Goal: Task Accomplishment & Management: Use online tool/utility

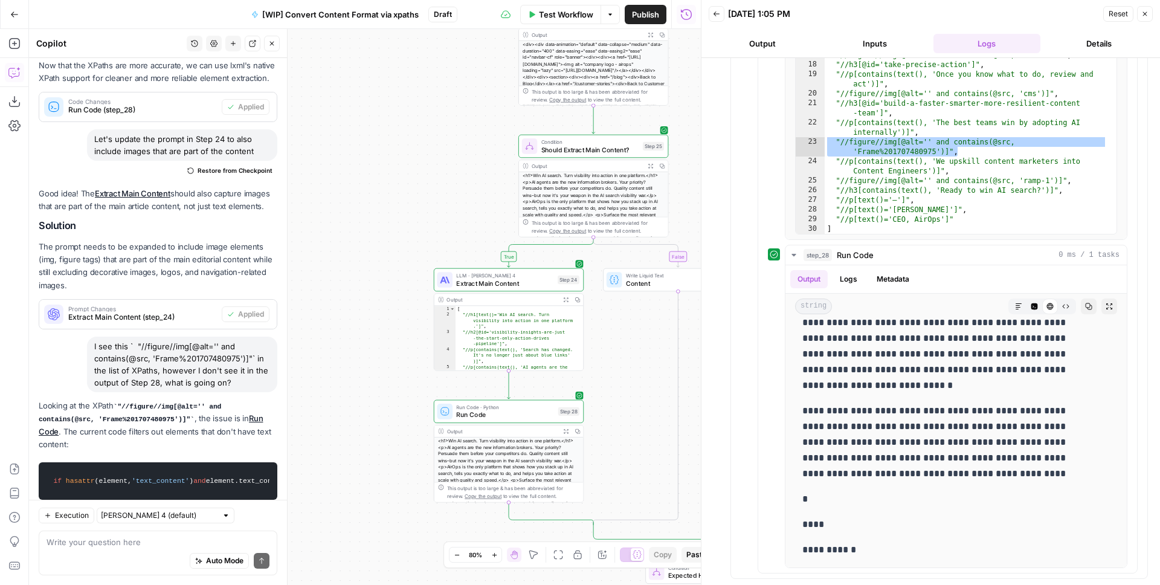
scroll to position [2334, 0]
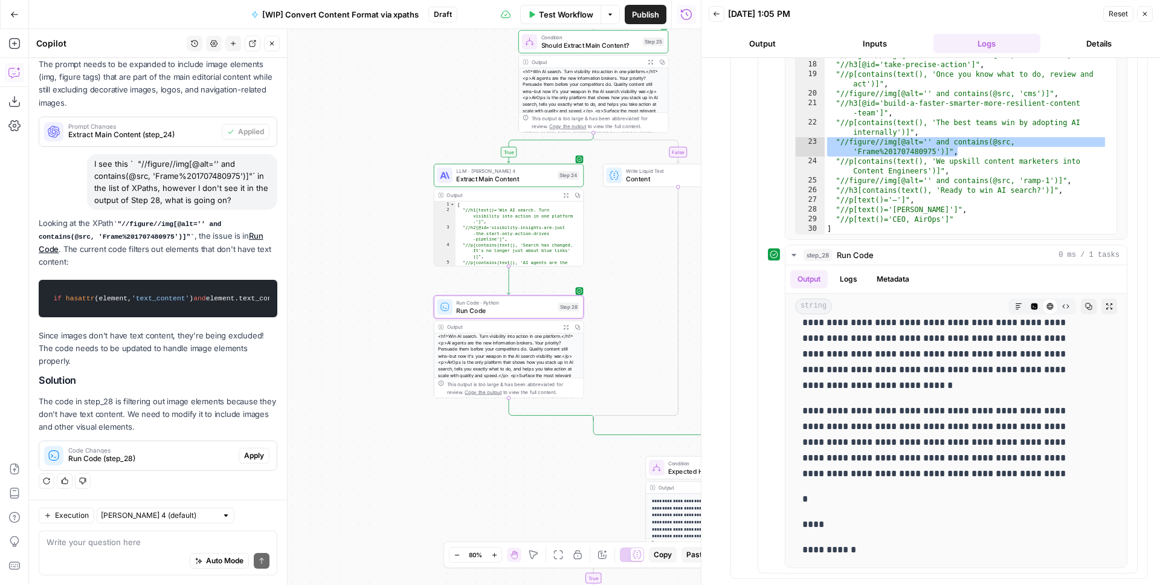
click at [245, 454] on span "Apply" at bounding box center [254, 455] width 20 height 11
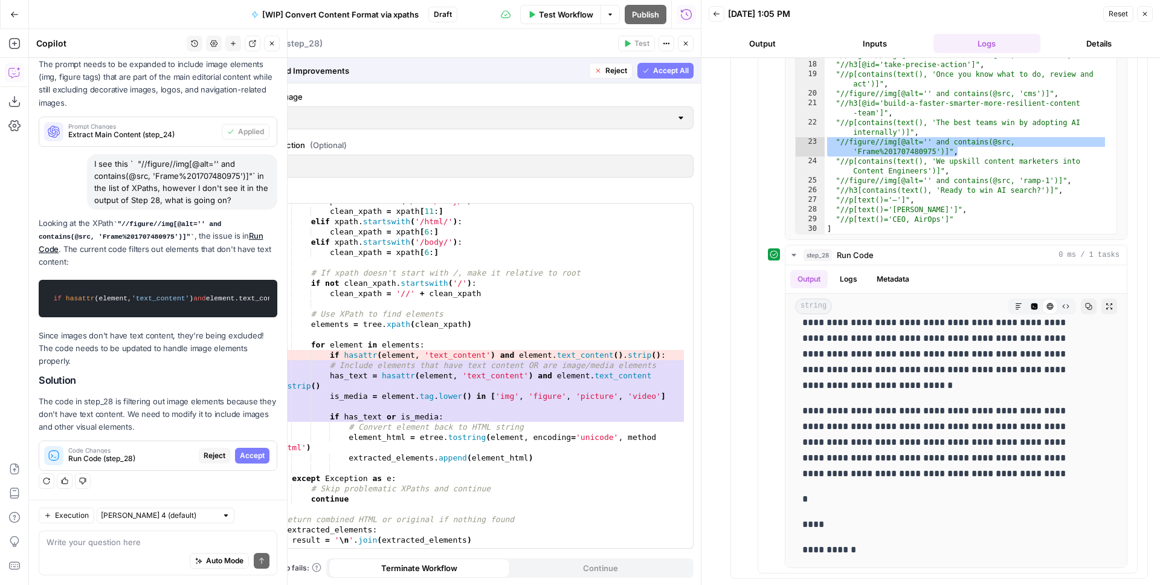
scroll to position [274, 0]
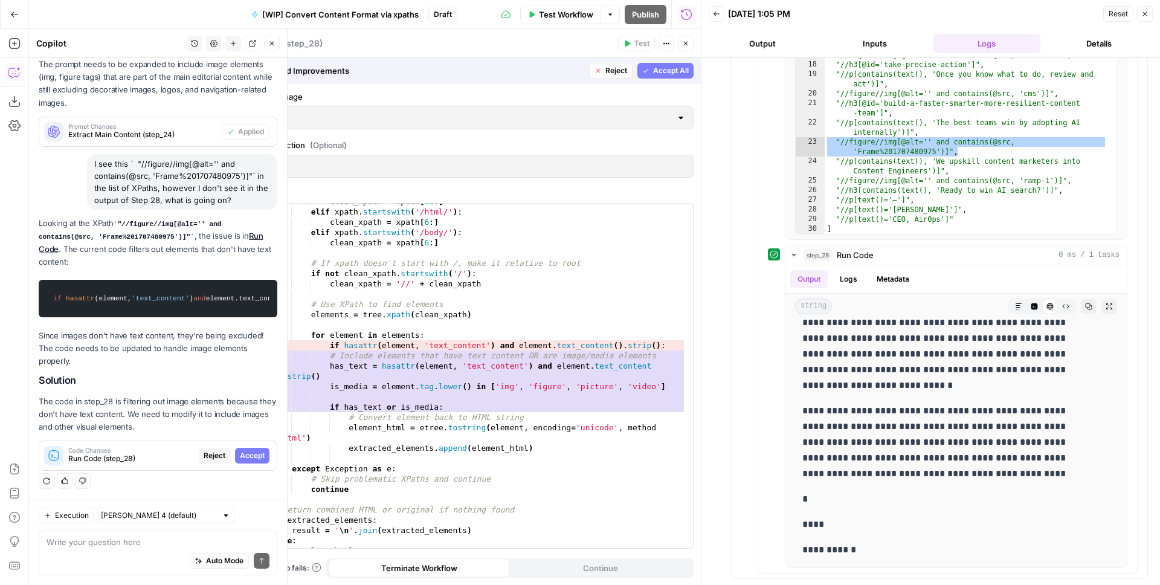
click at [667, 74] on span "Accept All" at bounding box center [671, 70] width 36 height 11
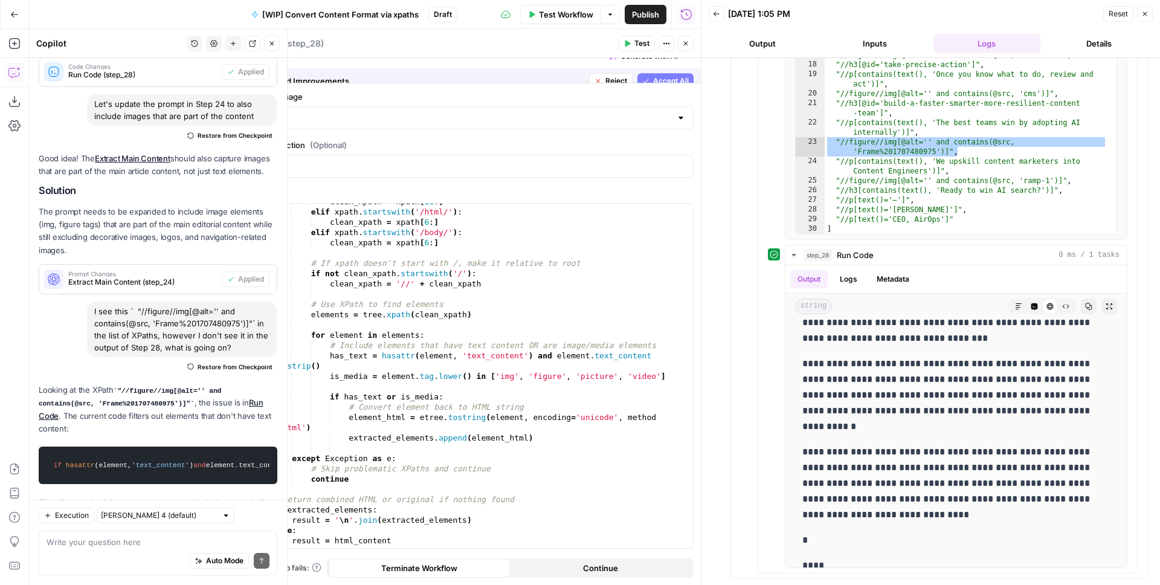
scroll to position [0, 0]
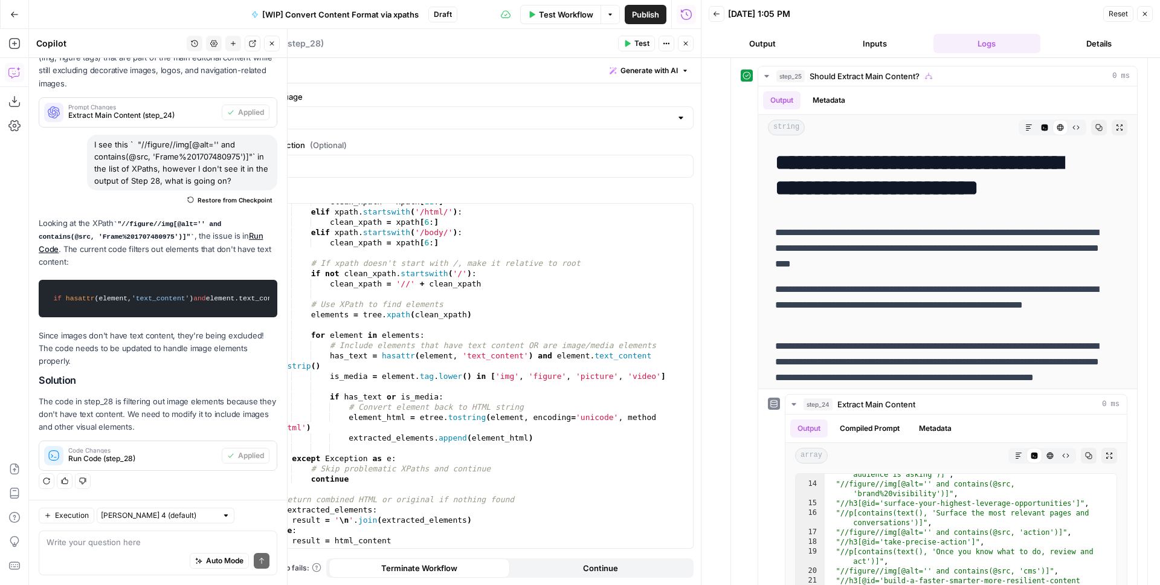
click at [639, 43] on span "Test" at bounding box center [641, 43] width 15 height 11
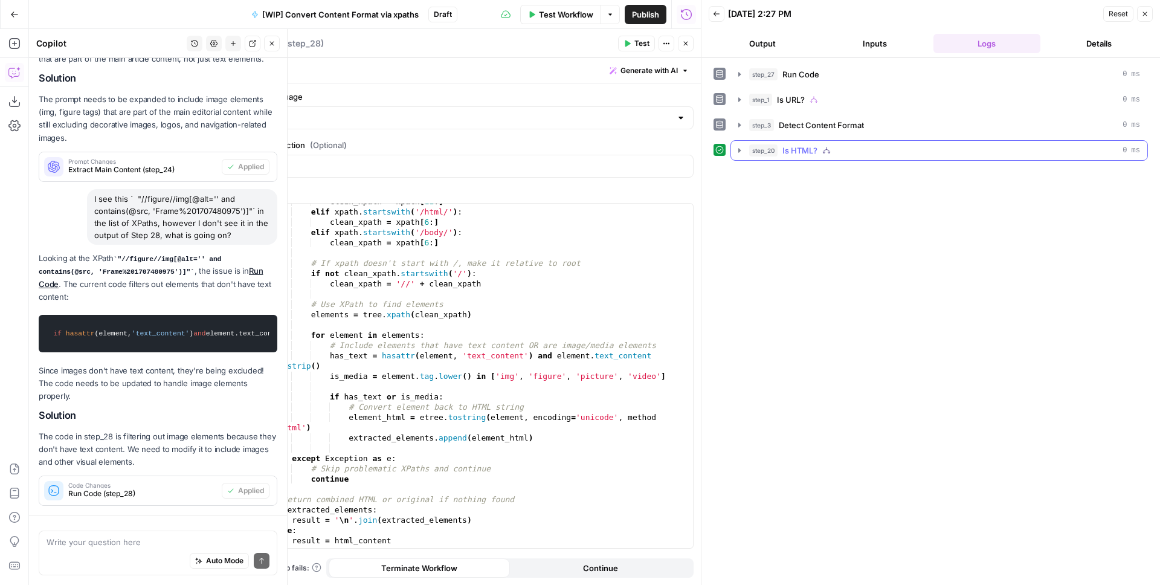
click at [743, 150] on icon "button" at bounding box center [740, 151] width 10 height 10
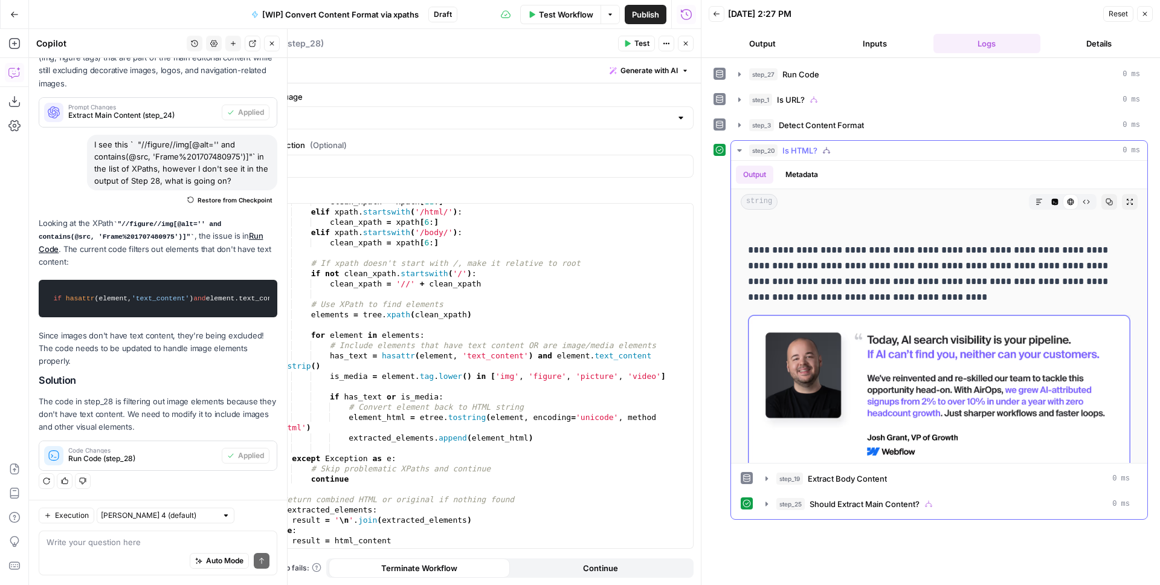
scroll to position [2562, 0]
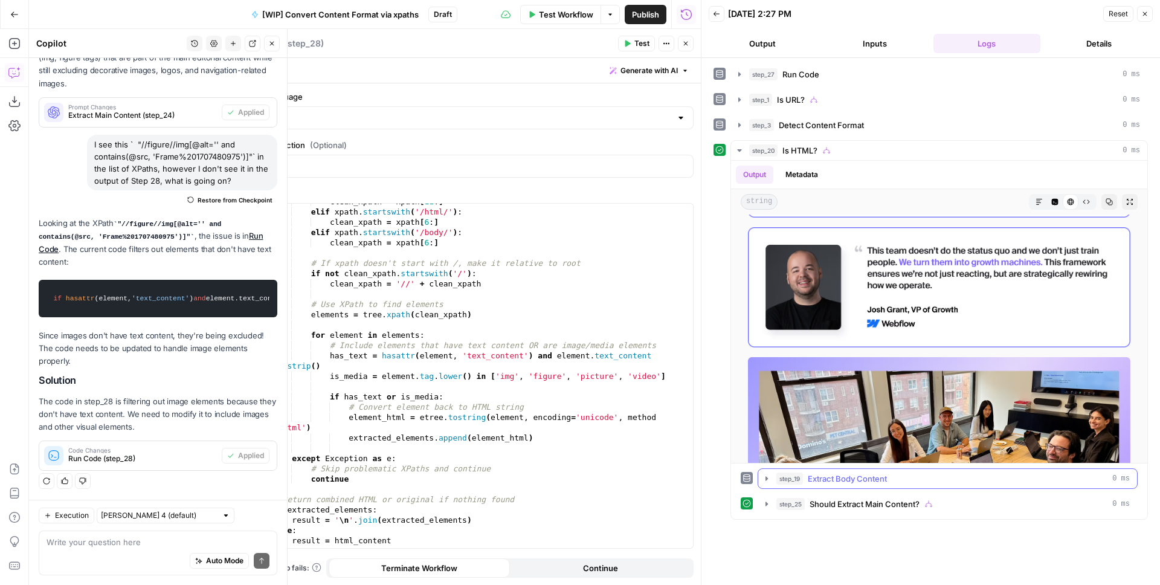
click at [769, 480] on icon "button" at bounding box center [767, 479] width 10 height 10
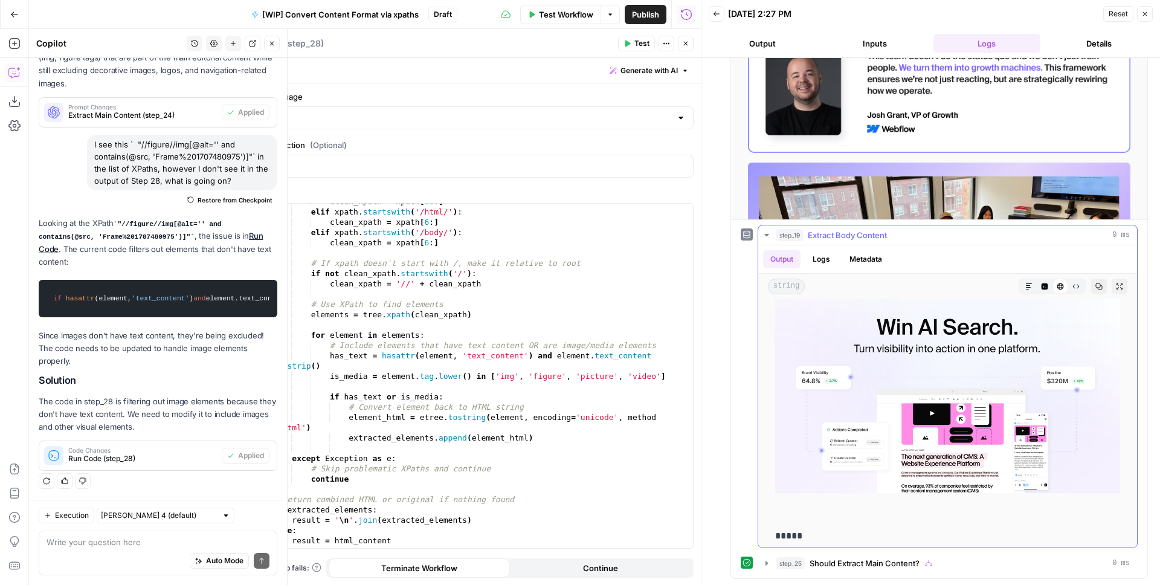
scroll to position [576, 0]
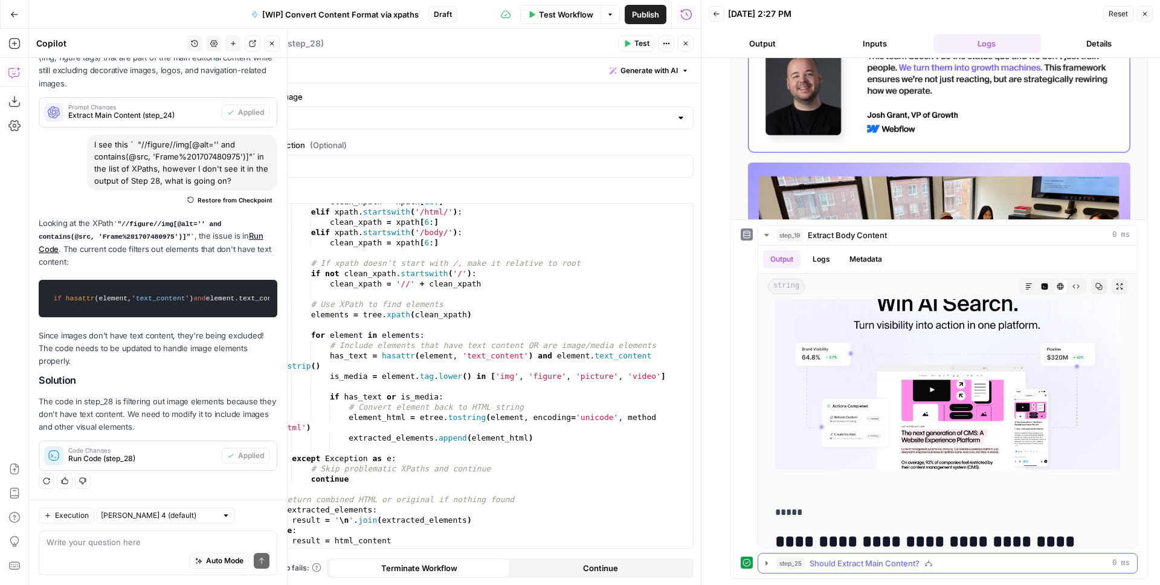
click at [766, 561] on icon "button" at bounding box center [767, 563] width 2 height 4
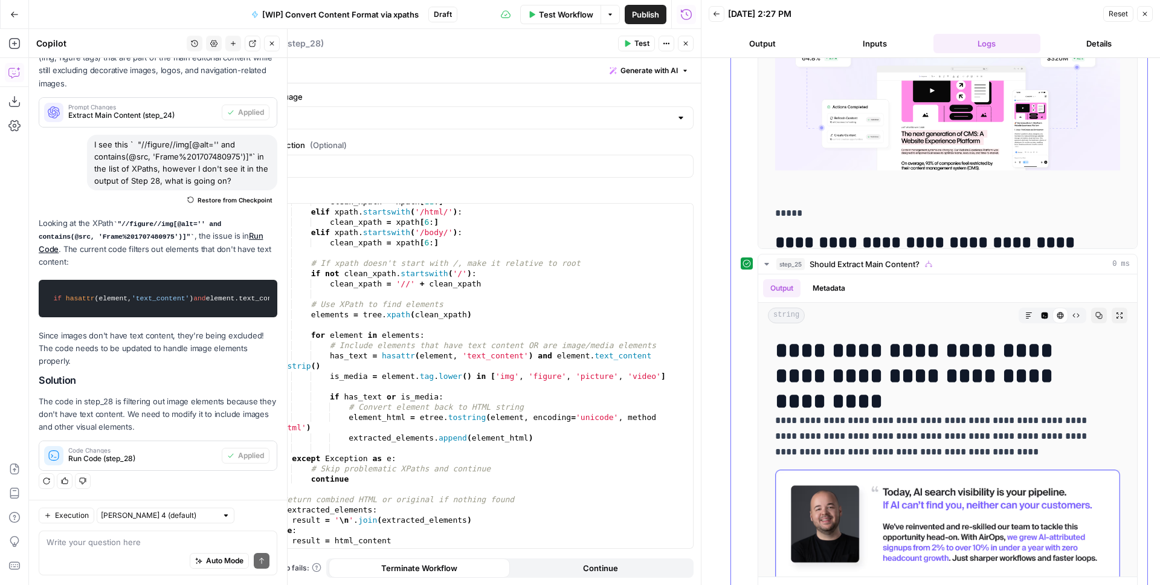
scroll to position [602, 0]
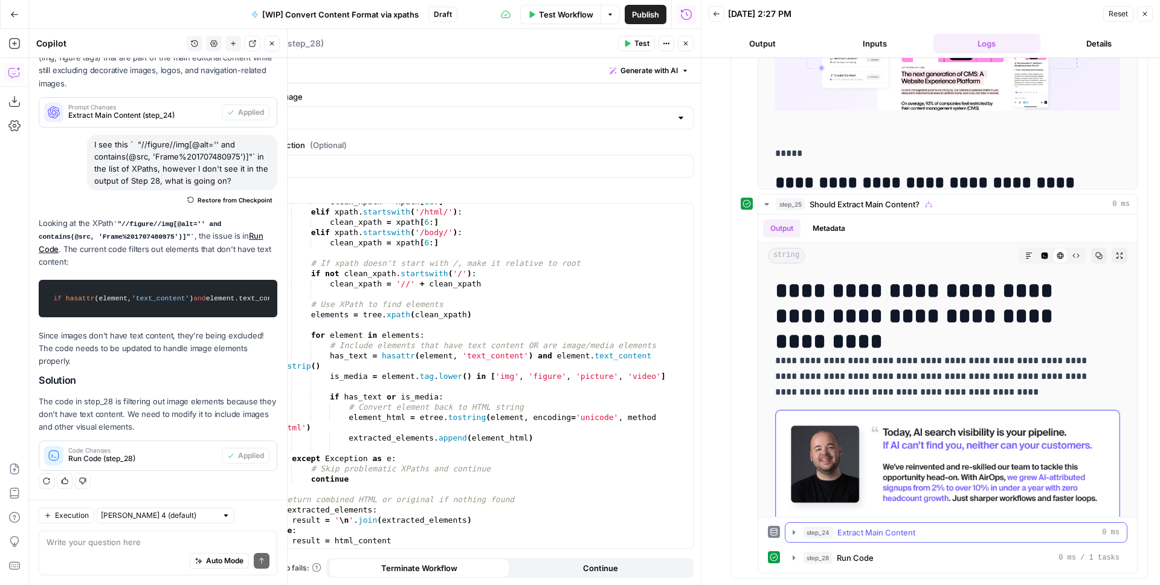
click at [785, 532] on div "step_24 Extract Main Content 0 ms" at bounding box center [956, 532] width 343 height 21
click at [793, 531] on icon "button" at bounding box center [794, 533] width 10 height 10
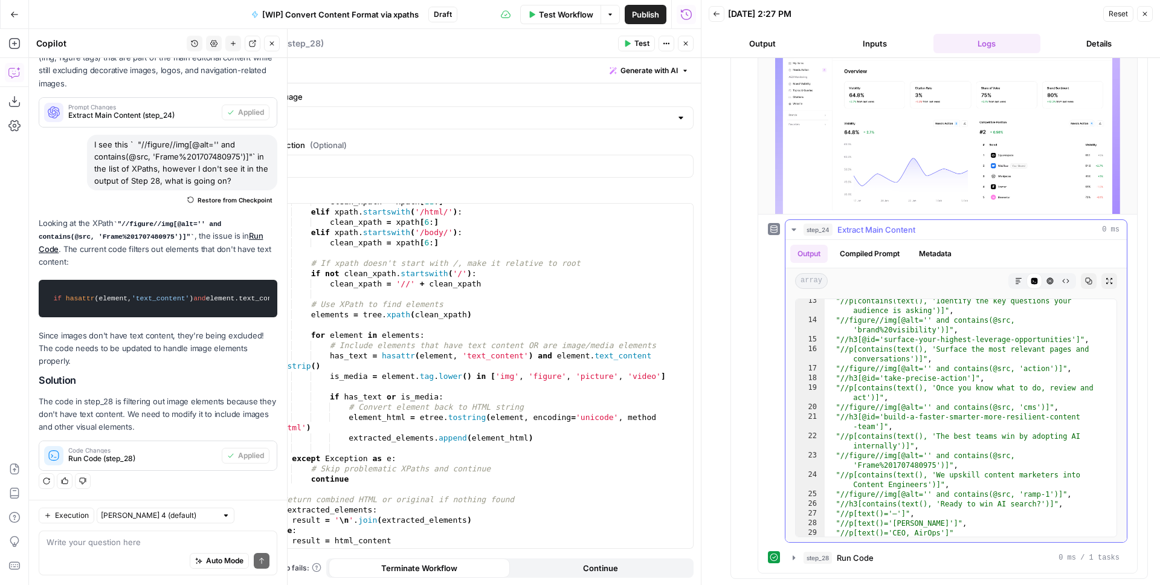
scroll to position [207, 0]
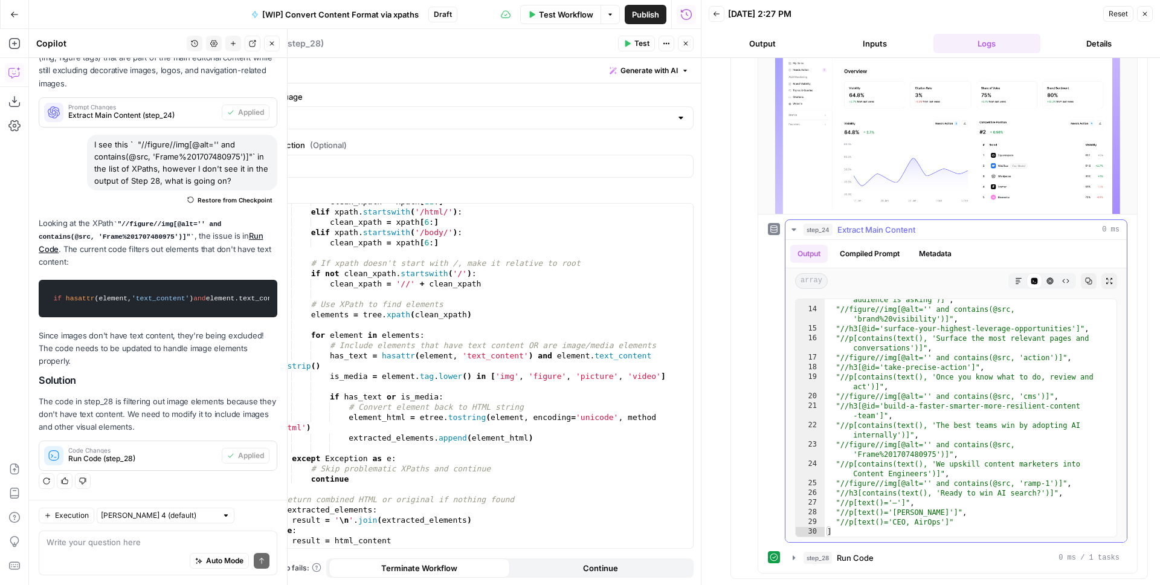
click at [912, 428] on div ""//p[contains(text(), 'Identify the key questions your audience is asking')]" ,…" at bounding box center [966, 418] width 283 height 266
click at [907, 396] on div ""//p[contains(text(), 'Identify the key questions your audience is asking')]" ,…" at bounding box center [966, 418] width 283 height 266
type textarea "**********"
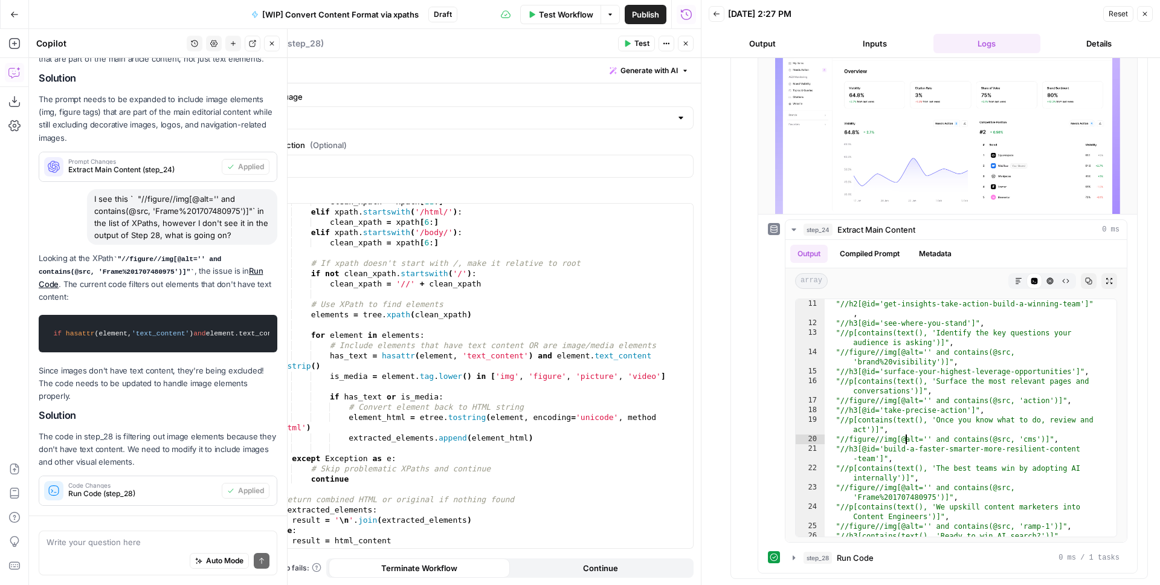
scroll to position [2105, 0]
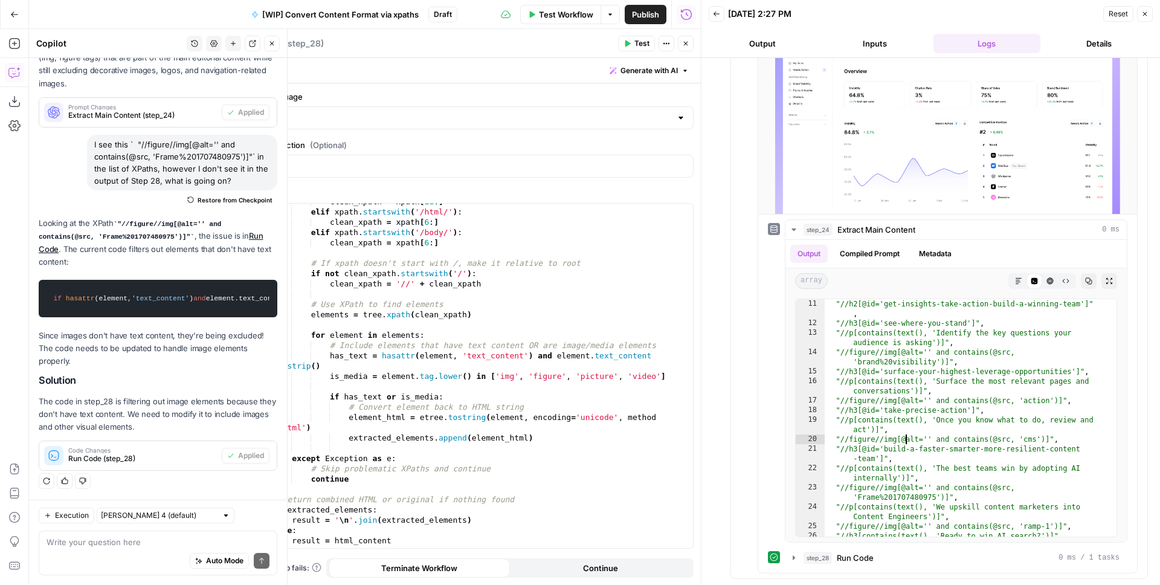
click at [685, 40] on icon "button" at bounding box center [685, 43] width 7 height 7
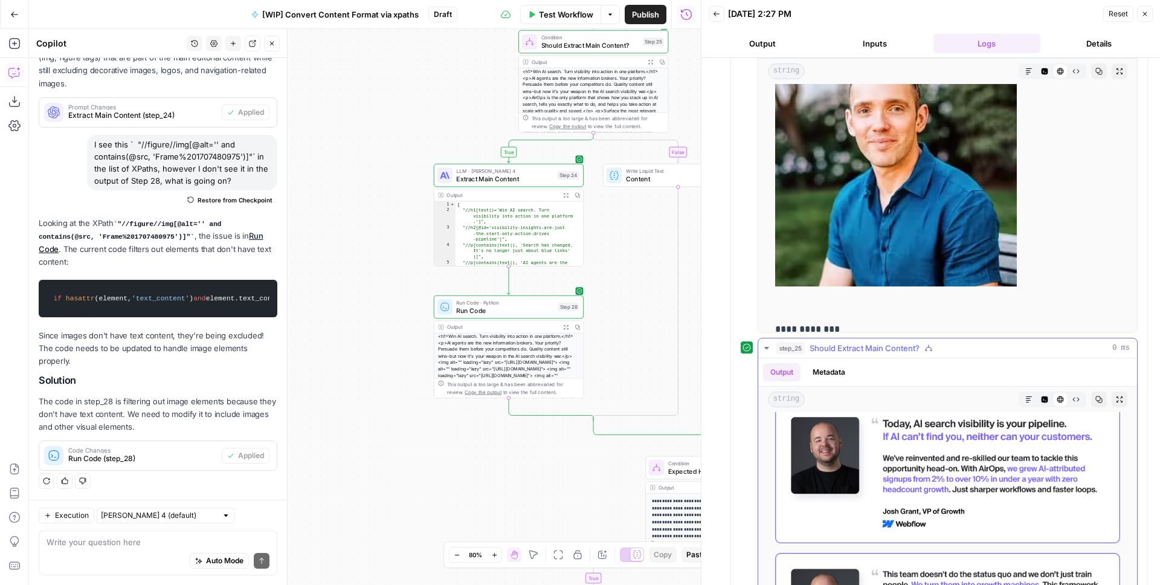
scroll to position [2470, 0]
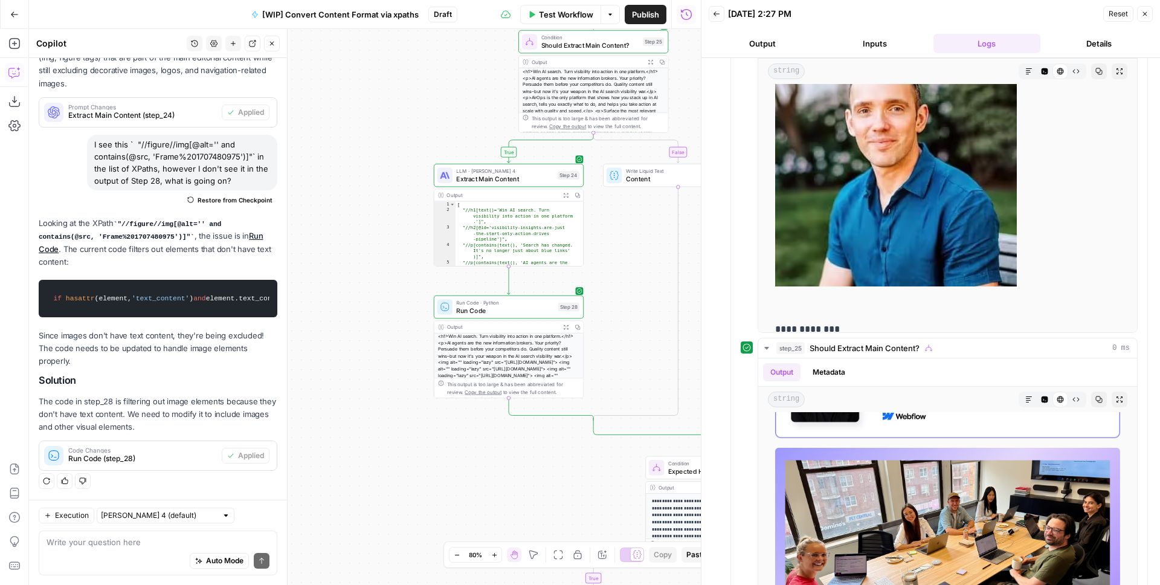
click at [500, 311] on span "Run Code" at bounding box center [505, 311] width 98 height 10
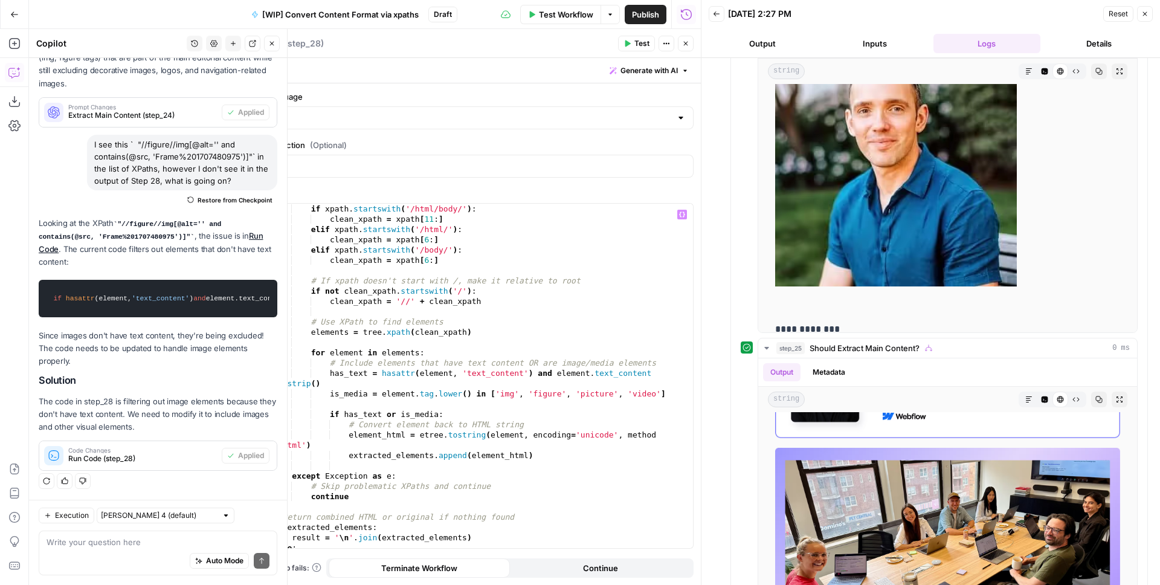
scroll to position [273, 0]
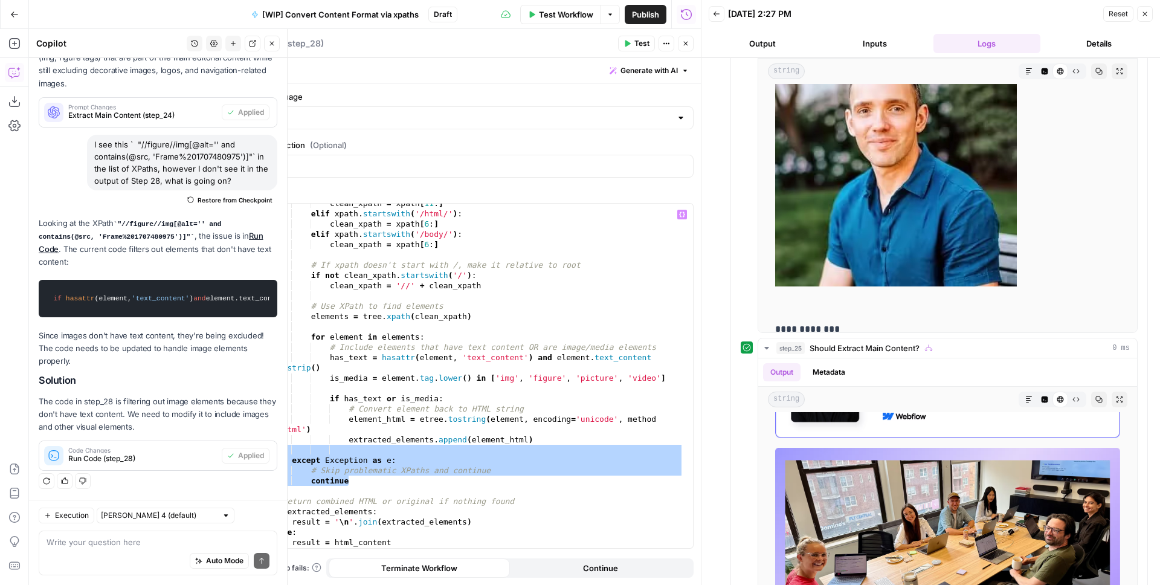
drag, startPoint x: 352, startPoint y: 478, endPoint x: 284, endPoint y: 448, distance: 74.7
click at [284, 448] on div "clean_xpath = xpath [ 11 : ] elif xpath . startswith ( '/html/' ) : clean_xpath…" at bounding box center [477, 380] width 413 height 365
type textarea "**********"
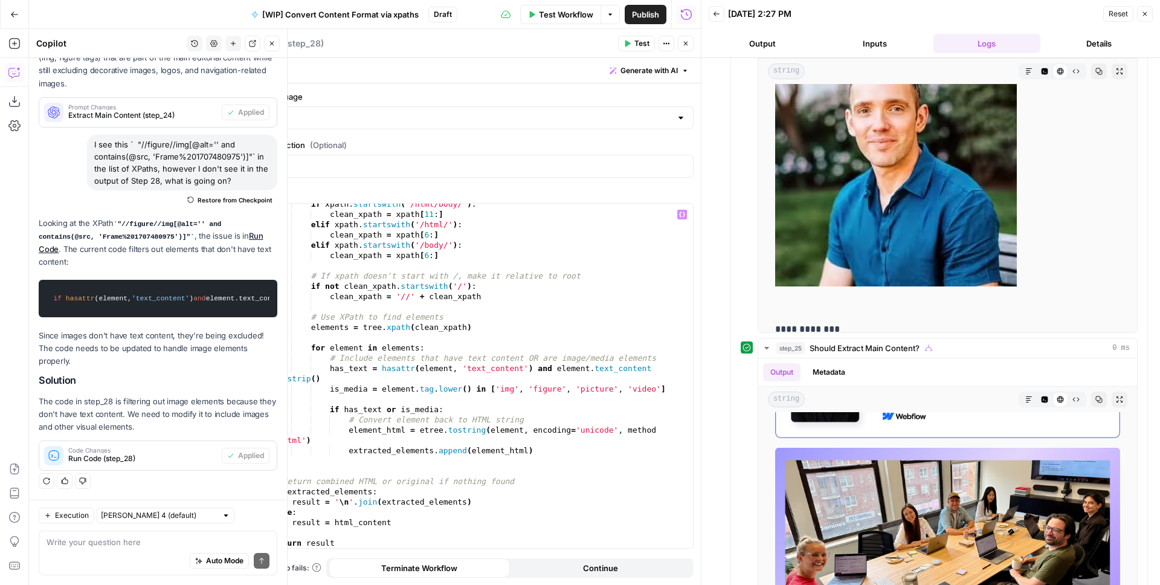
scroll to position [251, 0]
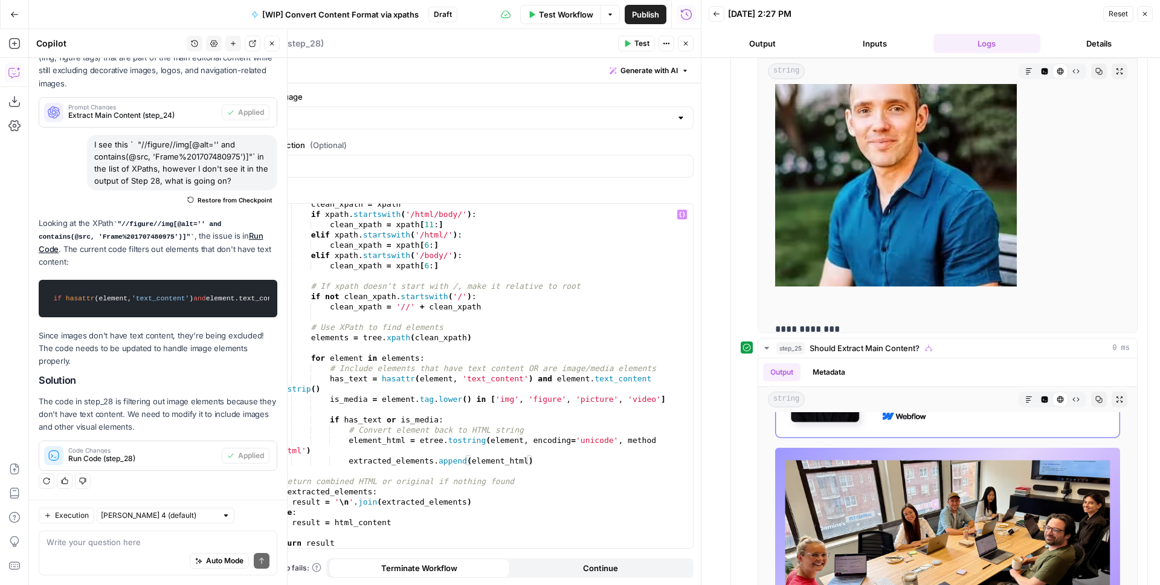
click at [631, 44] on button "Test" at bounding box center [636, 44] width 37 height 16
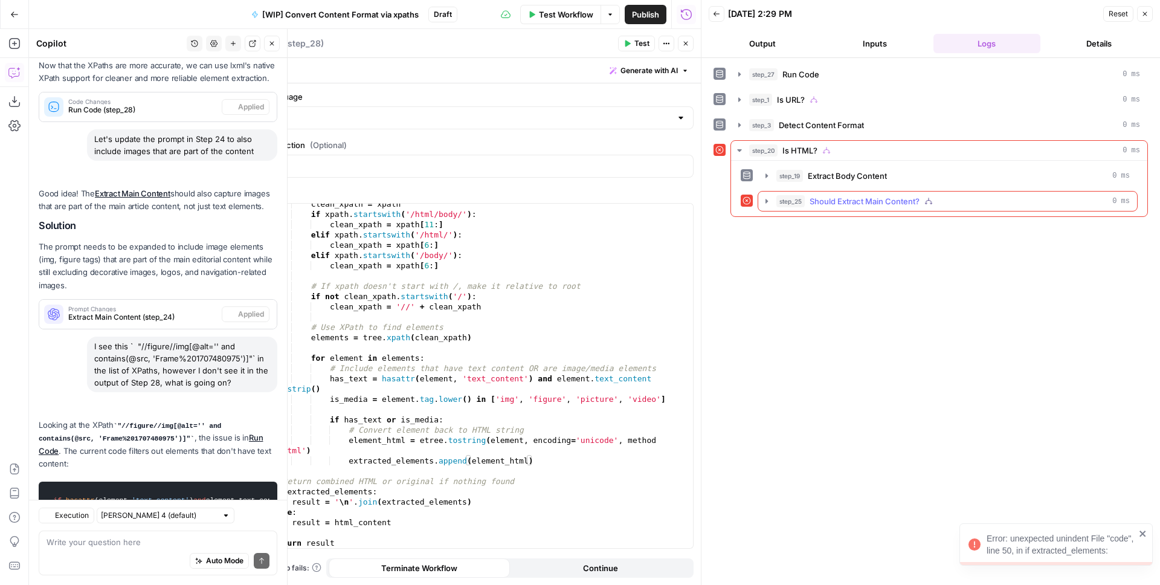
scroll to position [2353, 0]
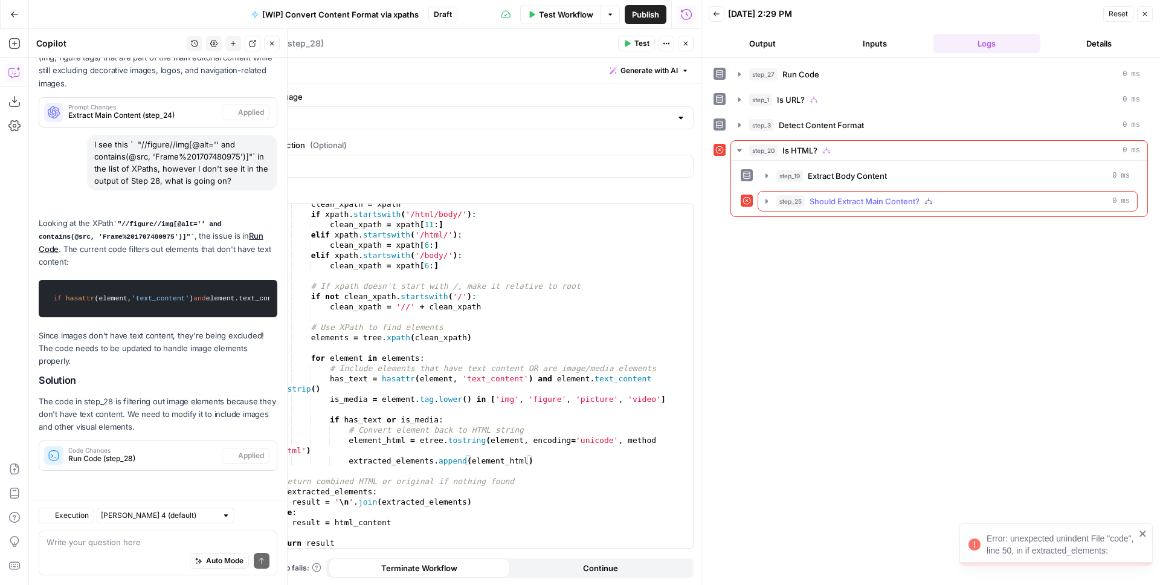
click at [768, 199] on icon "button" at bounding box center [767, 201] width 10 height 10
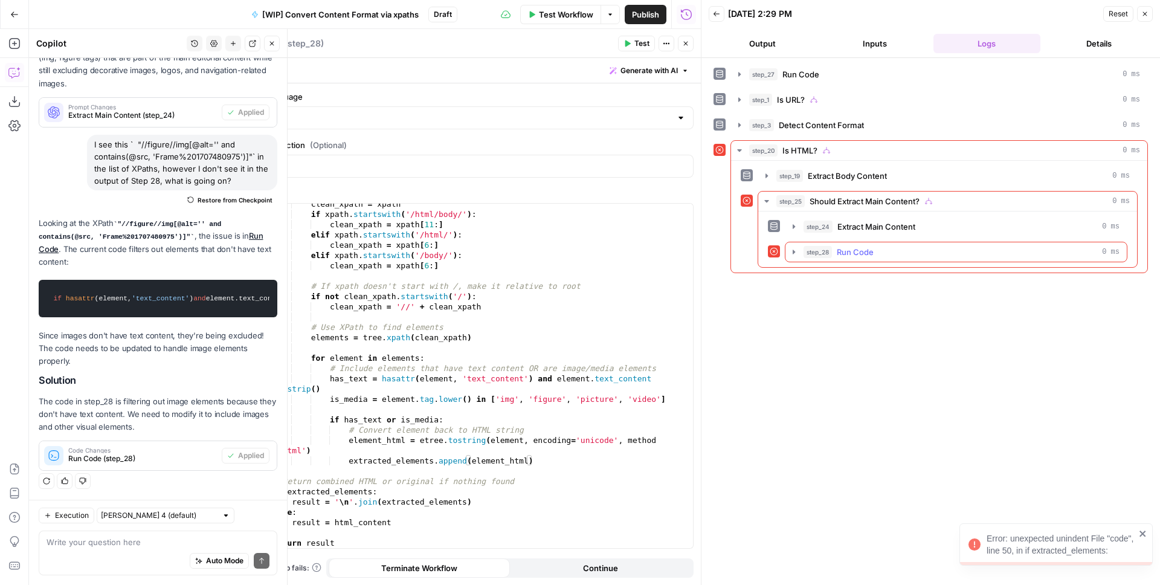
click at [788, 250] on button "step_28 Run Code 0 ms" at bounding box center [956, 251] width 341 height 19
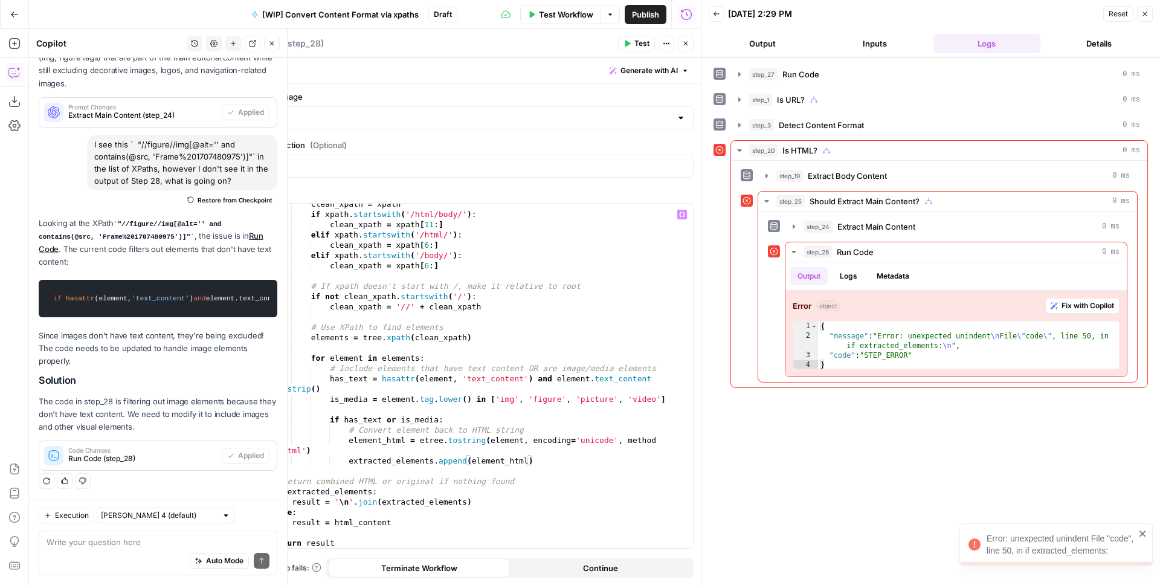
click at [367, 459] on div "clean_xpath = xpath if xpath . startswith ( '/html/body/' ) : clean_xpath = xpa…" at bounding box center [477, 381] width 413 height 365
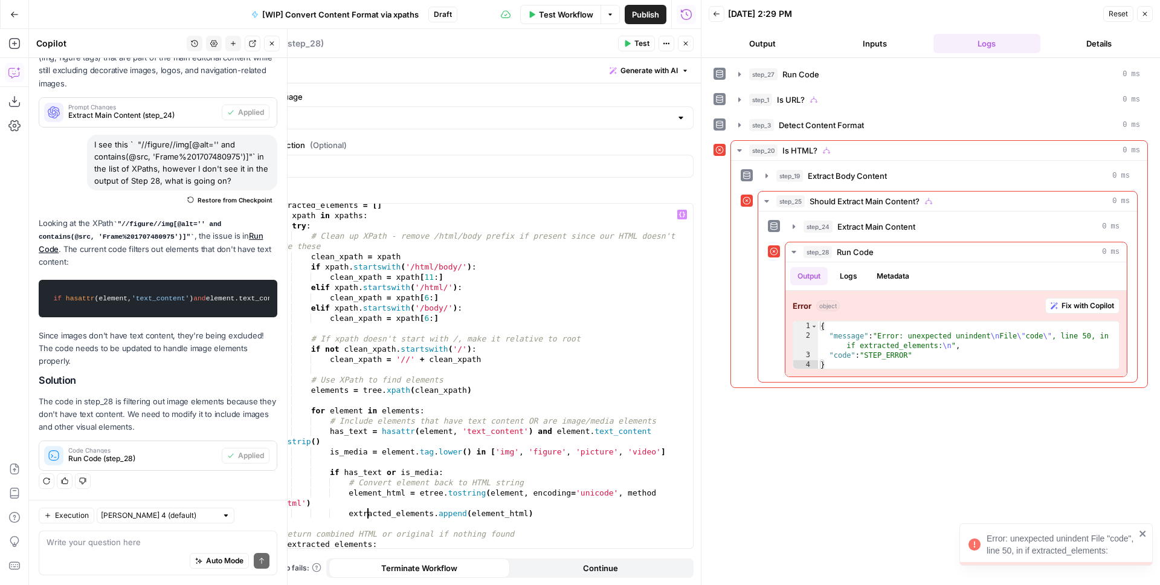
scroll to position [199, 0]
click at [314, 228] on div "extracted_elements = [ ] for xpath in xpaths : try : # Clean up XPath - remove …" at bounding box center [477, 382] width 413 height 365
type textarea "****"
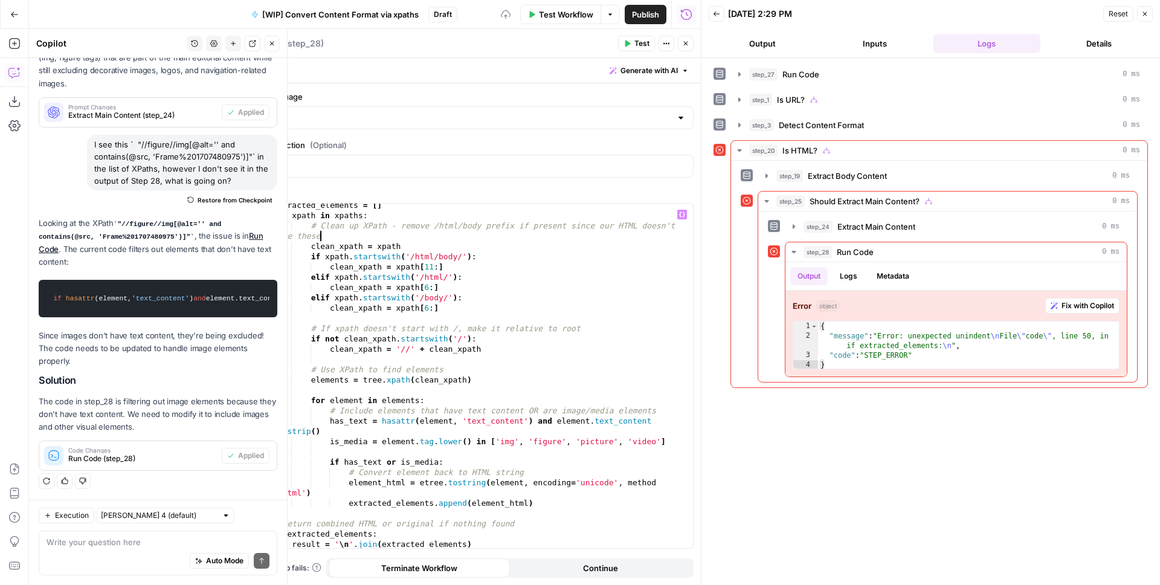
click at [329, 231] on div "extracted_elements = [ ] for xpath in xpaths : # Clean up XPath - remove /html/…" at bounding box center [477, 382] width 413 height 365
click at [332, 228] on div "extracted_elements = [ ] for xpath in xpaths : # Clean up XPath - remove /html/…" at bounding box center [477, 382] width 413 height 365
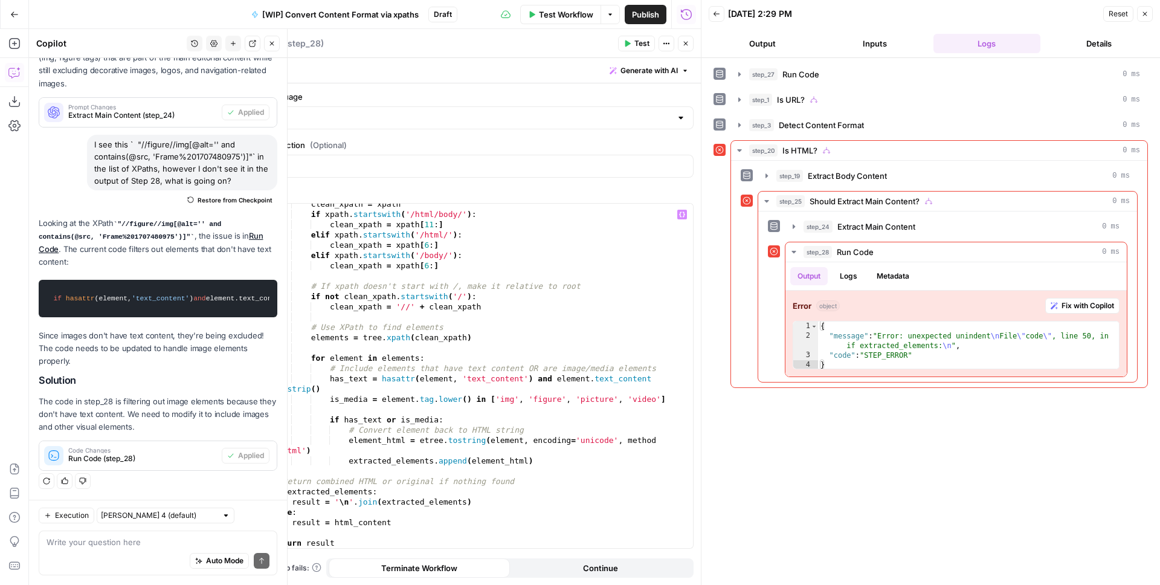
scroll to position [241, 0]
click at [368, 460] on div "clean_xpath = xpath if xpath . startswith ( '/html/body/' ) : clean_xpath = xpa…" at bounding box center [477, 381] width 413 height 365
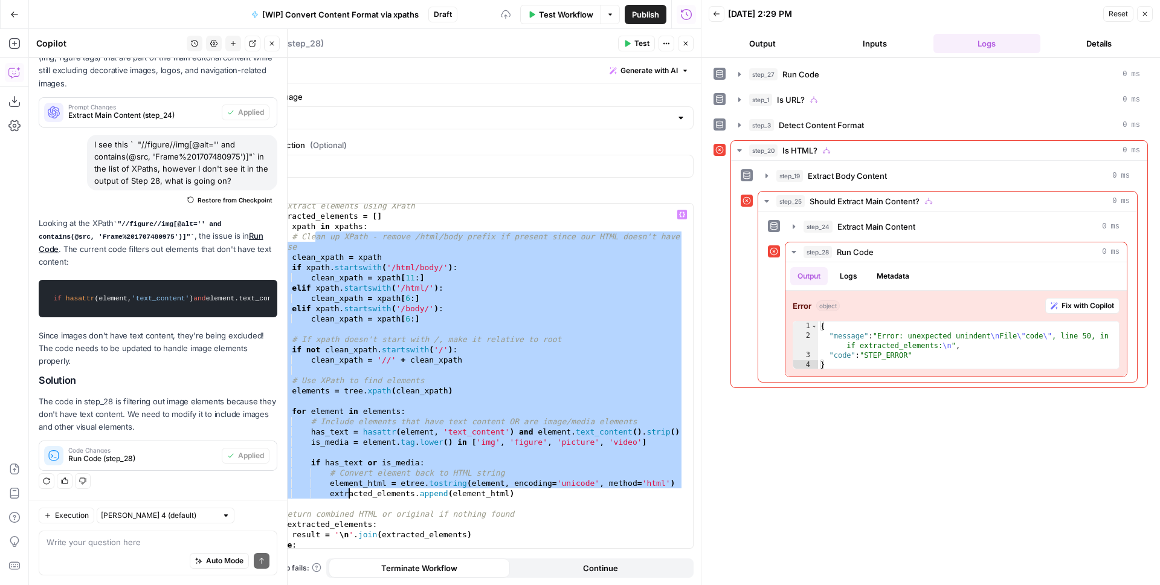
scroll to position [157, 0]
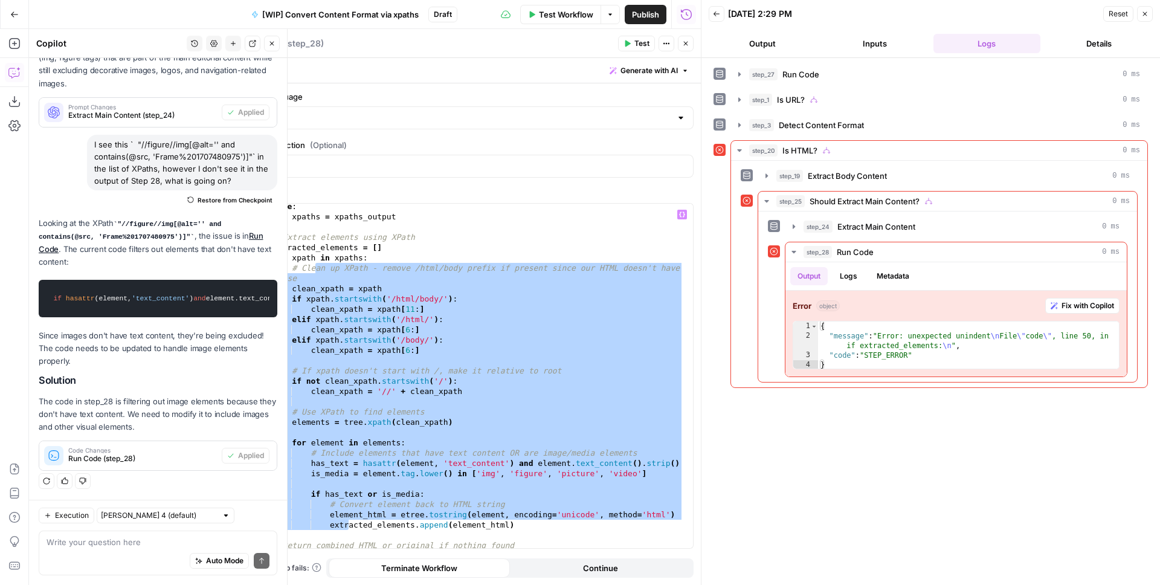
click at [430, 302] on div "else : xpaths = xpaths_output # Extract elements using XPath extracted_elements…" at bounding box center [477, 383] width 413 height 365
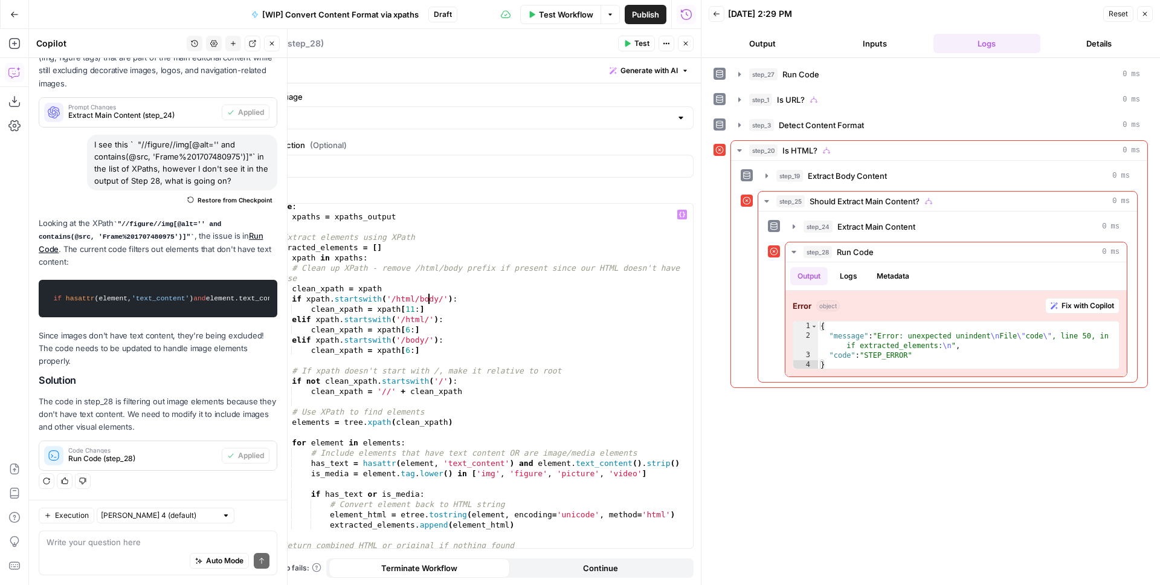
click at [640, 42] on span "Test" at bounding box center [641, 43] width 15 height 11
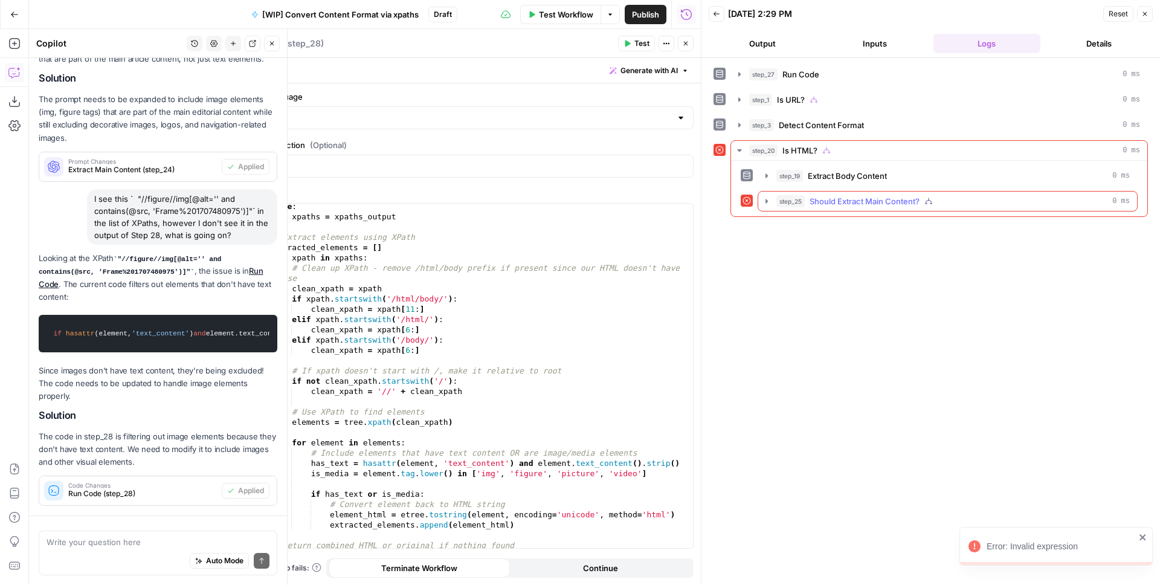
scroll to position [2353, 0]
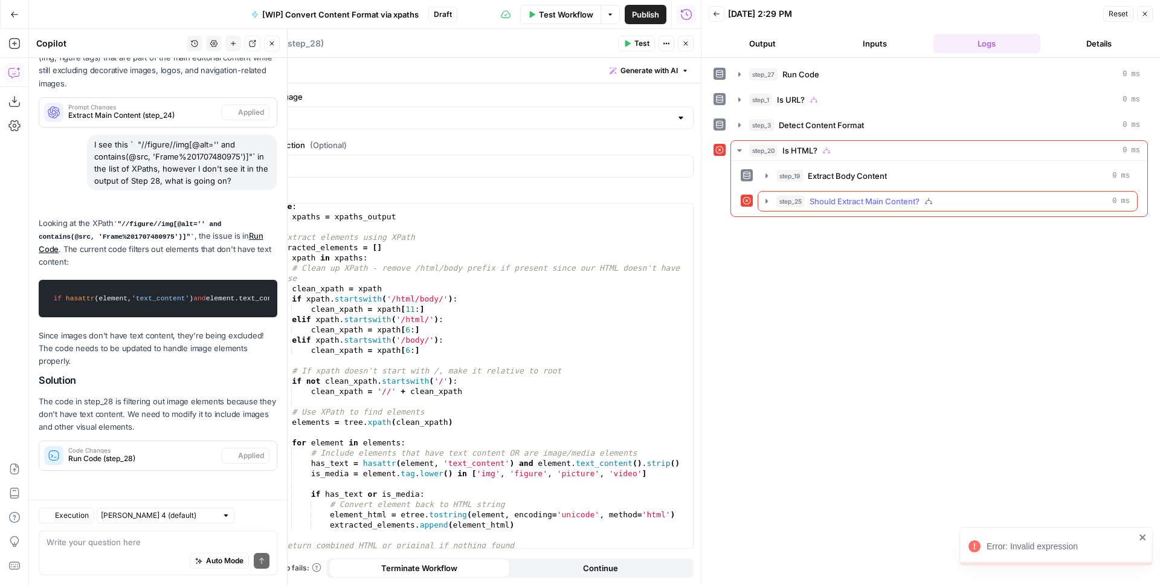
click at [768, 202] on icon "button" at bounding box center [767, 201] width 10 height 10
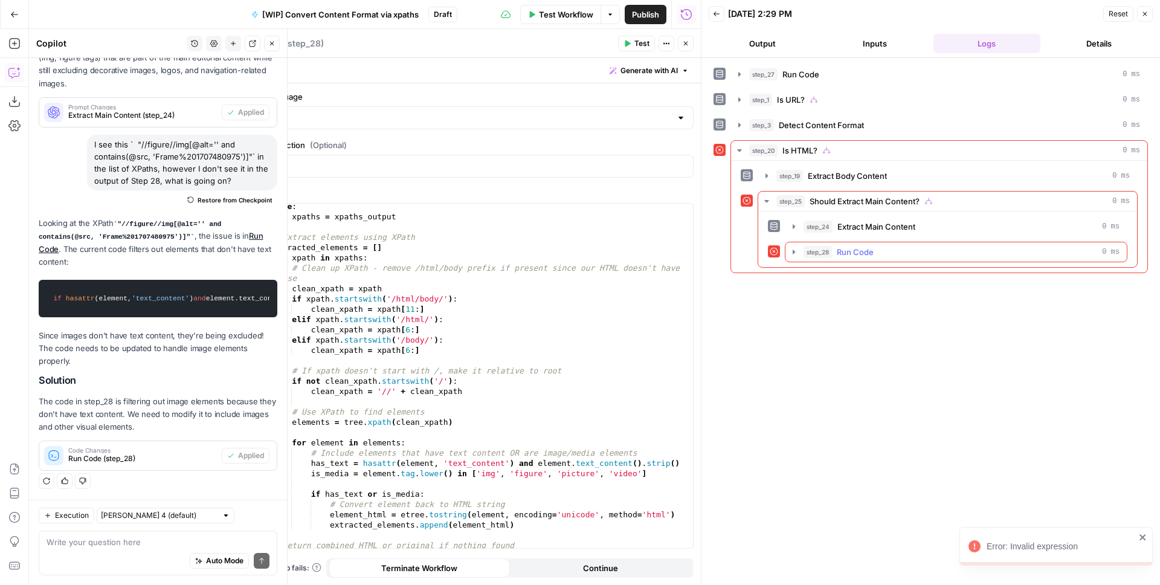
click at [794, 247] on icon "button" at bounding box center [794, 252] width 10 height 10
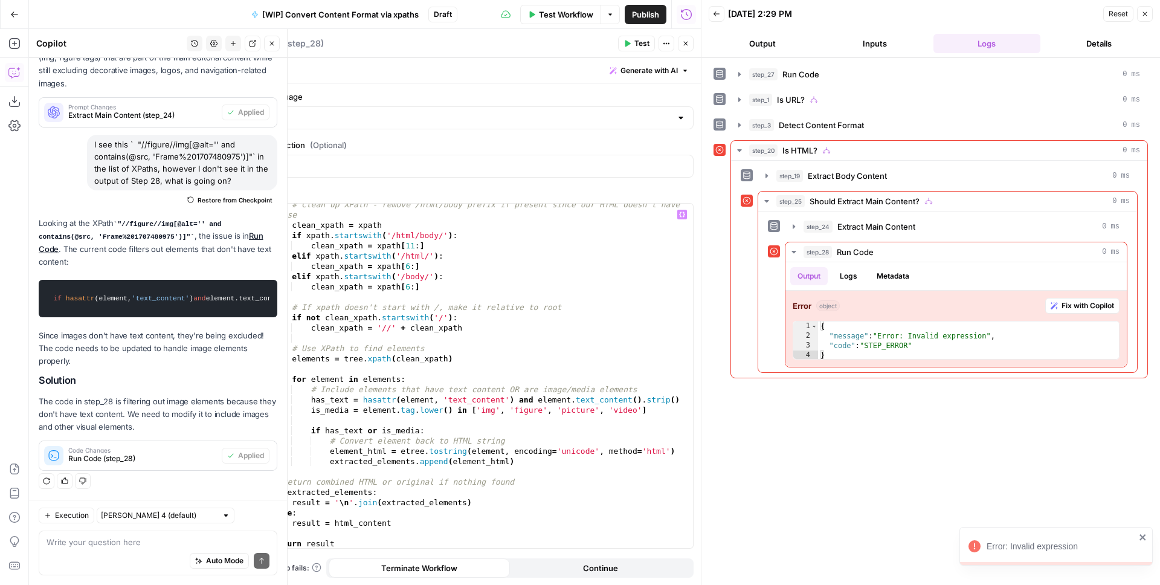
scroll to position [202, 0]
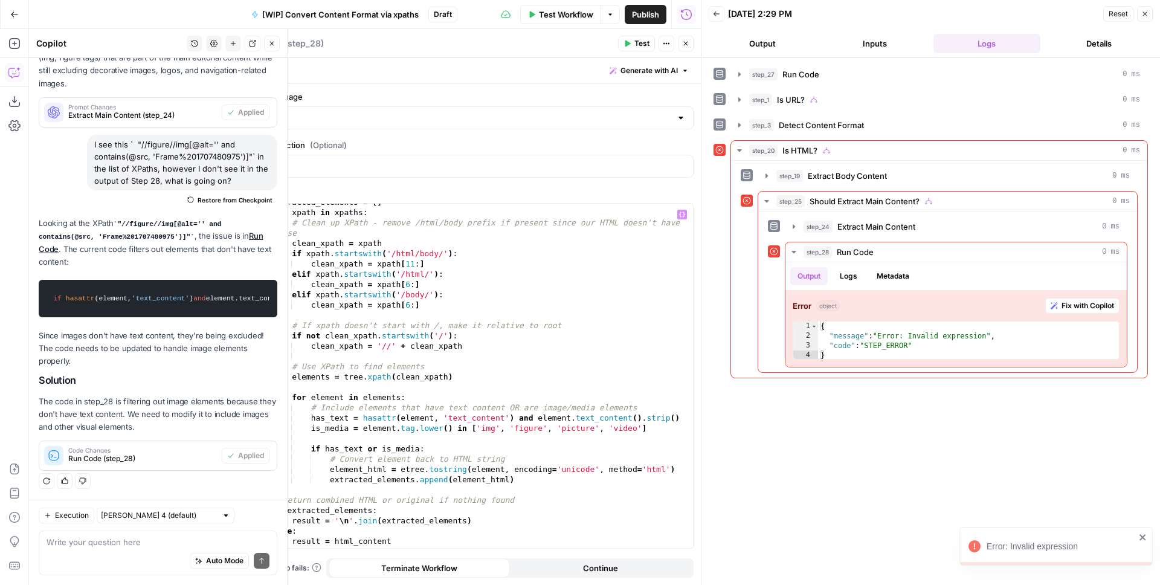
click at [379, 344] on div "extracted_elements = [ ] for xpath in xpaths : # Clean up XPath - remove /html/…" at bounding box center [477, 379] width 413 height 365
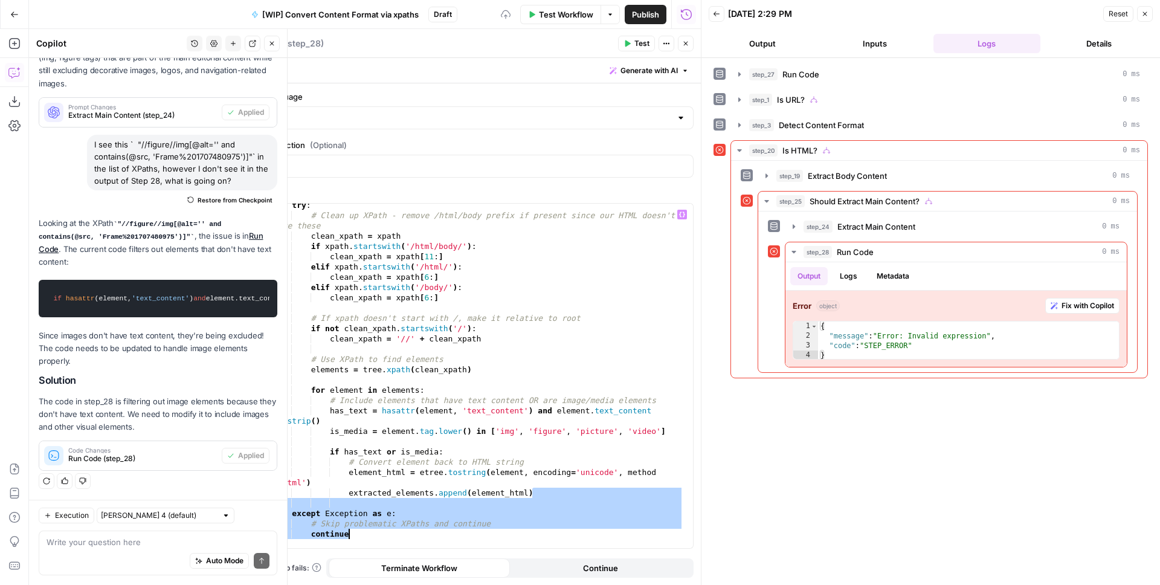
scroll to position [277, 0]
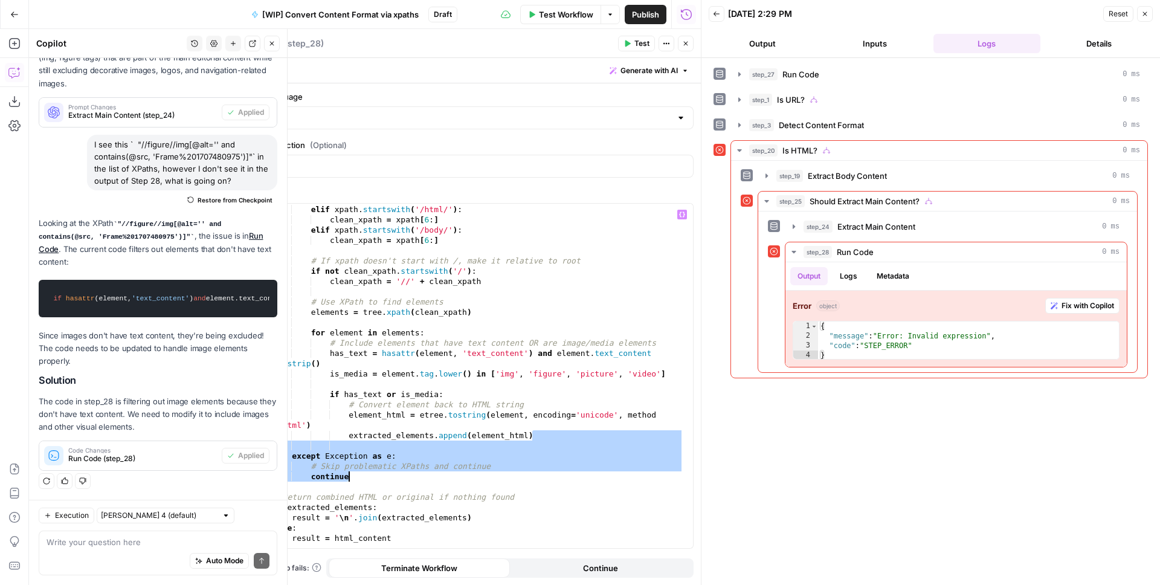
click at [350, 470] on div "clean_xpath = xpath [ 11 : ] elif xpath . startswith ( '/html/' ) : clean_xpath…" at bounding box center [477, 376] width 413 height 365
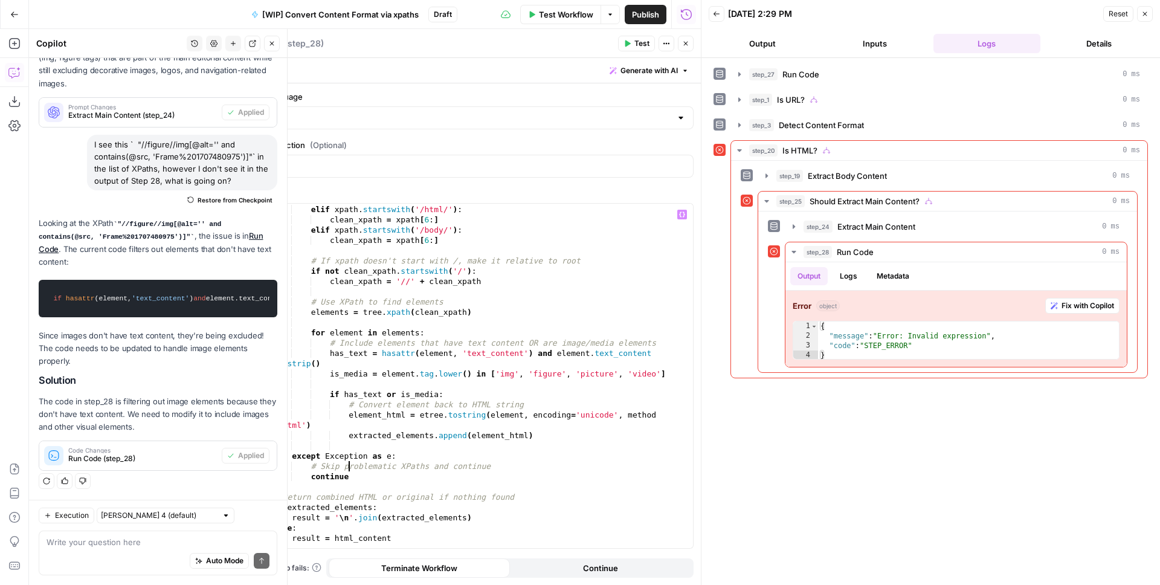
click at [357, 482] on div "clean_xpath = xpath [ 11 : ] elif xpath . startswith ( '/html/' ) : clean_xpath…" at bounding box center [477, 376] width 413 height 365
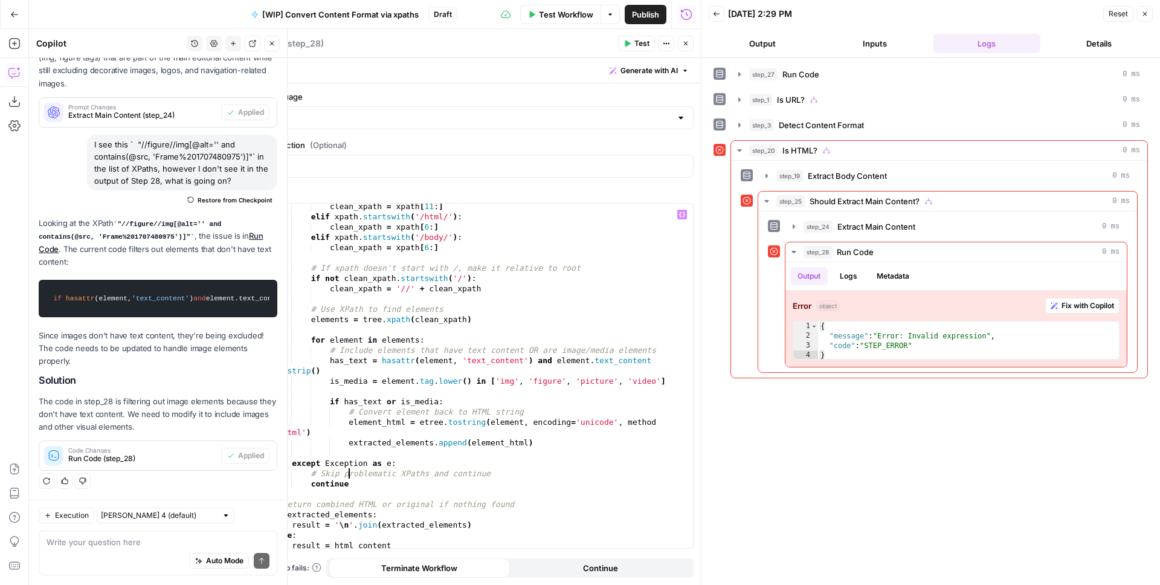
scroll to position [258, 0]
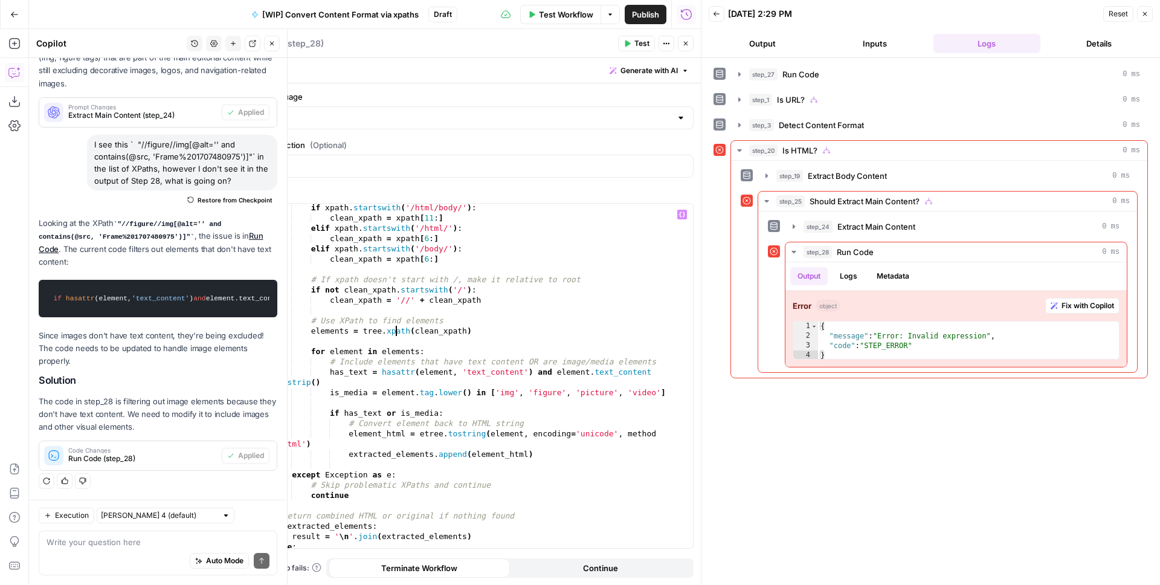
click at [394, 331] on div "if xpath . startswith ( '/html/body/' ) : clean_xpath = xpath [ 11 : ] elif xpa…" at bounding box center [477, 384] width 413 height 365
type textarea "**********"
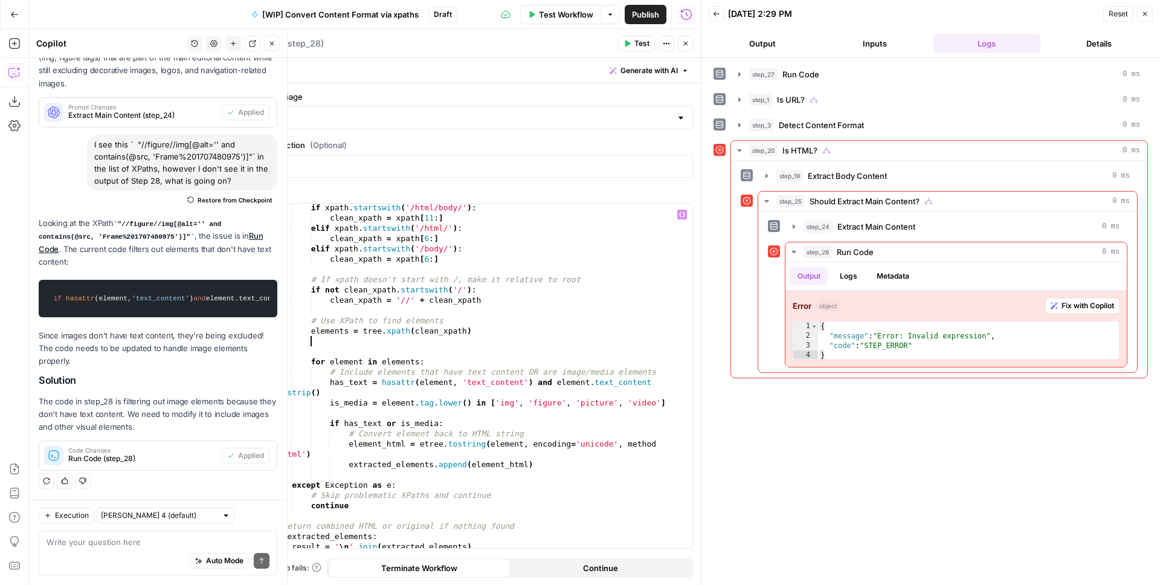
type textarea "*"
type textarea "**********"
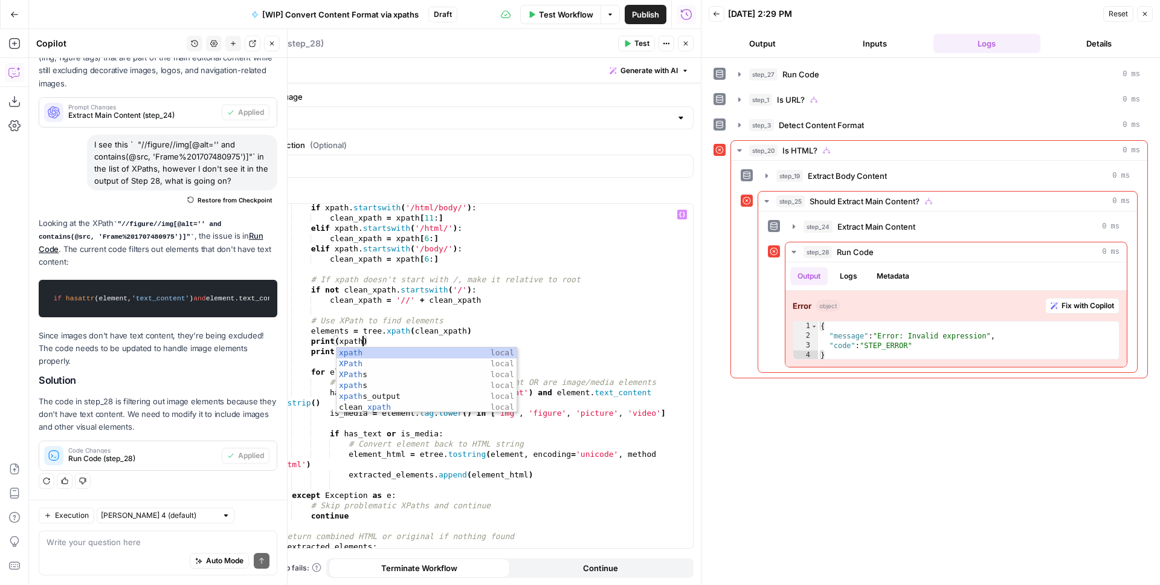
scroll to position [0, 7]
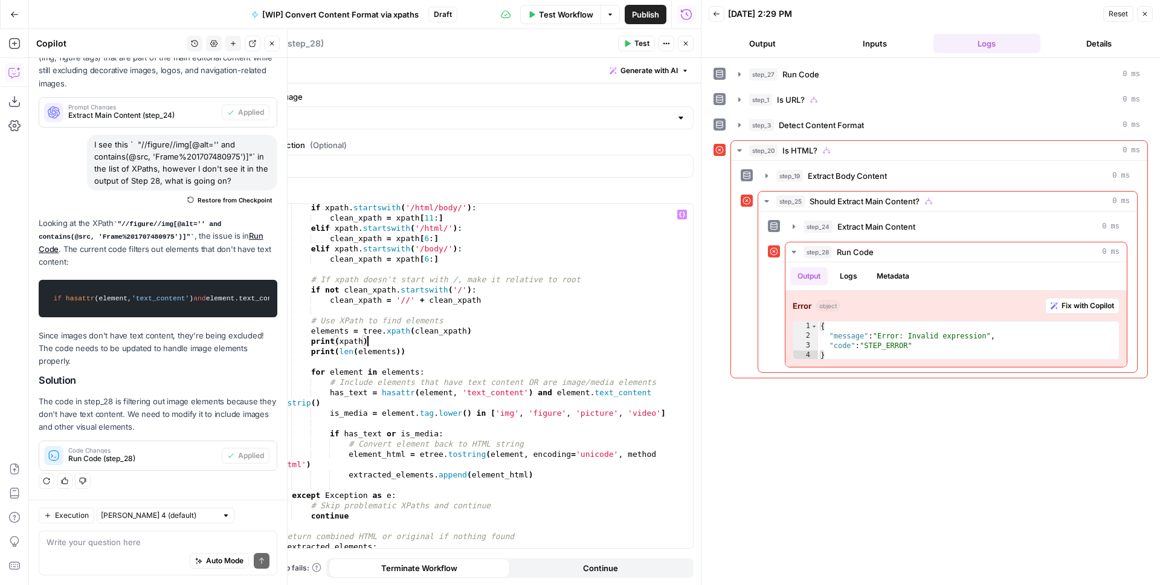
click at [642, 40] on span "Test" at bounding box center [641, 43] width 15 height 11
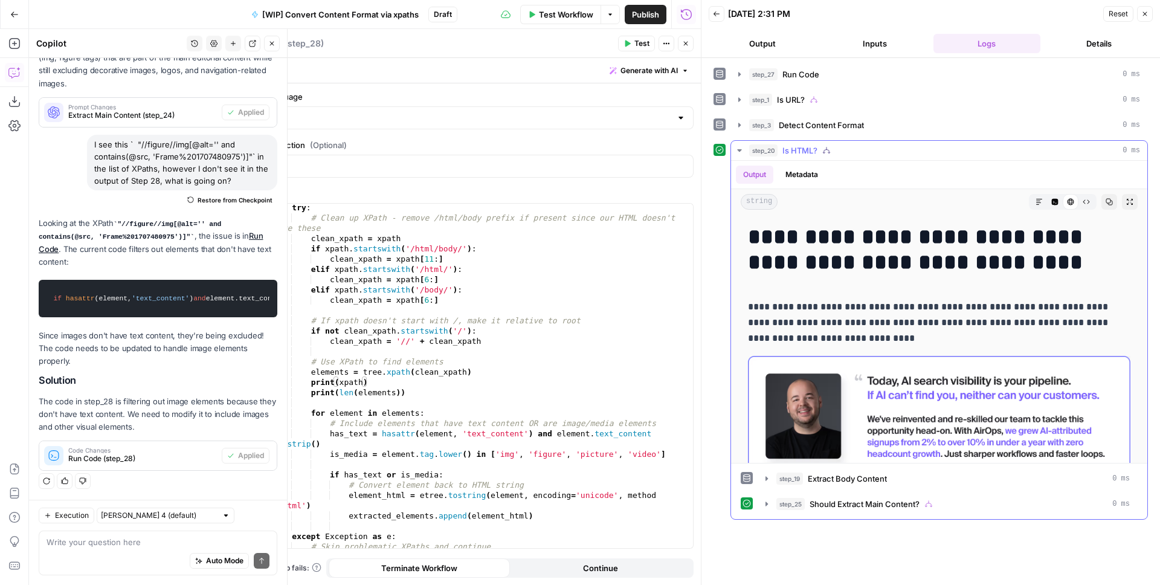
scroll to position [101, 0]
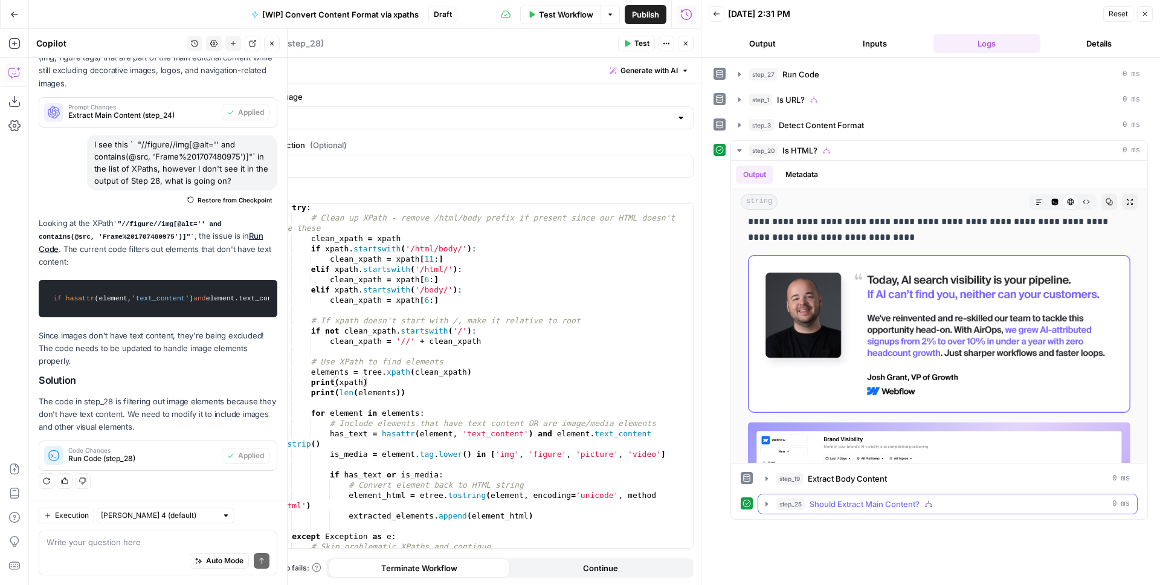
click at [776, 503] on span "step_25" at bounding box center [790, 504] width 28 height 12
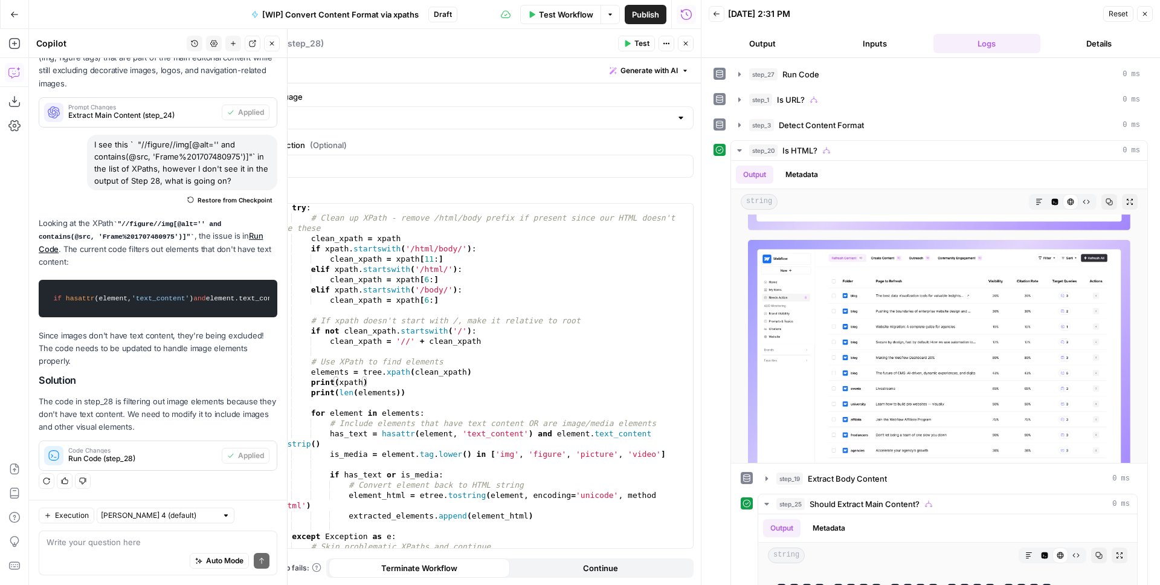
scroll to position [300, 0]
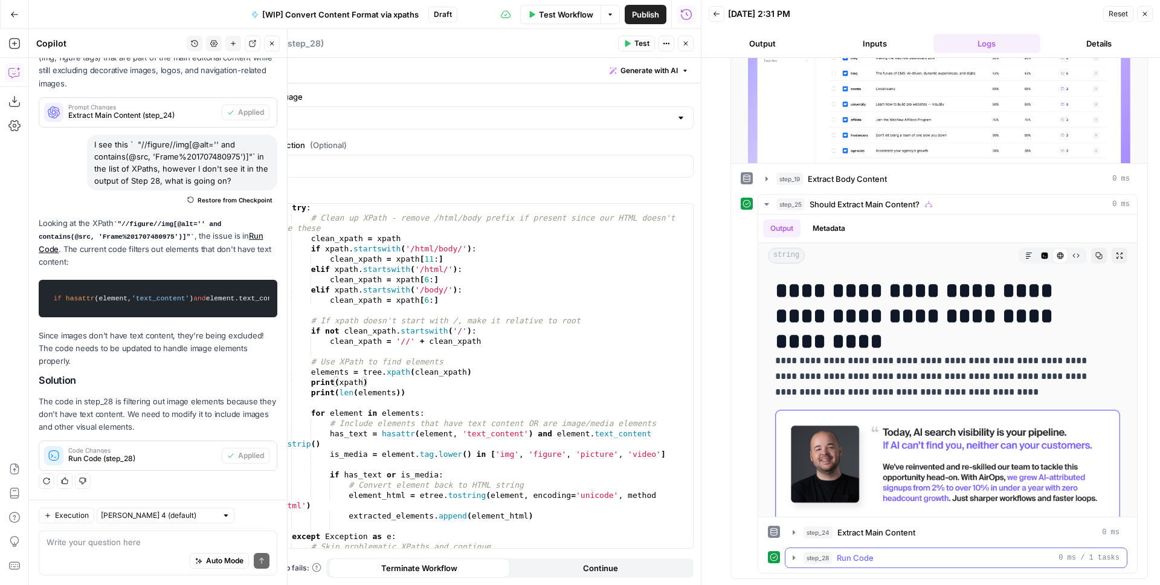
click at [792, 555] on icon "button" at bounding box center [794, 558] width 10 height 10
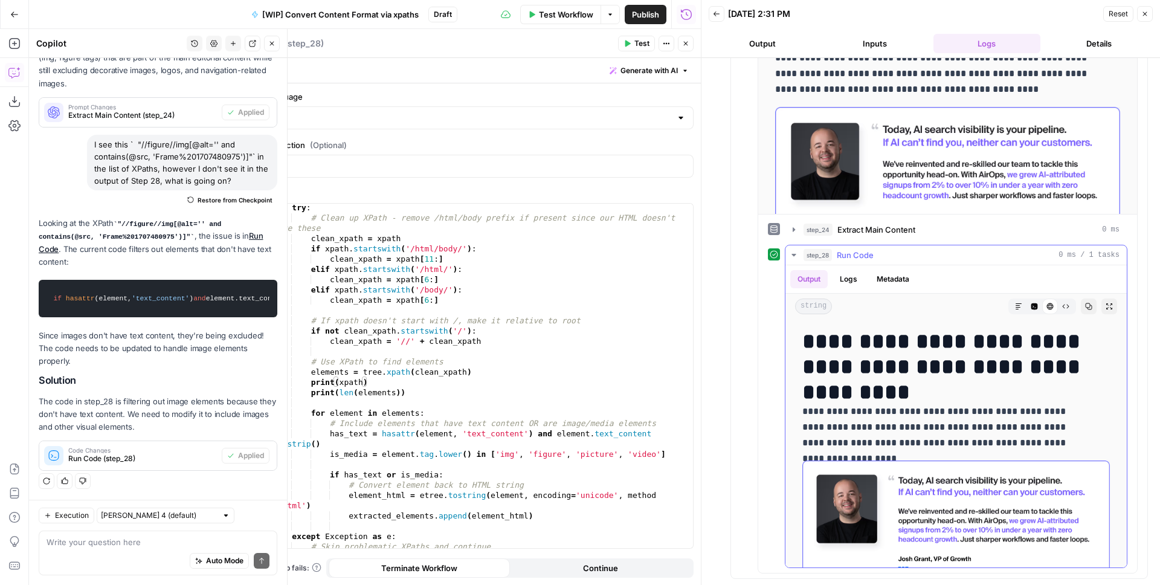
click at [859, 279] on button "Logs" at bounding box center [849, 279] width 32 height 18
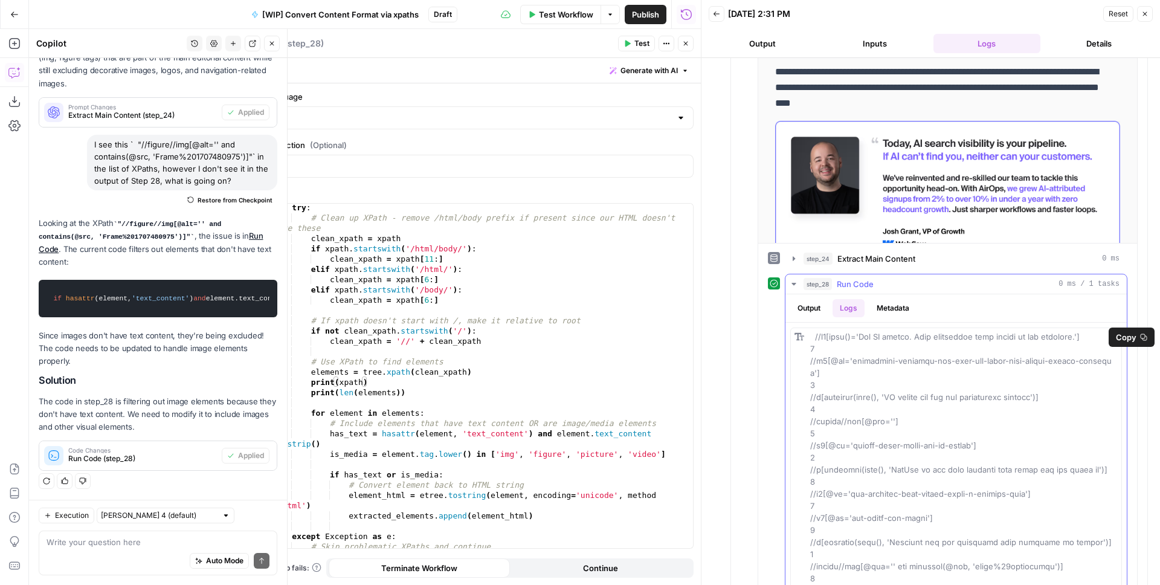
scroll to position [16, 0]
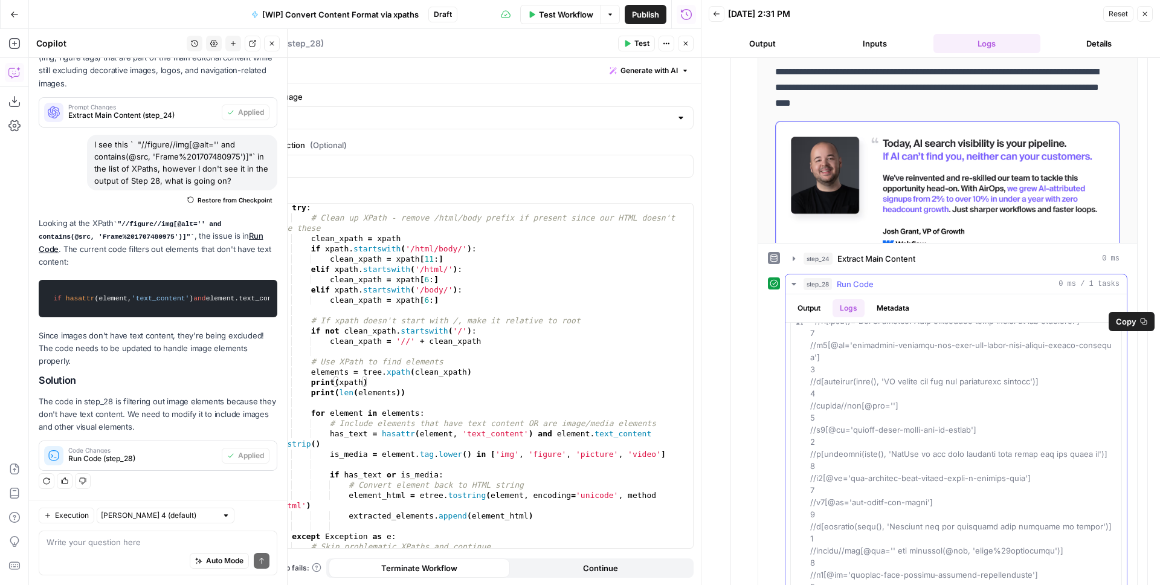
drag, startPoint x: 833, startPoint y: 427, endPoint x: 804, endPoint y: 419, distance: 29.5
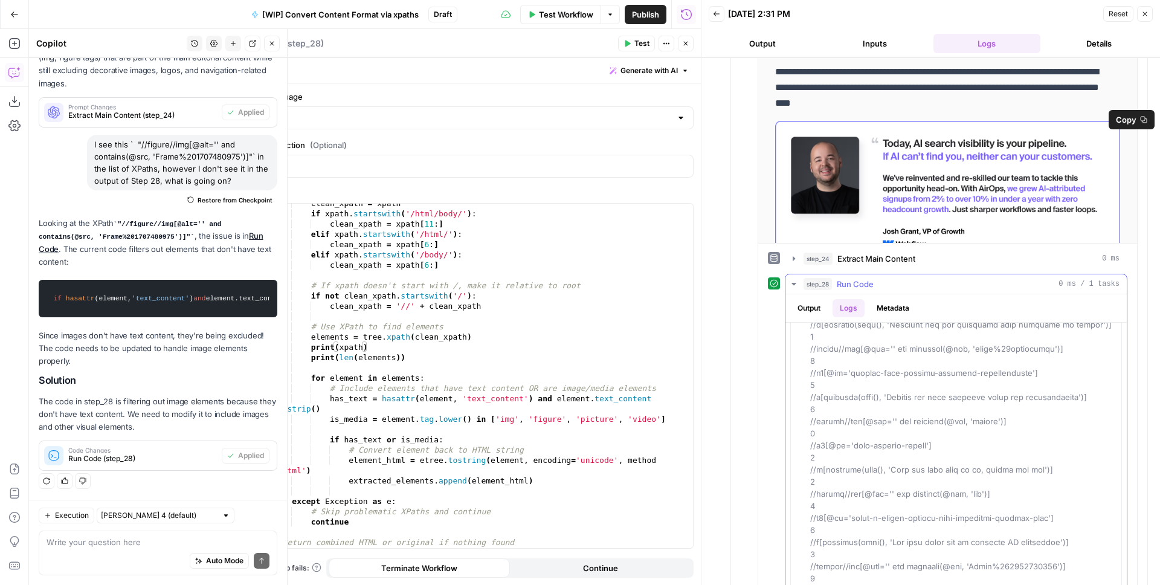
scroll to position [233, 0]
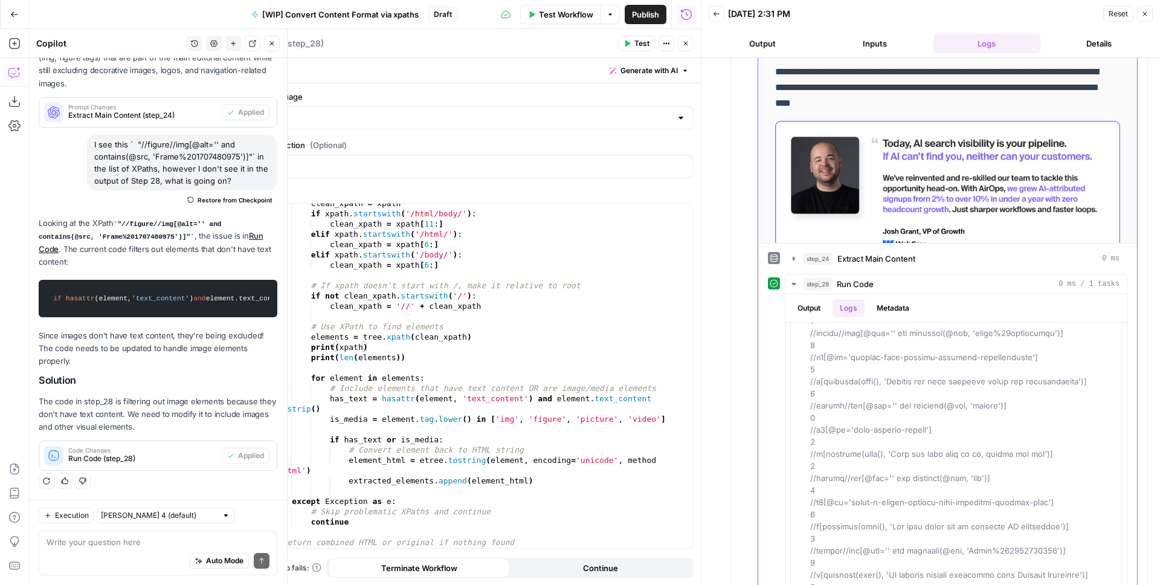
drag, startPoint x: 940, startPoint y: 175, endPoint x: 932, endPoint y: 127, distance: 48.4
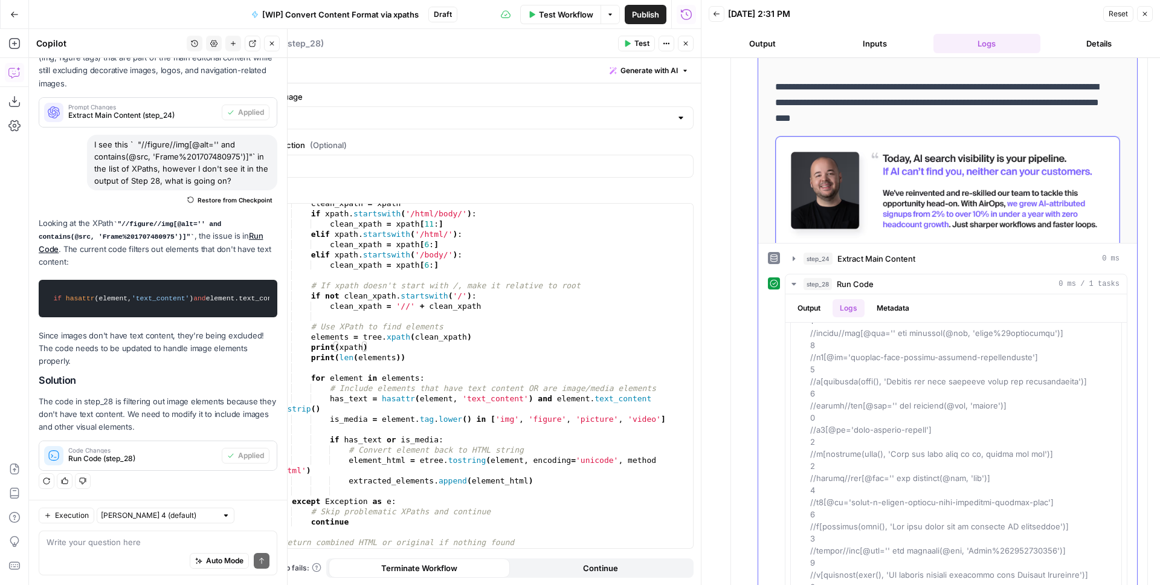
click at [858, 104] on p "**********" at bounding box center [938, 102] width 327 height 47
click at [863, 114] on p "**********" at bounding box center [938, 102] width 327 height 47
drag, startPoint x: 864, startPoint y: 105, endPoint x: 874, endPoint y: 106, distance: 10.9
click at [867, 106] on p "**********" at bounding box center [938, 102] width 327 height 47
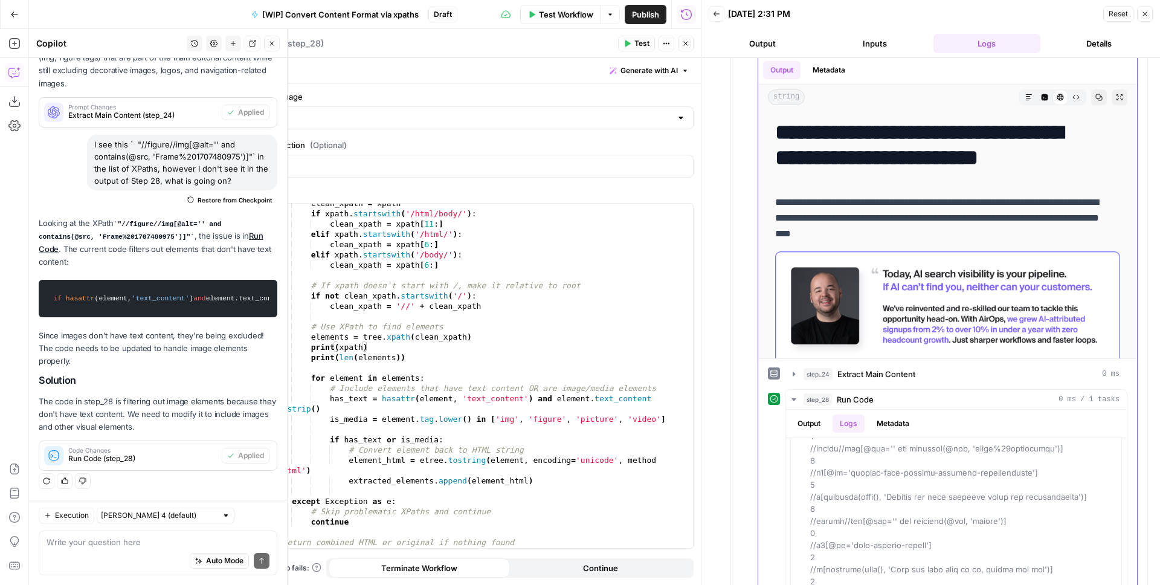
scroll to position [1153, 0]
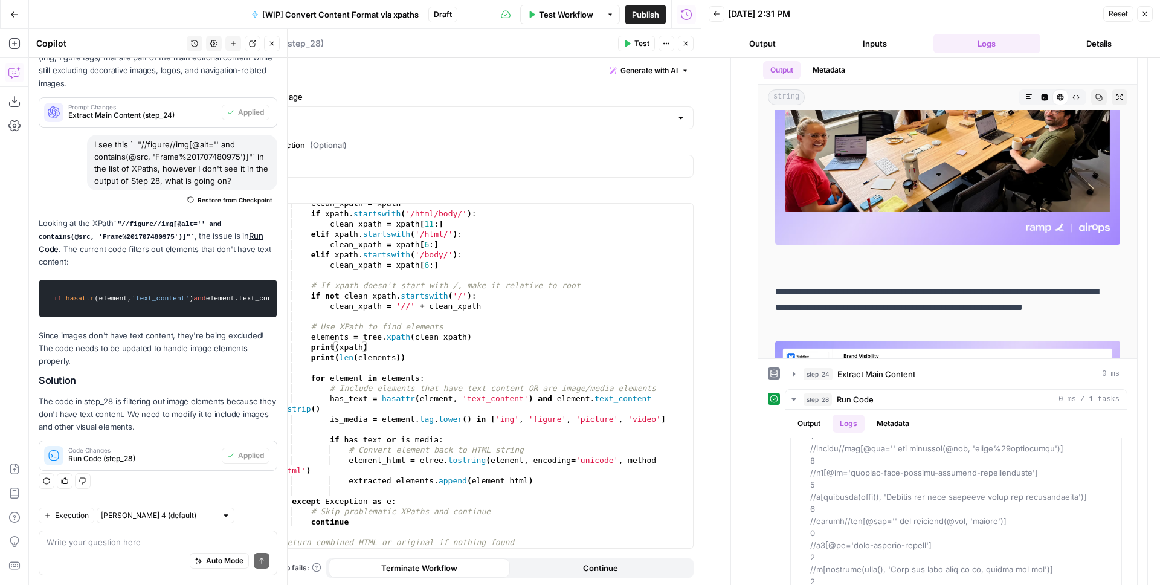
type textarea "**********"
click at [402, 327] on div "clean_xpath = xpath if xpath . startswith ( '/html/body/' ) : clean_xpath = xpa…" at bounding box center [477, 380] width 413 height 365
click at [190, 399] on p "The code in step_28 is filtering out image elements because they don't have tex…" at bounding box center [158, 414] width 239 height 38
click at [130, 543] on textarea at bounding box center [158, 542] width 223 height 12
type textarea "Let's improve Step 28, sometimes the elements"
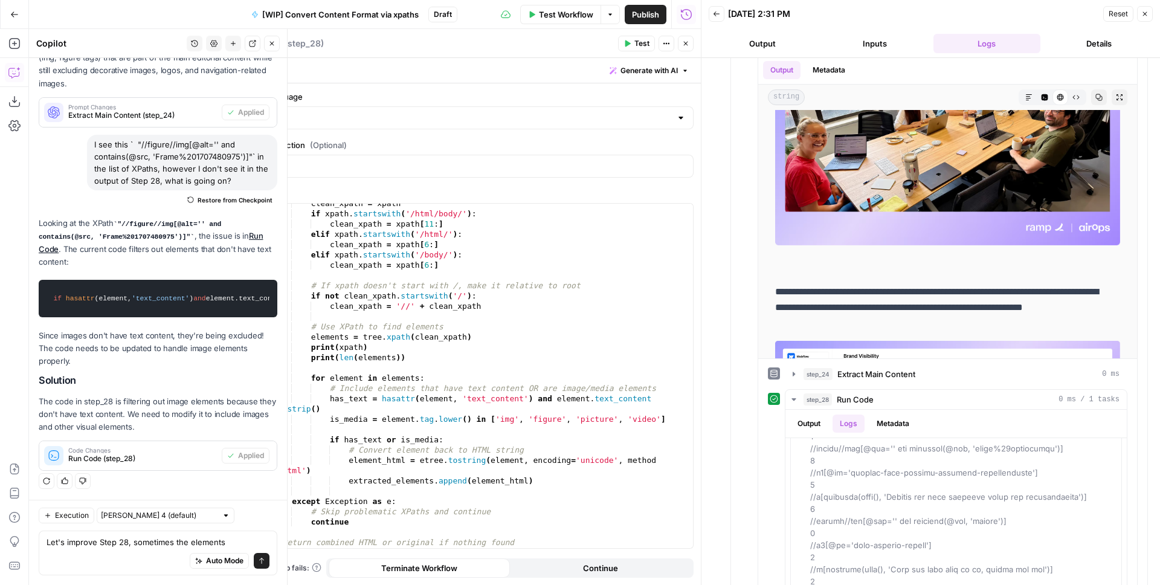
type textarea "**********"
click at [438, 336] on div "clean_xpath = xpath if xpath . startswith ( '/html/body/' ) : clean_xpath = xpa…" at bounding box center [477, 380] width 413 height 365
click at [196, 544] on textarea "Let's improve Step 28, sometimes the elements" at bounding box center [158, 542] width 223 height 12
click at [250, 544] on textarea "Let's improve Step 28, sometimes the elements" at bounding box center [158, 542] width 223 height 12
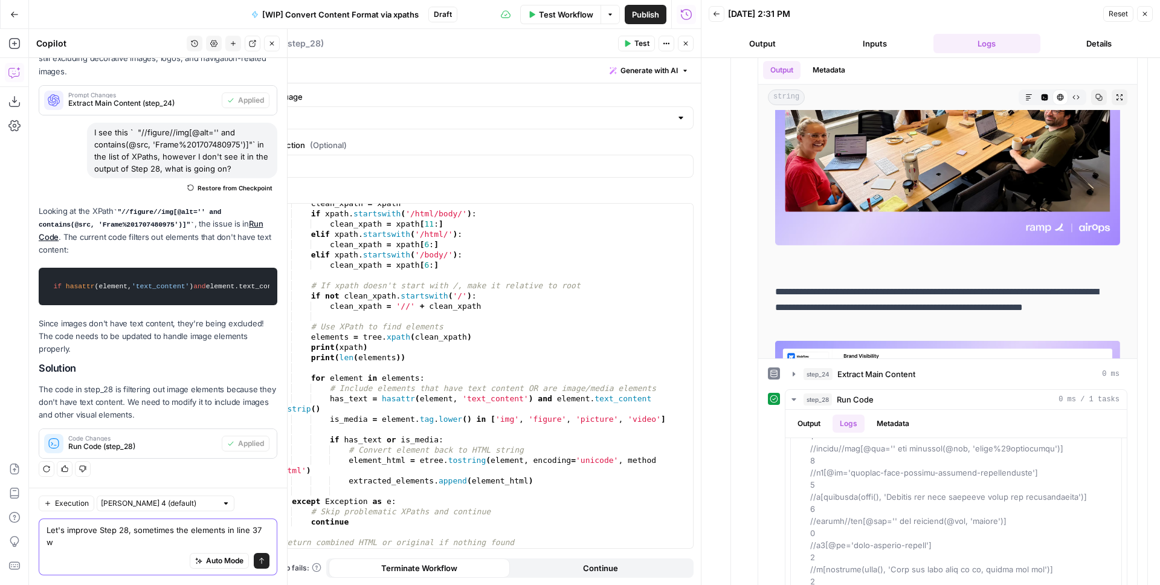
scroll to position [2365, 0]
click at [877, 543] on span at bounding box center [961, 521] width 302 height 614
drag, startPoint x: 930, startPoint y: 546, endPoint x: 818, endPoint y: 544, distance: 112.4
click at [818, 544] on div at bounding box center [964, 521] width 308 height 616
copy span "h3[@id='take-precise-action']"
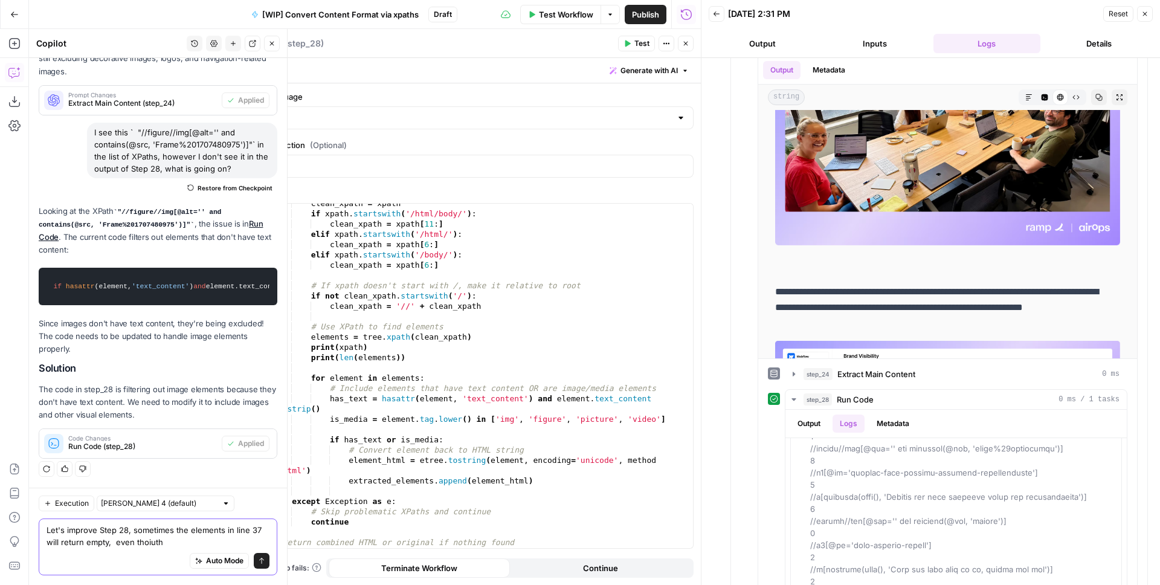
click at [183, 540] on textarea "Let's improve Step 28, sometimes the elements in line 37 will return empty, eve…" at bounding box center [158, 536] width 223 height 24
click at [163, 538] on textarea "Let's improve Step 28, sometimes the elements in line 37 will return empty, eve…" at bounding box center [158, 536] width 223 height 24
click at [253, 544] on textarea "Let's improve Step 28, sometimes the elements in line 37 will return empty, eve…" at bounding box center [158, 536] width 223 height 24
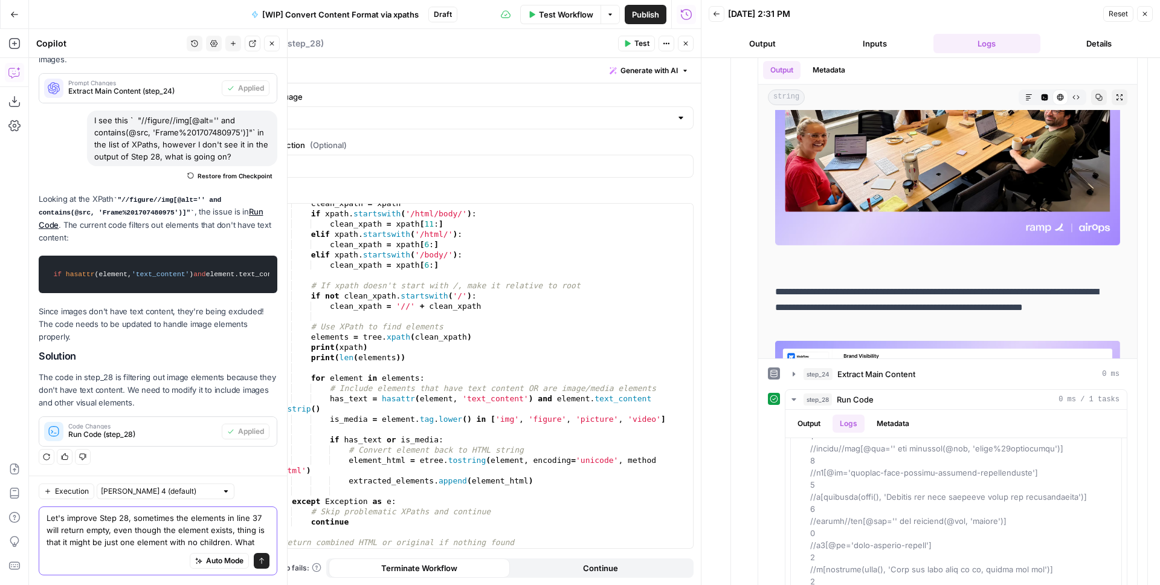
scroll to position [2389, 0]
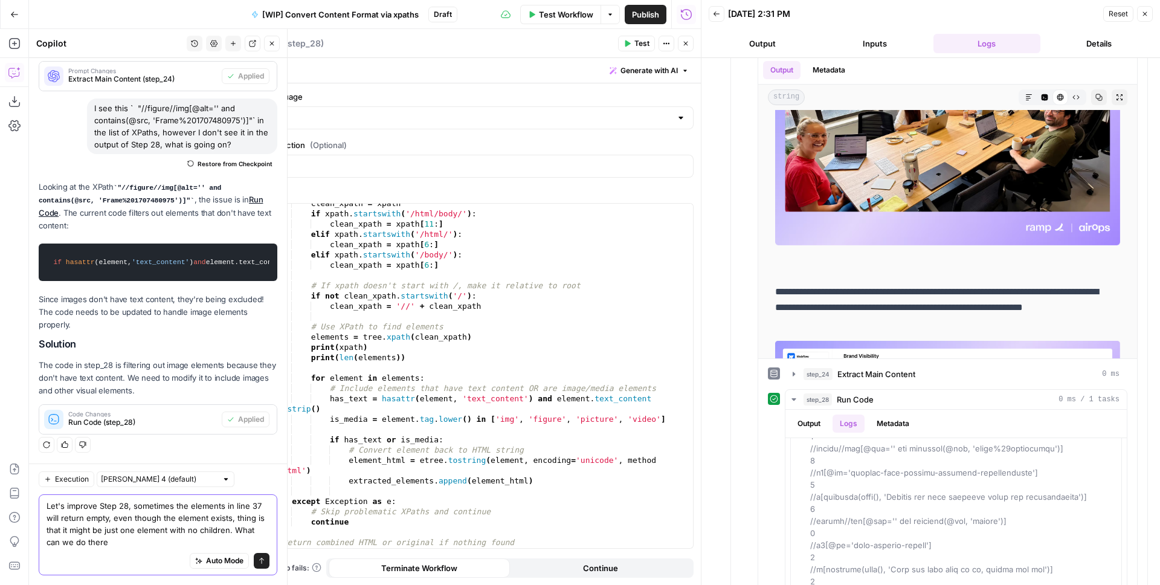
type textarea "Let's improve Step 28, sometimes the elements in line 37 will return empty, eve…"
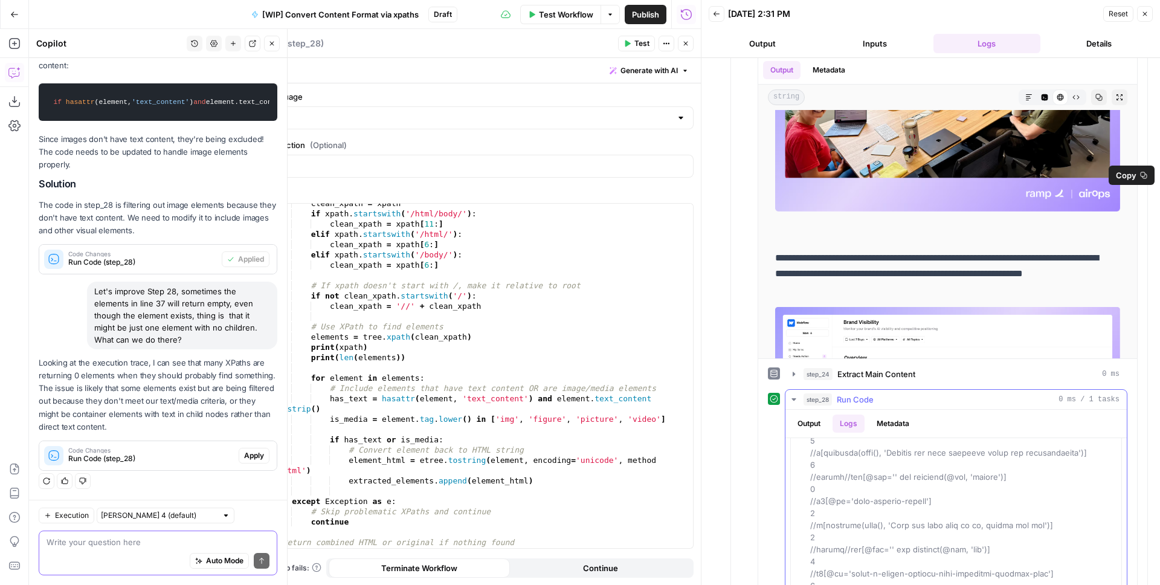
scroll to position [285, 0]
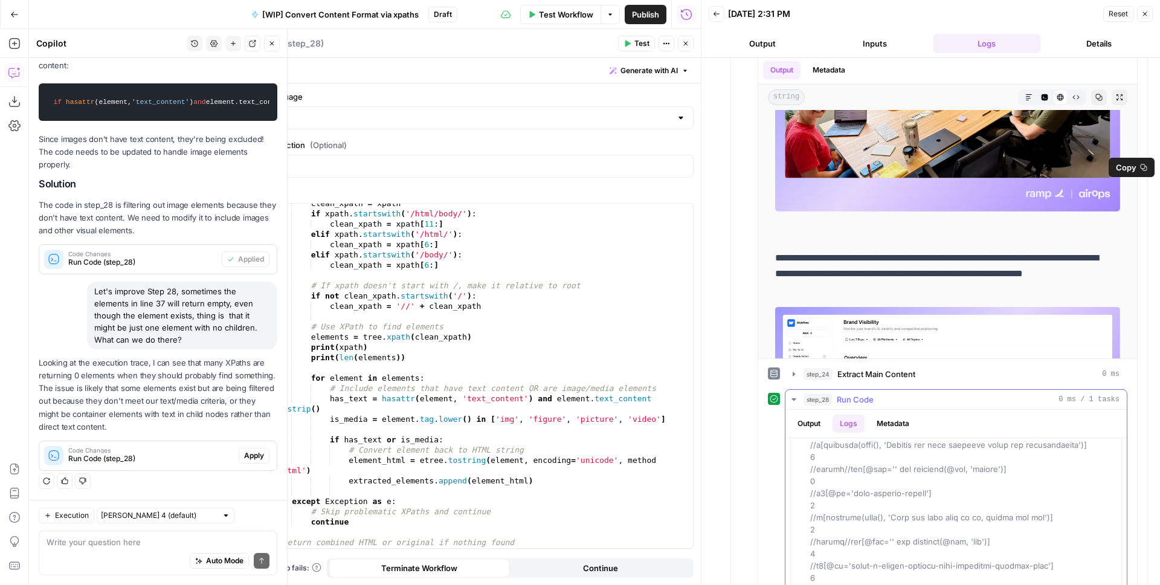
click at [830, 473] on span at bounding box center [961, 469] width 302 height 614
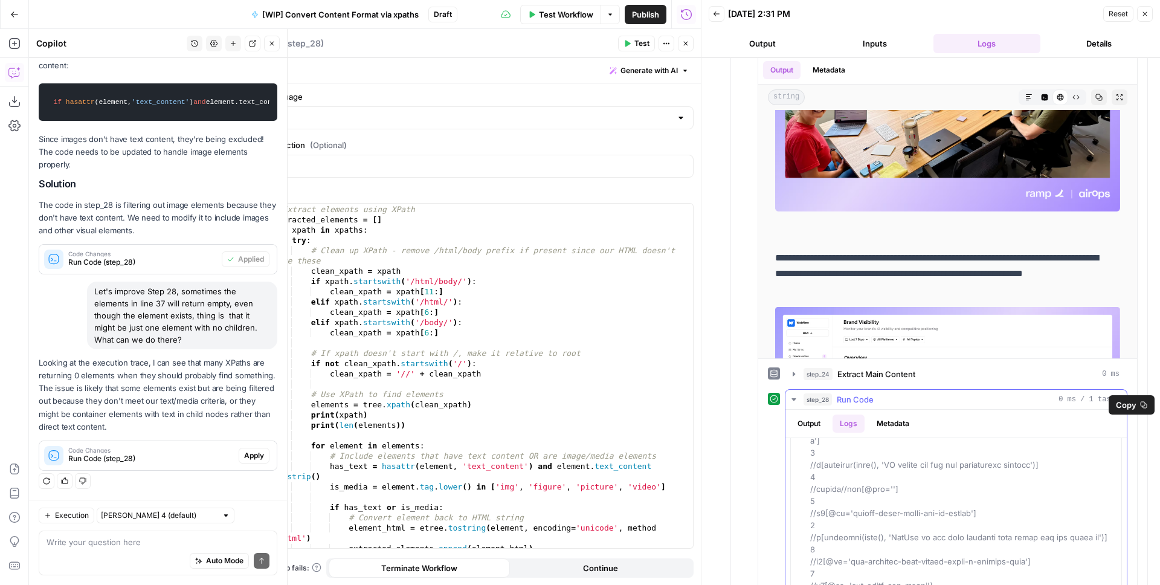
scroll to position [0, 0]
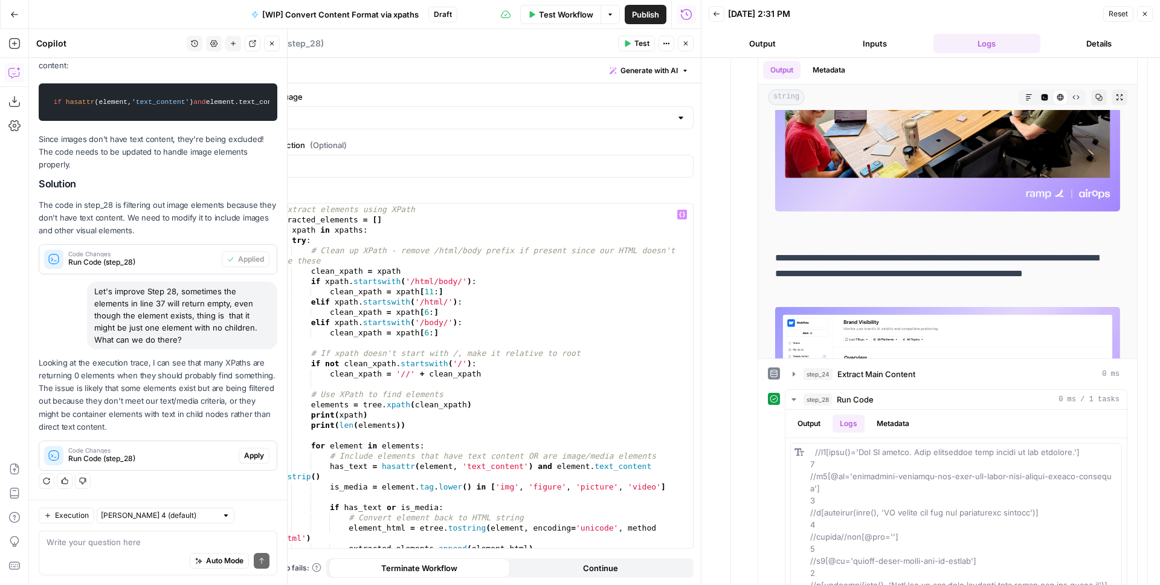
type textarea "**********"
click at [444, 292] on div "# Extract elements using XPath extracted_elements = [ ] for xpath in xpaths : t…" at bounding box center [477, 376] width 413 height 365
click at [150, 540] on textarea at bounding box center [158, 542] width 223 height 12
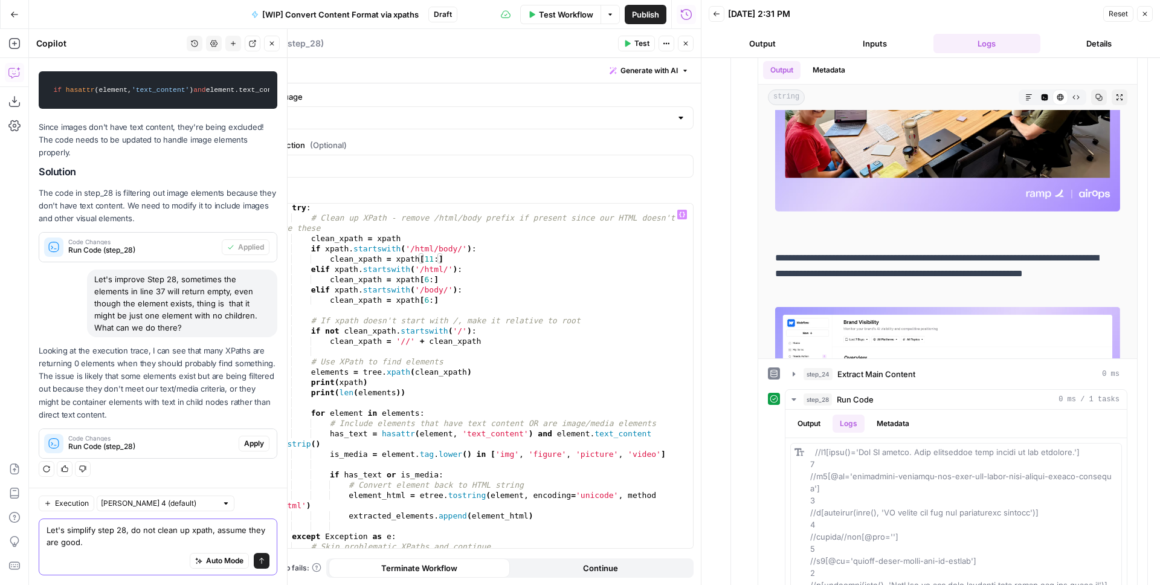
scroll to position [292, 0]
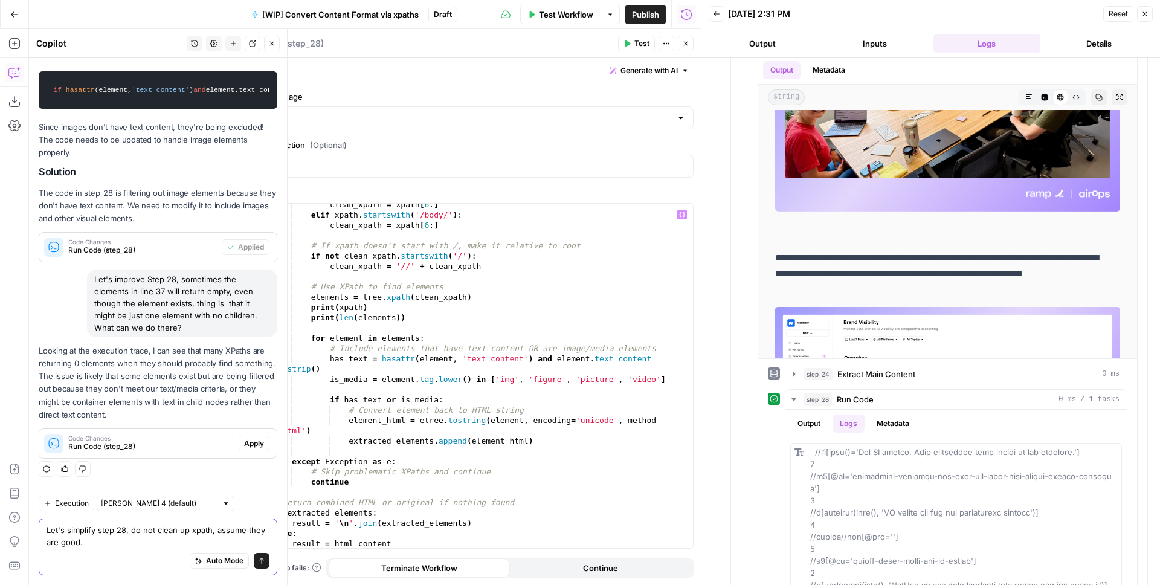
type textarea "Let's simplify step 28, do not clean up xpath, assume they are good."
click at [117, 548] on div "Auto Mode Send" at bounding box center [158, 561] width 223 height 27
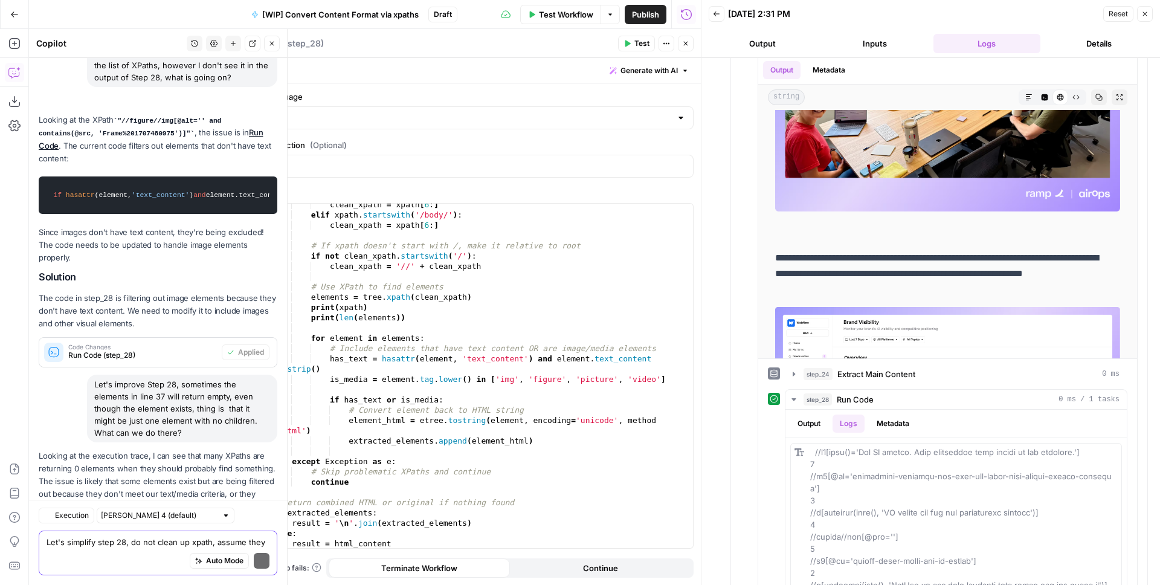
scroll to position [2658, 0]
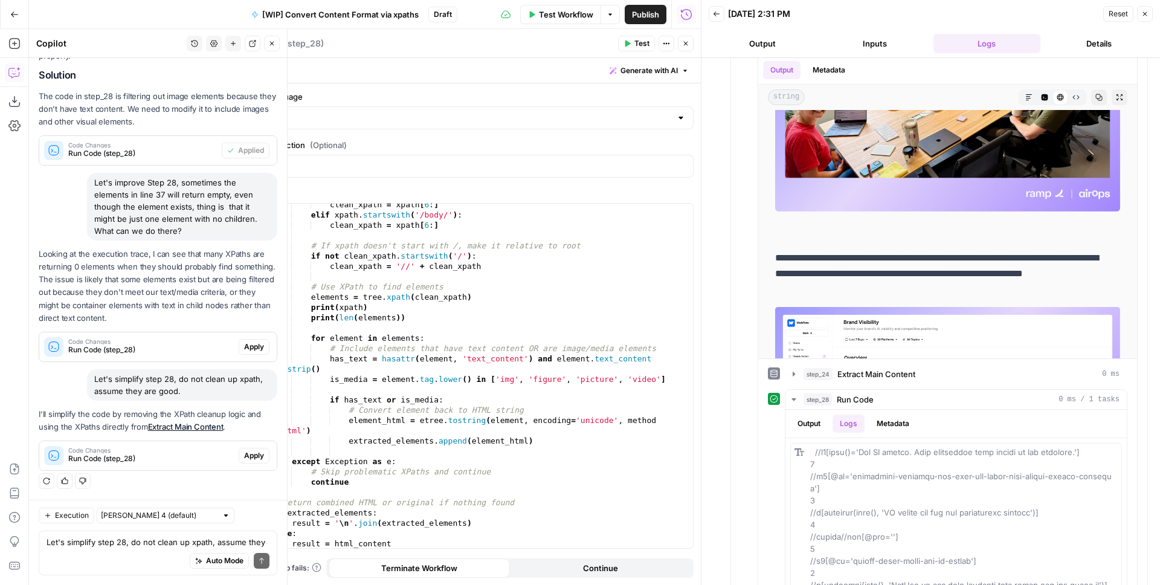
click at [244, 454] on span "Apply" at bounding box center [254, 455] width 20 height 11
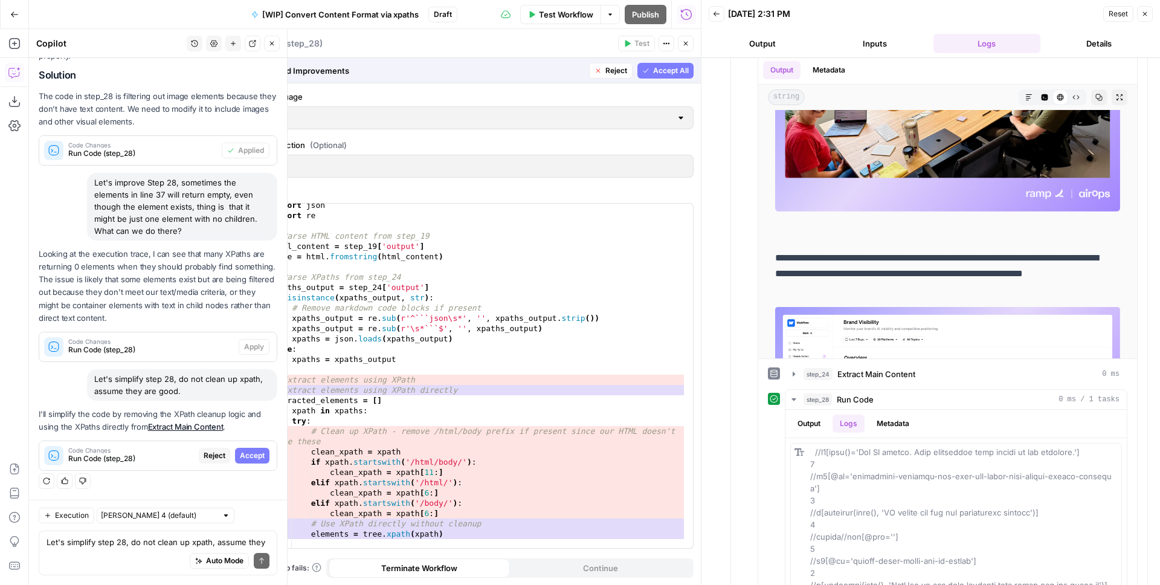
scroll to position [19, 0]
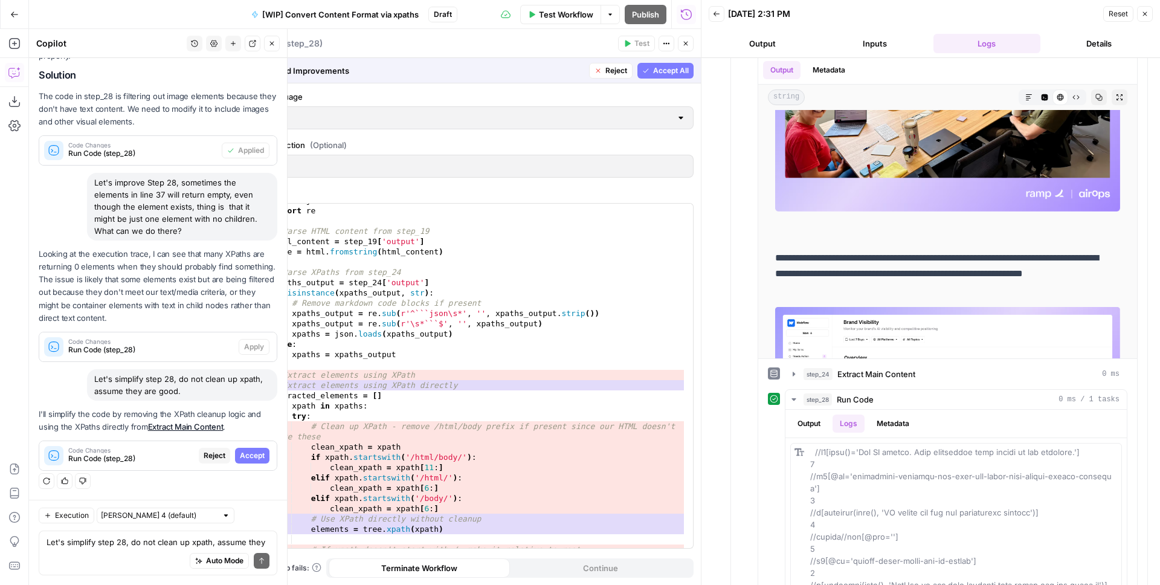
drag, startPoint x: 658, startPoint y: 68, endPoint x: 610, endPoint y: 152, distance: 96.6
click at [658, 68] on span "Accept All" at bounding box center [671, 70] width 36 height 11
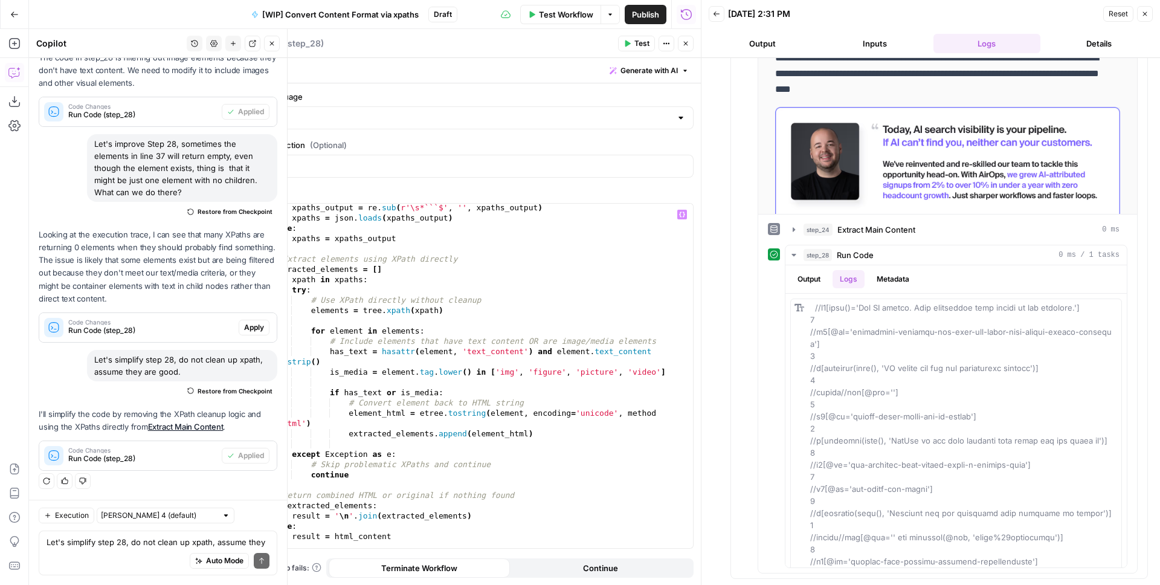
scroll to position [149, 0]
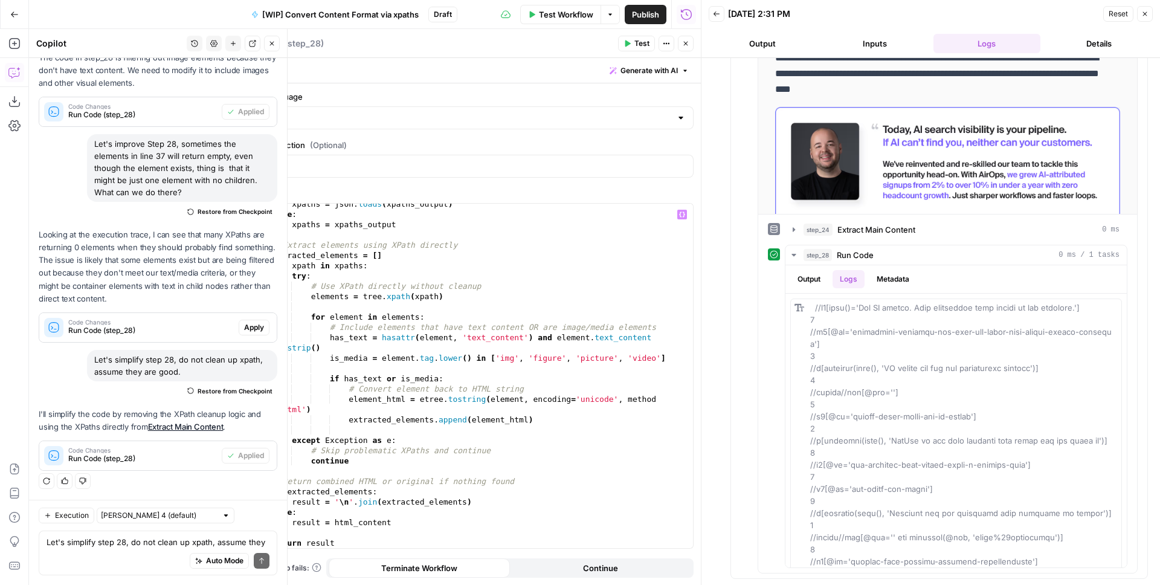
type textarea "**********"
click at [481, 328] on div "xpaths = json . loads ( xpaths_output ) else : xpaths = xpaths_output # Extract…" at bounding box center [477, 381] width 413 height 365
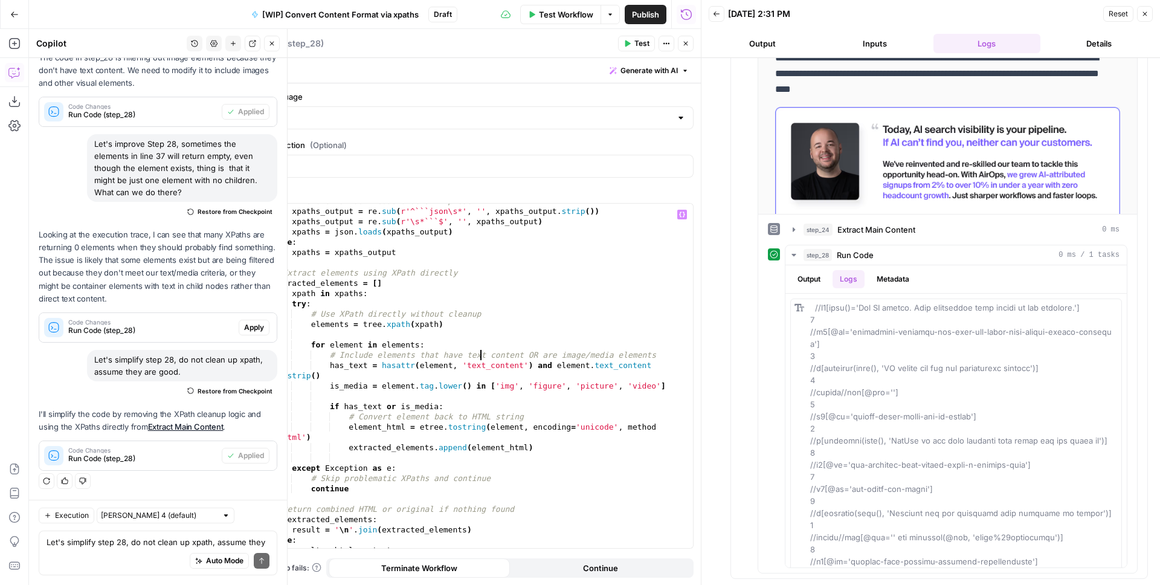
scroll to position [111, 0]
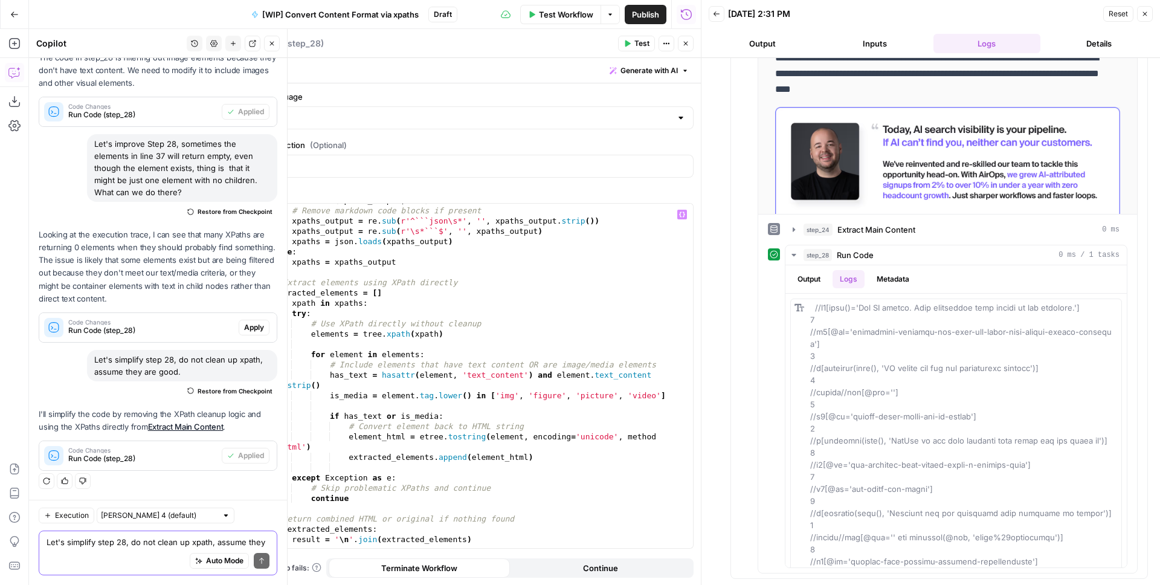
click at [106, 543] on textarea "Let's simplify step 28, do not clean up xpath, assume they are good." at bounding box center [158, 542] width 223 height 12
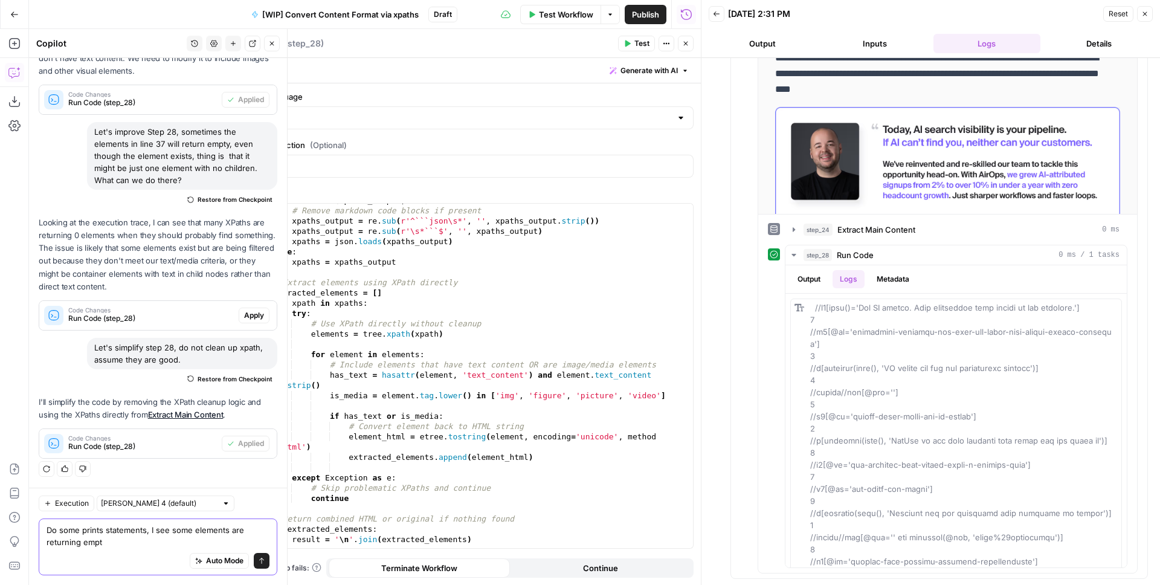
type textarea "Do some prints statements, I see some elements are returning empty"
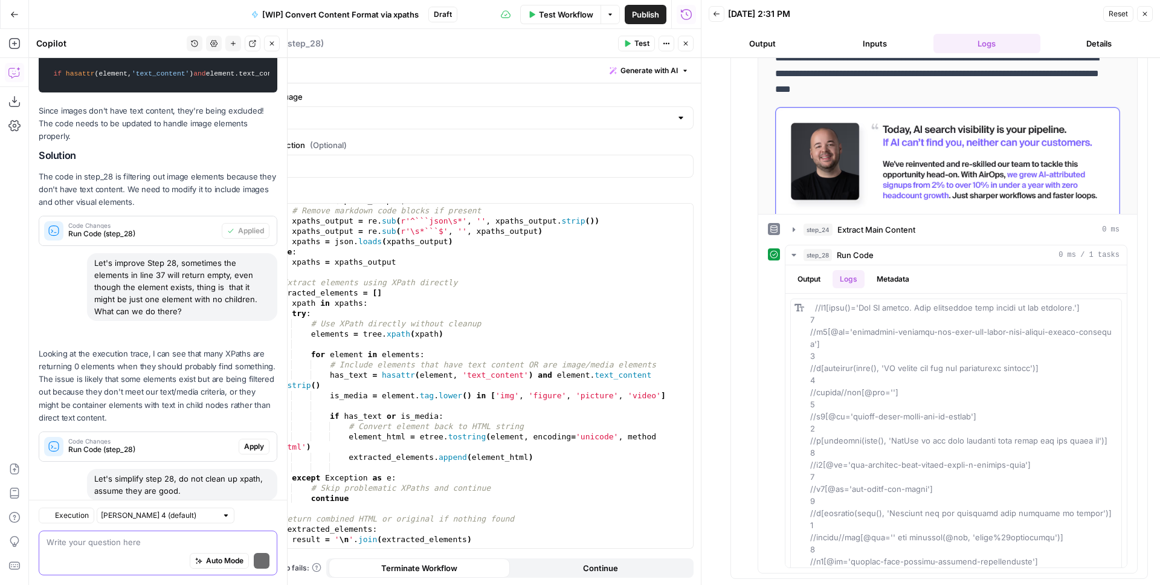
scroll to position [2818, 0]
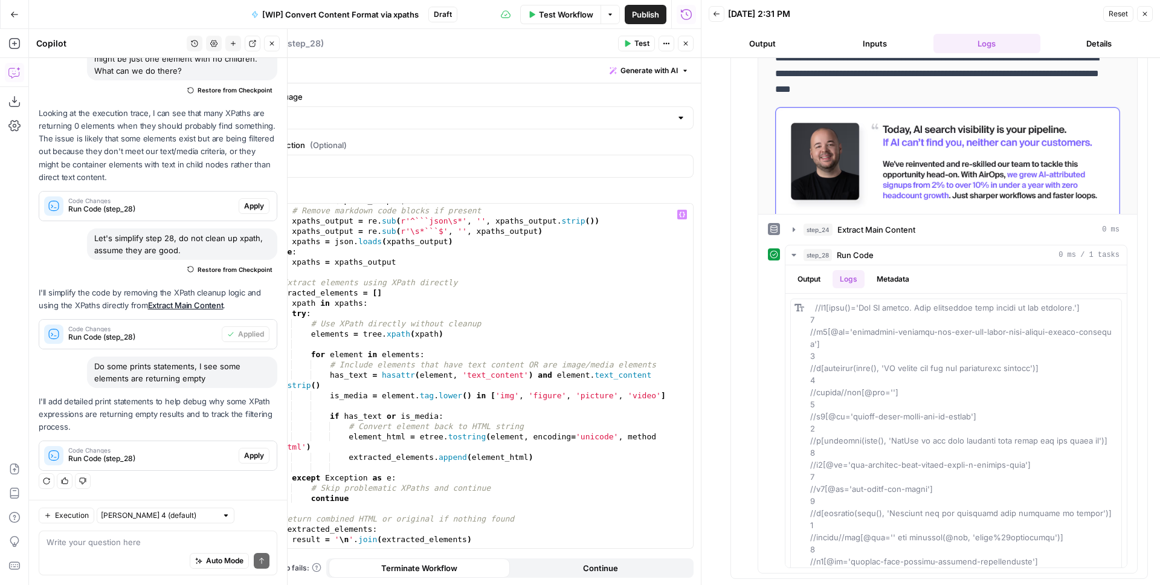
click at [141, 417] on p "I'll add detailed print statements to help debug why some XPath expressions are…" at bounding box center [158, 414] width 239 height 38
click at [244, 456] on span "Apply" at bounding box center [254, 455] width 20 height 11
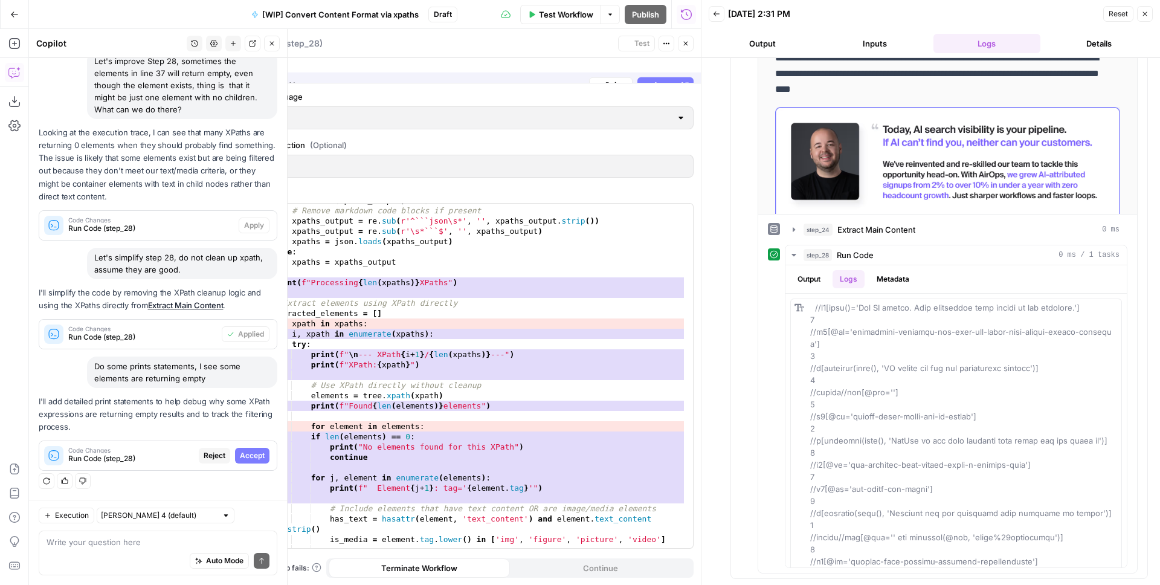
scroll to position [2567, 0]
click at [673, 74] on span "Accept All" at bounding box center [671, 70] width 36 height 11
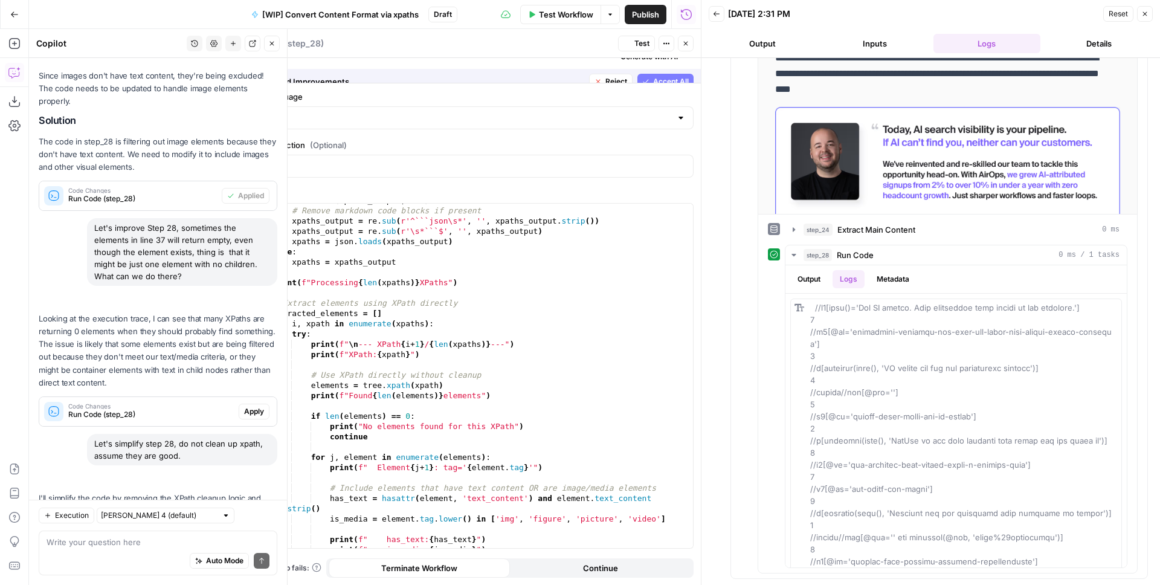
scroll to position [2838, 0]
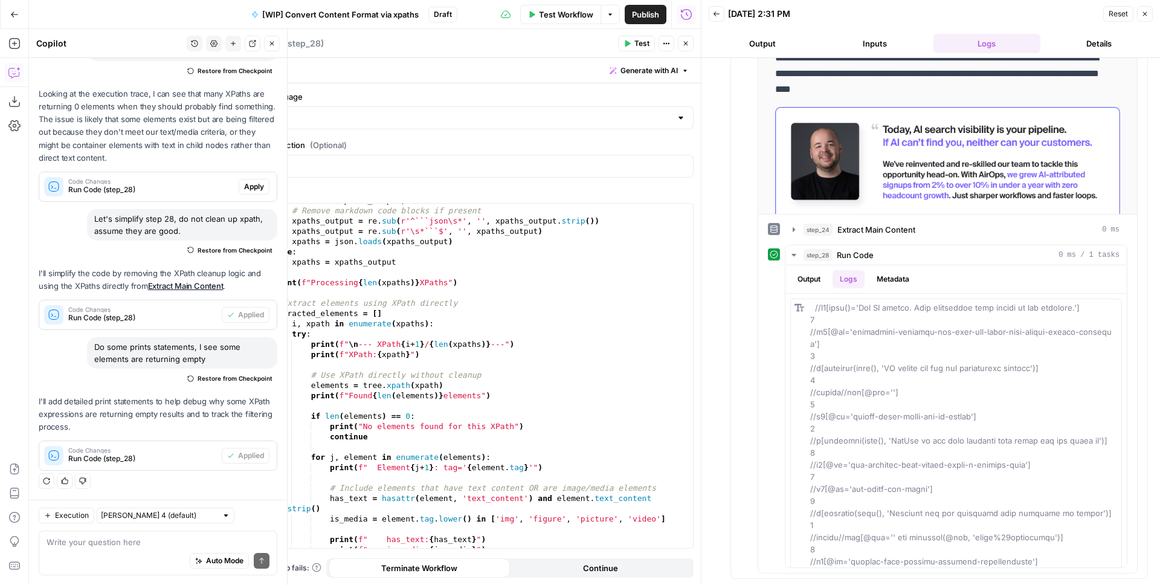
click at [638, 39] on span "Test" at bounding box center [641, 43] width 15 height 11
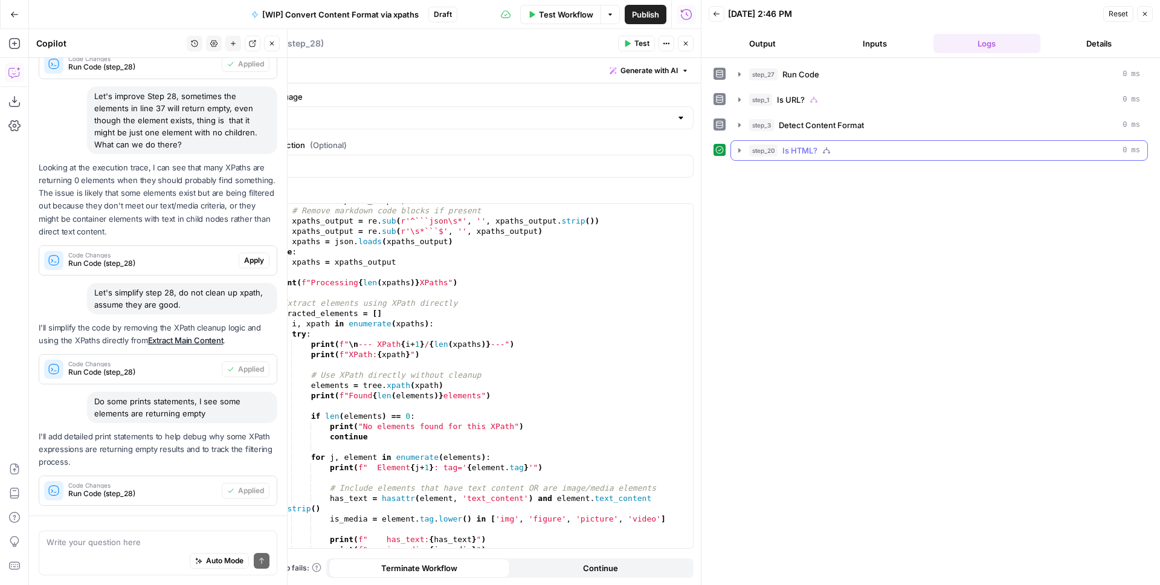
click at [738, 152] on icon "button" at bounding box center [739, 150] width 2 height 4
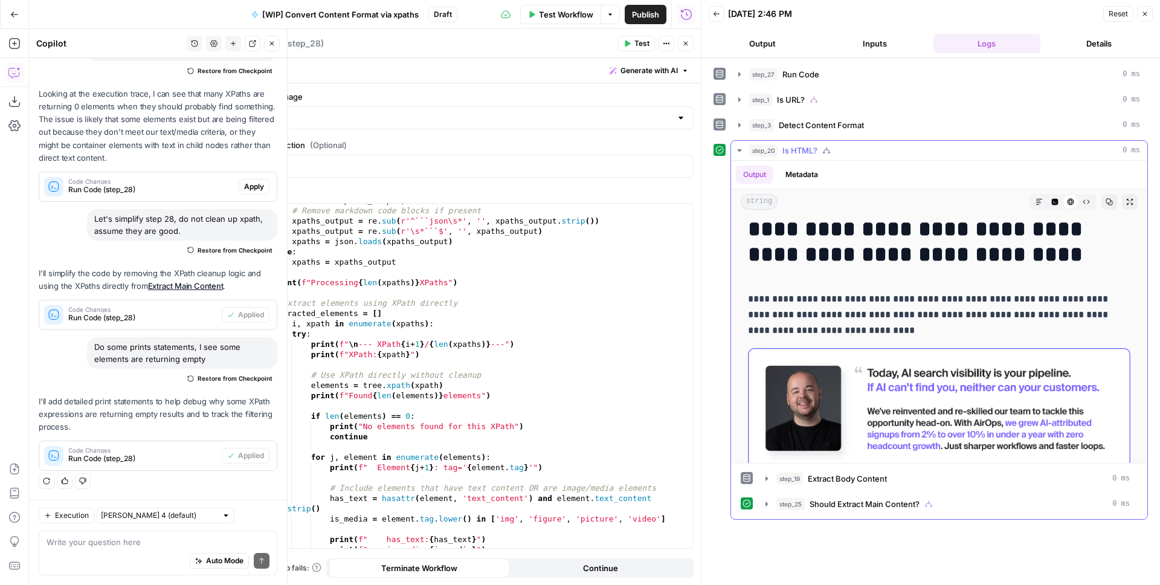
scroll to position [245, 0]
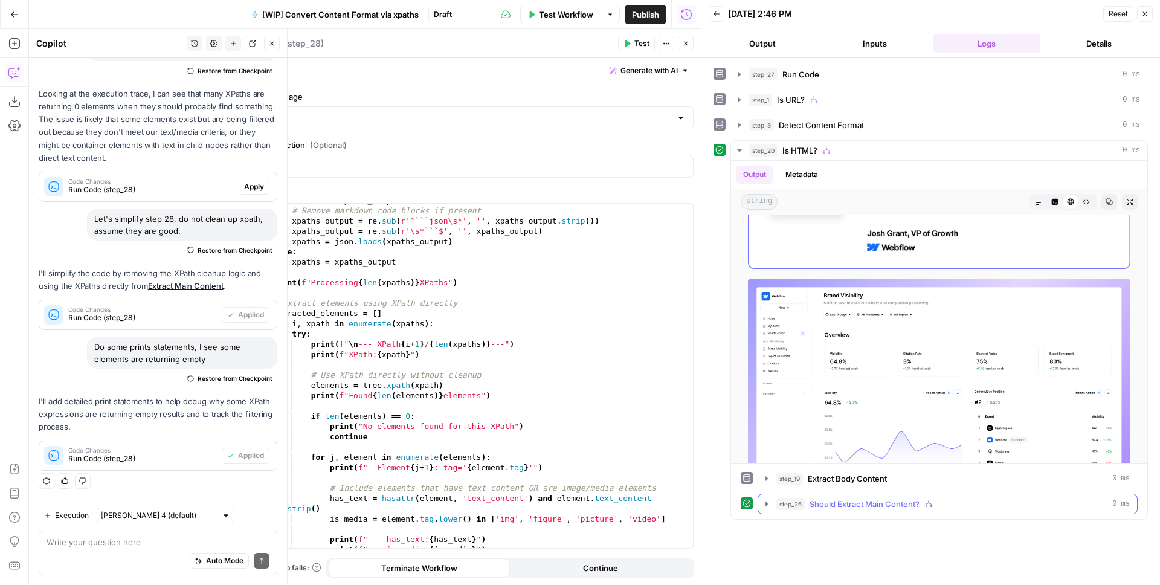
click at [768, 502] on icon "button" at bounding box center [767, 504] width 10 height 10
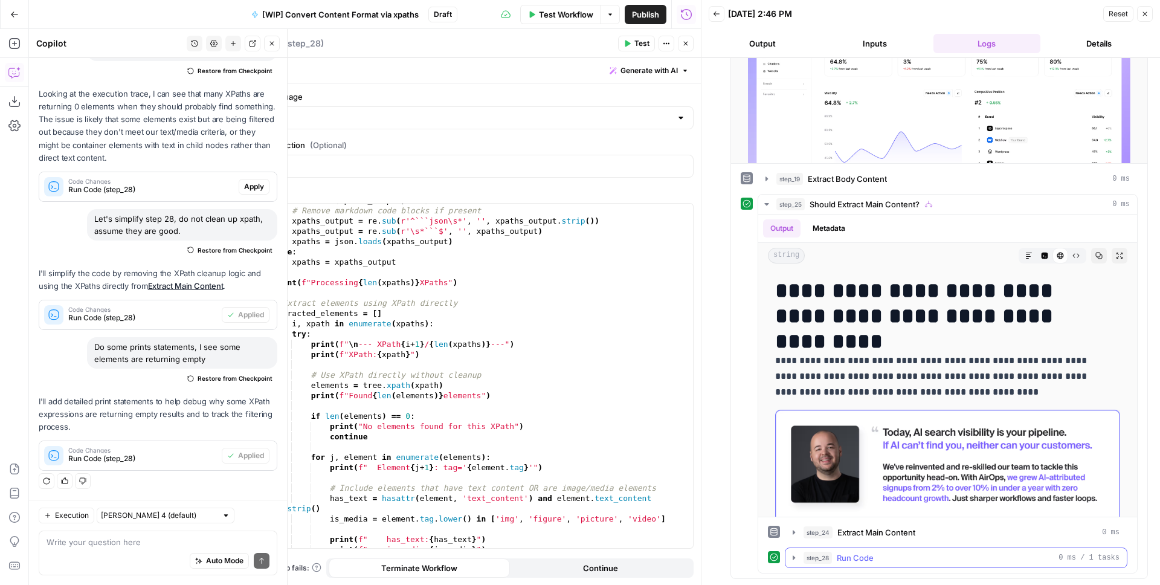
click at [801, 561] on button "step_28 Run Code 0 ms / 1 tasks" at bounding box center [956, 557] width 341 height 19
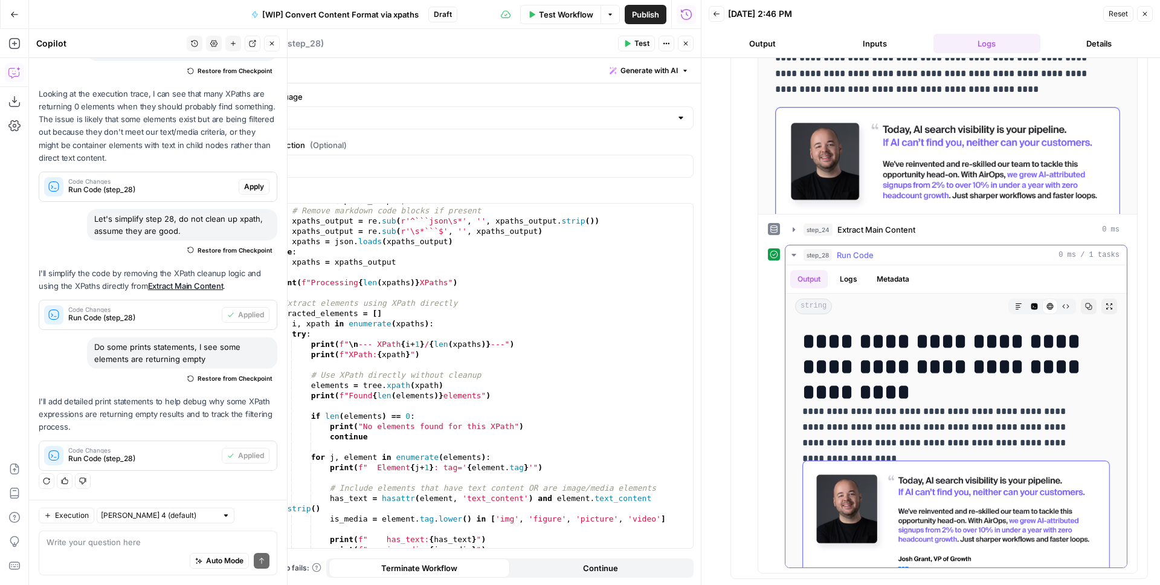
click at [857, 276] on button "Logs" at bounding box center [849, 279] width 32 height 18
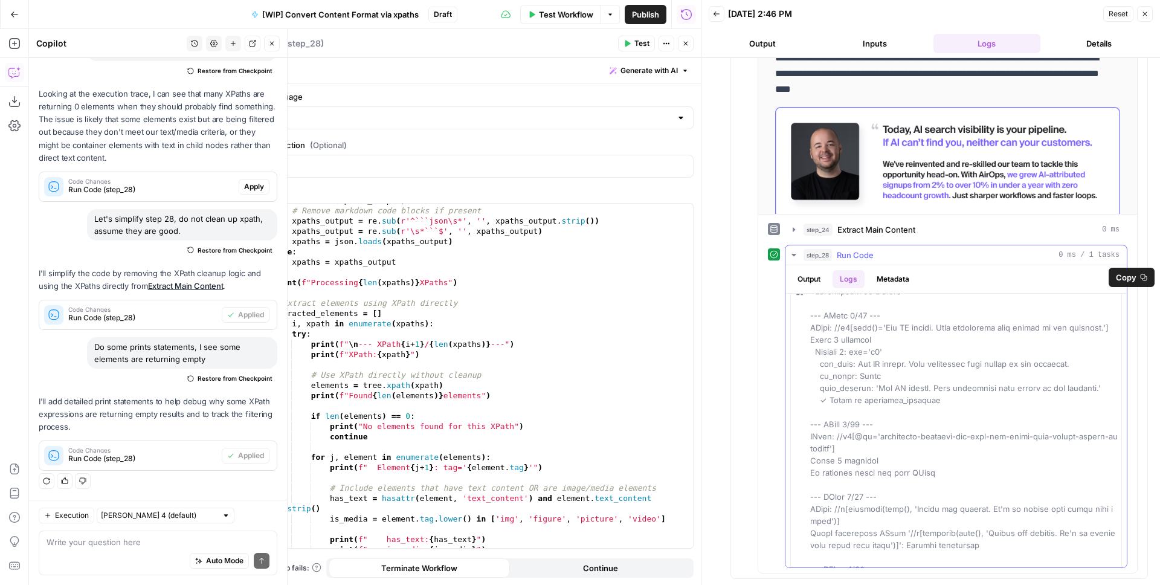
scroll to position [50, 0]
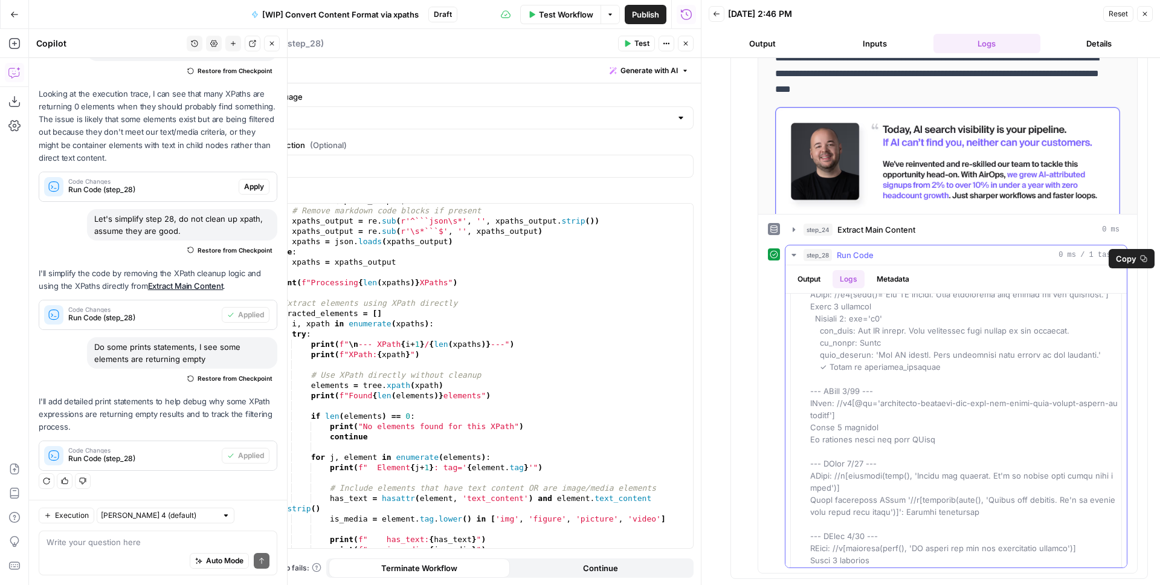
drag, startPoint x: 841, startPoint y: 404, endPoint x: 842, endPoint y: 417, distance: 13.3
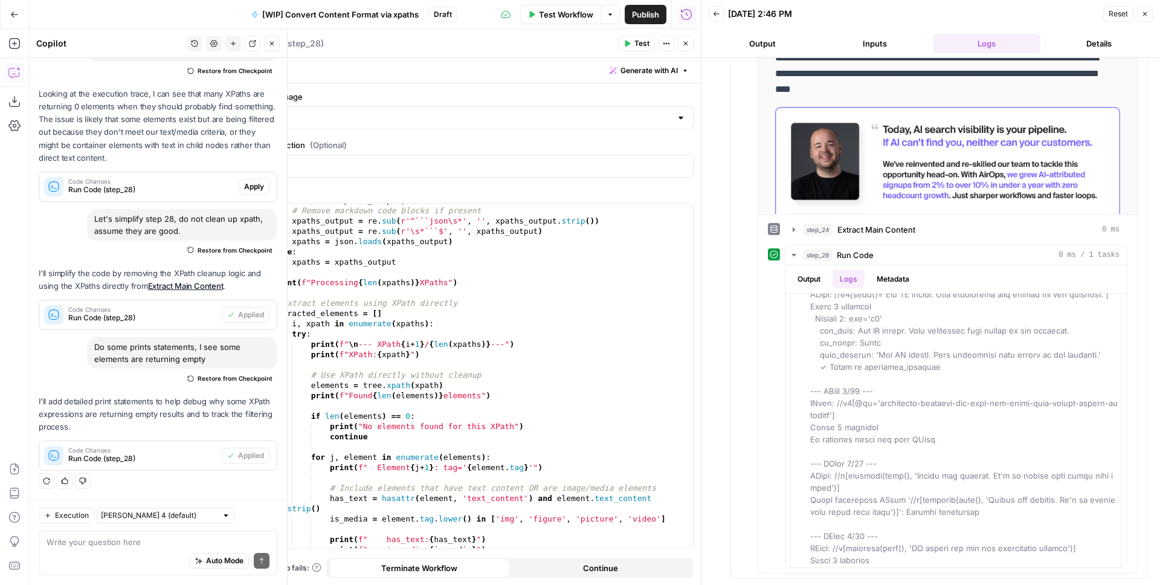
click at [95, 554] on div "Auto Mode Send" at bounding box center [158, 561] width 223 height 27
drag, startPoint x: 944, startPoint y: 441, endPoint x: 785, endPoint y: 393, distance: 165.9
copy span "--- XPath 2/28 --- XPath: //h2[@id='visibility-insights-are-just-the-start-only…"
click at [140, 536] on textarea "Ah I found the issue," at bounding box center [158, 542] width 223 height 12
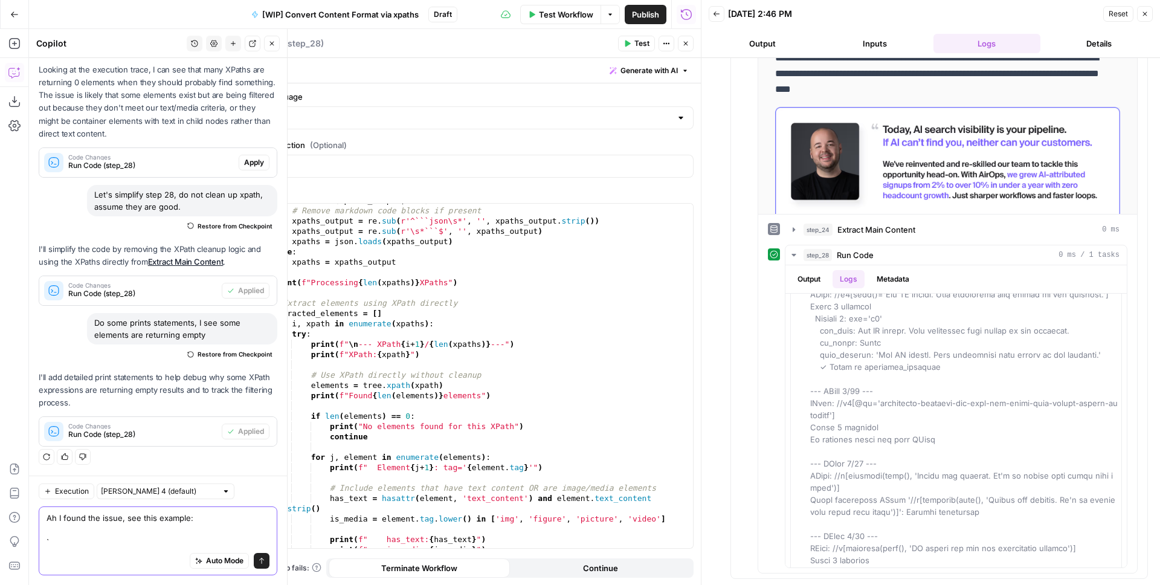
scroll to position [2862, 0]
paste textarea "--- XPath 2/28 --- XPath: //h2[@id='visibility-insights-are-just-the-start-only…"
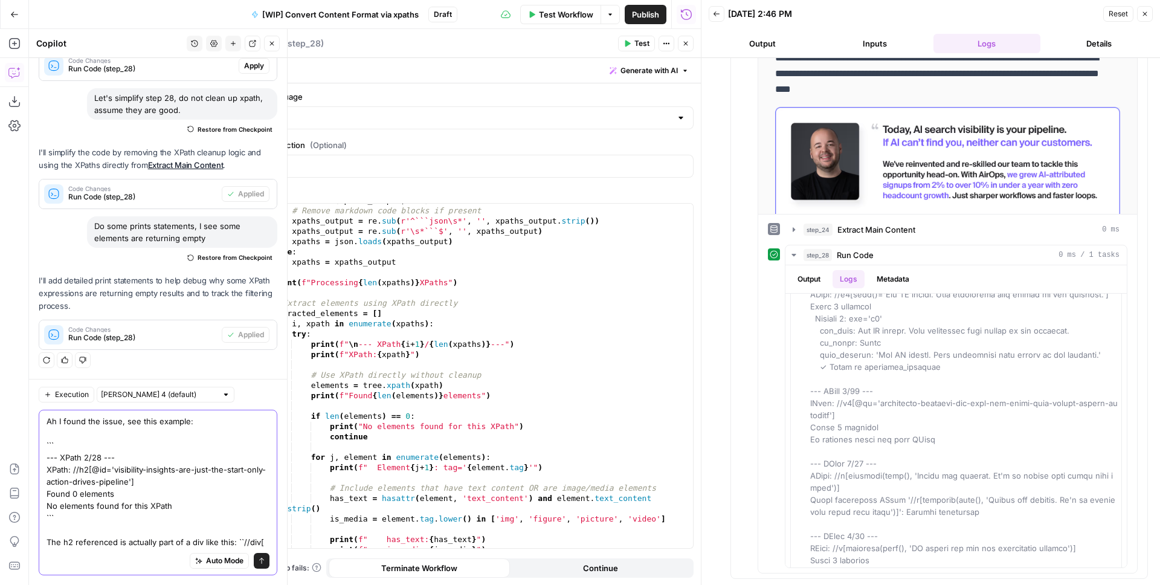
scroll to position [2971, 0]
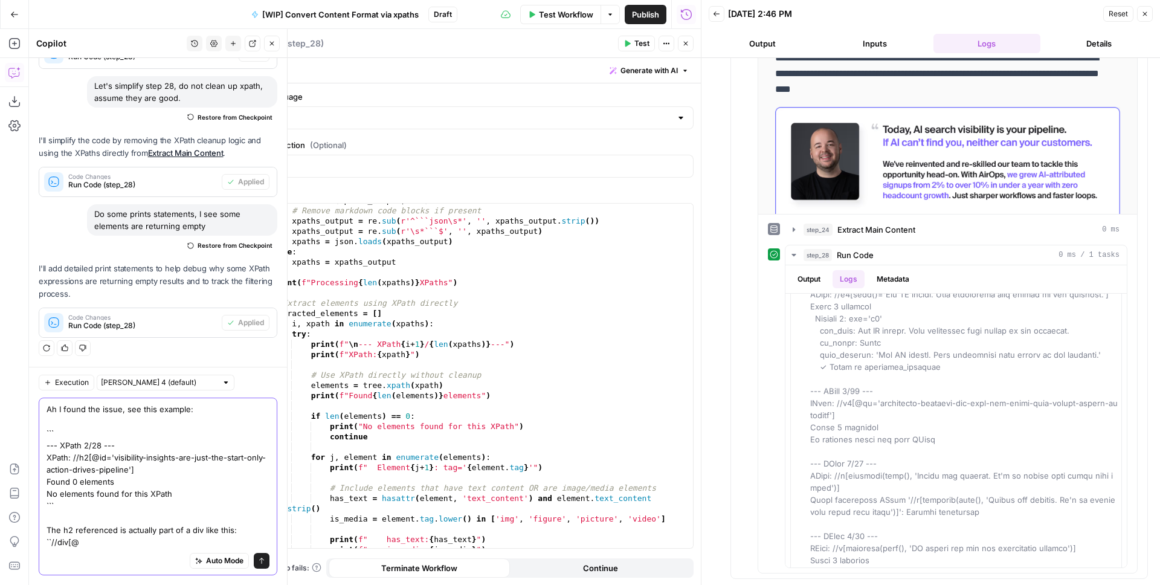
paste textarea "id="visibility-insights-are-just-the-start-only-action-drives-pipeline""
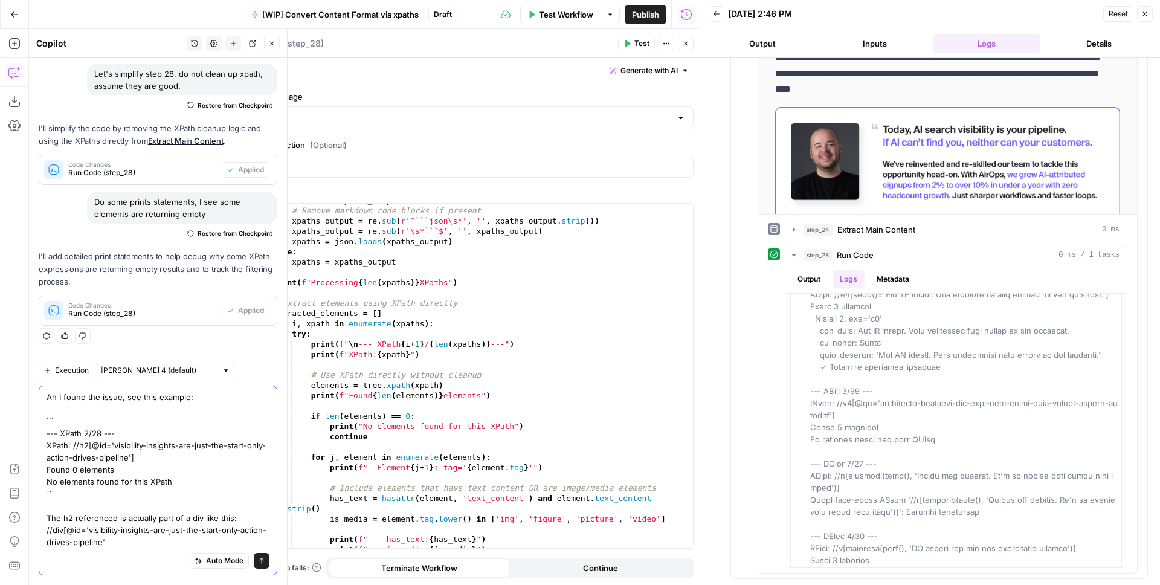
type textarea "Ah I found the issue, see this example: ``` --- XPath 2/28 --- XPath: //h2[@id=…"
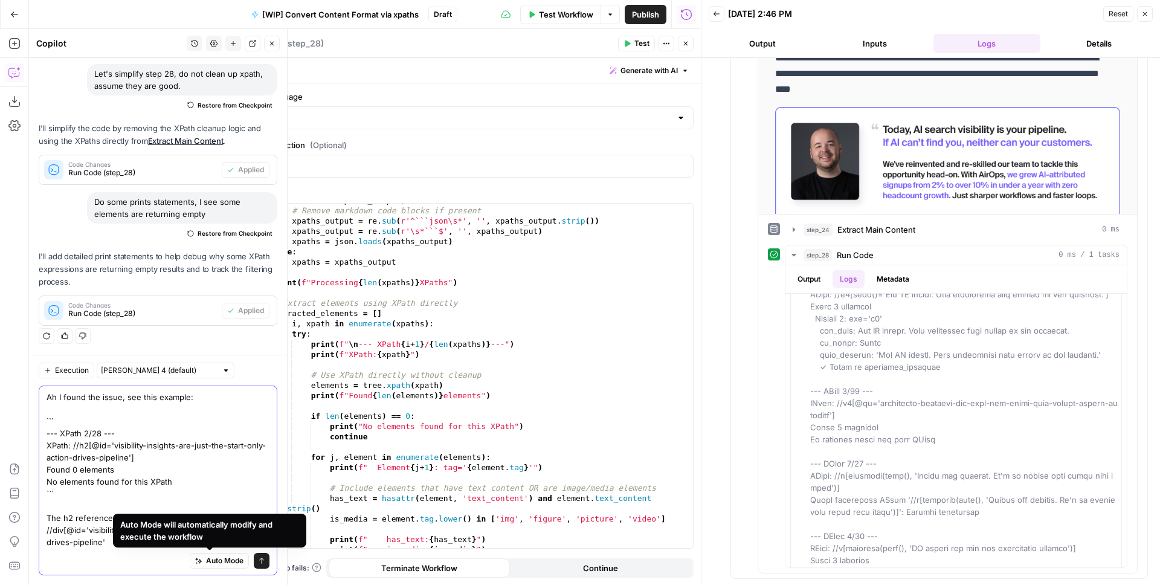
click at [135, 492] on textarea "Ah I found the issue, see this example: ``` --- XPath 2/28 --- XPath: //h2[@id=…" at bounding box center [158, 469] width 223 height 157
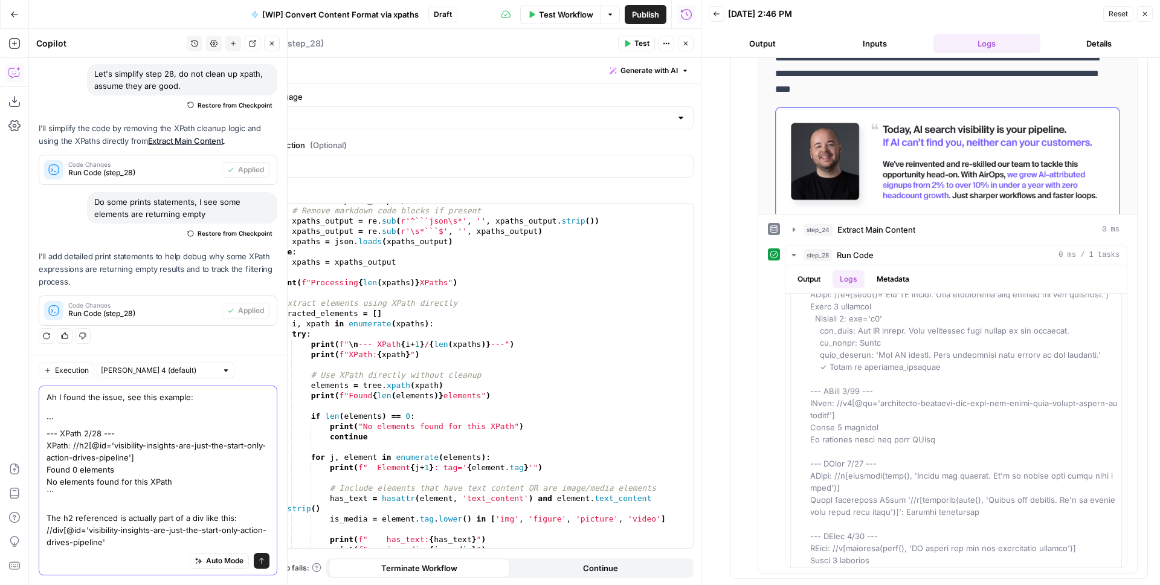
click at [248, 518] on textarea "Ah I found the issue, see this example: ``` --- XPath 2/28 --- XPath: //h2[@id=…" at bounding box center [158, 469] width 223 height 157
click at [47, 531] on textarea "Ah I found the issue, see this example: ``` --- XPath 2/28 --- XPath: //h2[@id=…" at bounding box center [158, 469] width 223 height 157
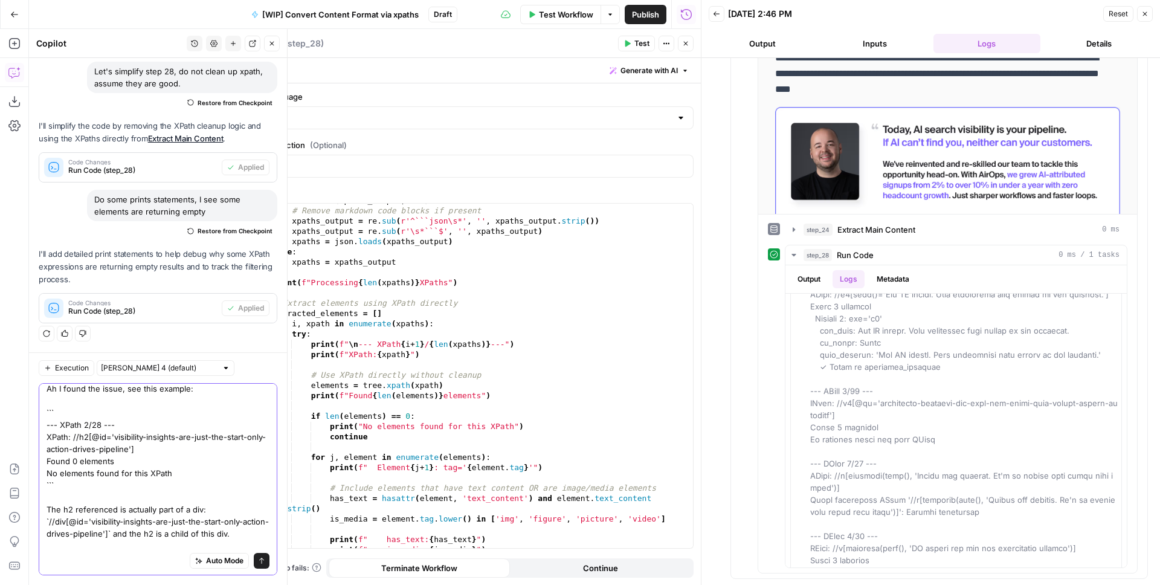
scroll to position [34, 0]
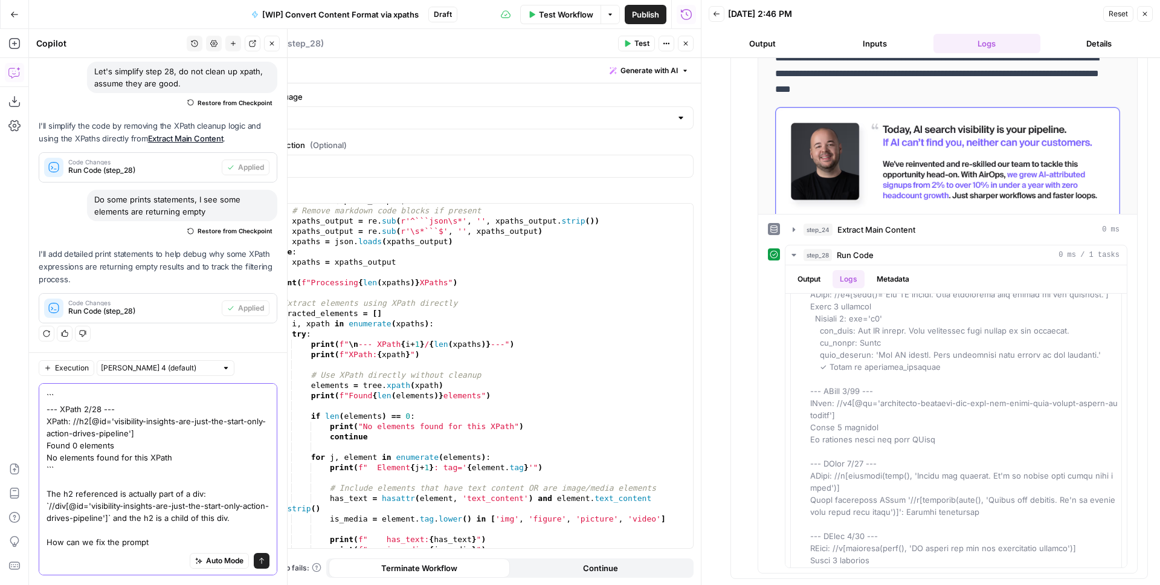
type textarea "Ah I found the issue, see this example: ``` --- XPath 2/28 --- XPath: //h2[@id=…"
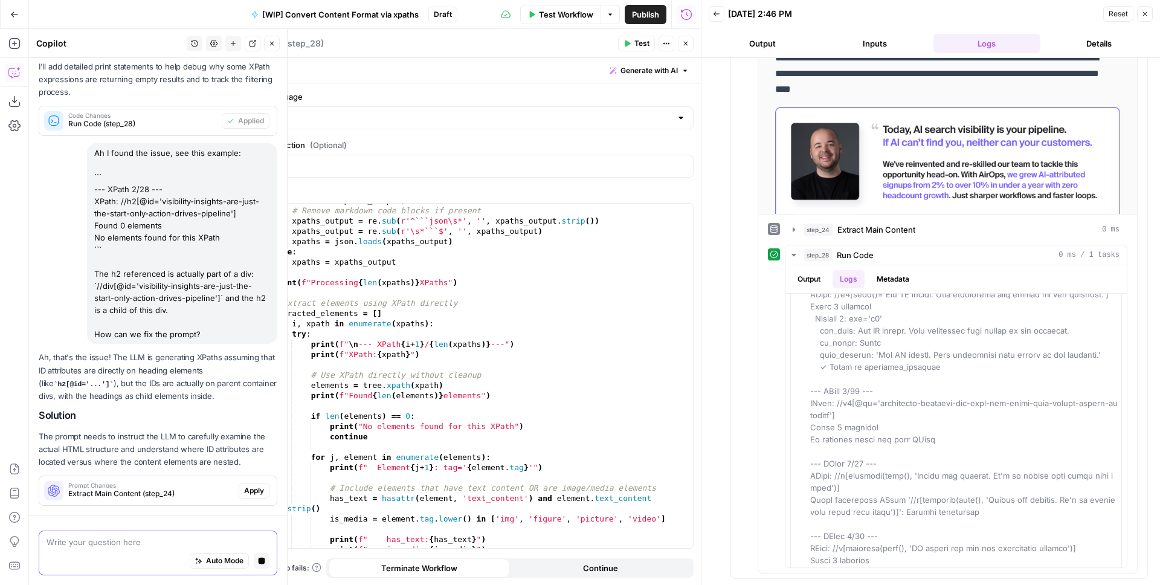
scroll to position [3207, 0]
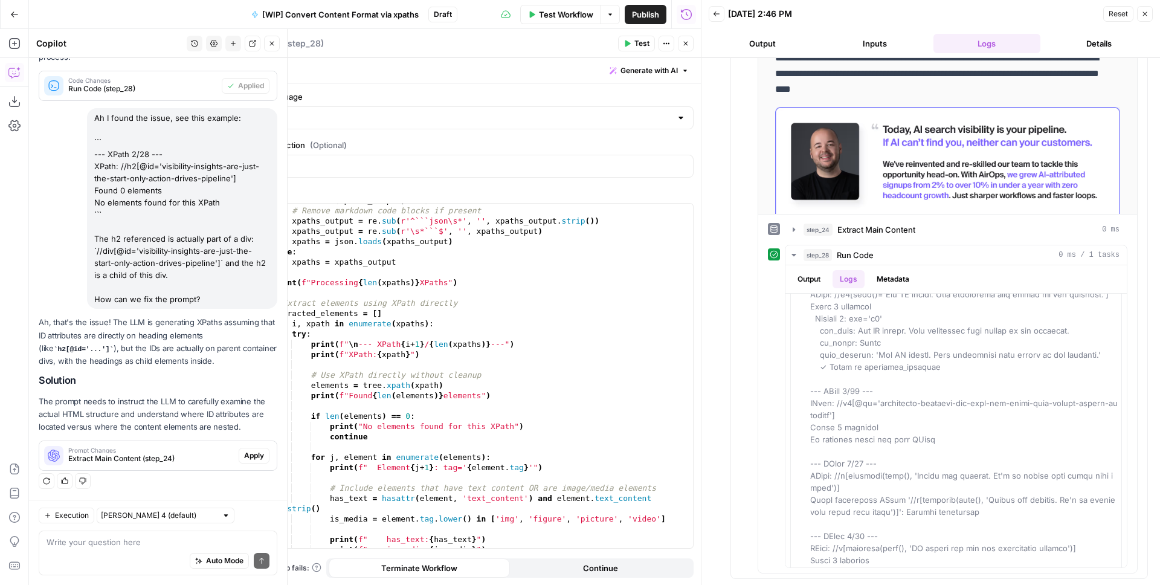
click at [244, 454] on span "Apply" at bounding box center [254, 455] width 20 height 11
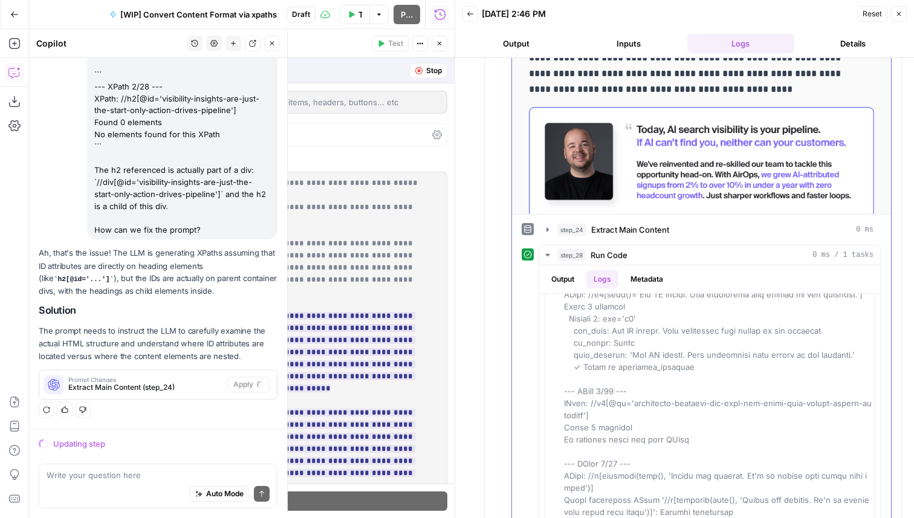
scroll to position [3003, 0]
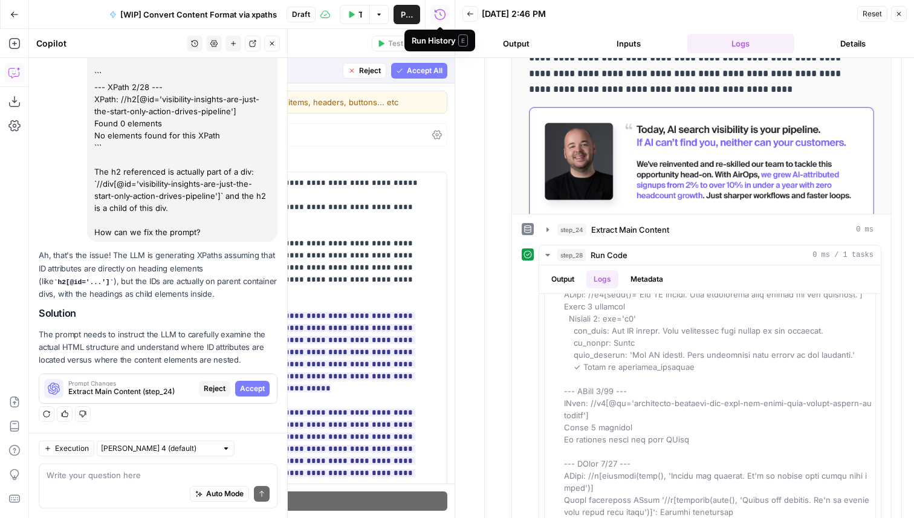
click at [897, 15] on icon "button" at bounding box center [898, 13] width 7 height 7
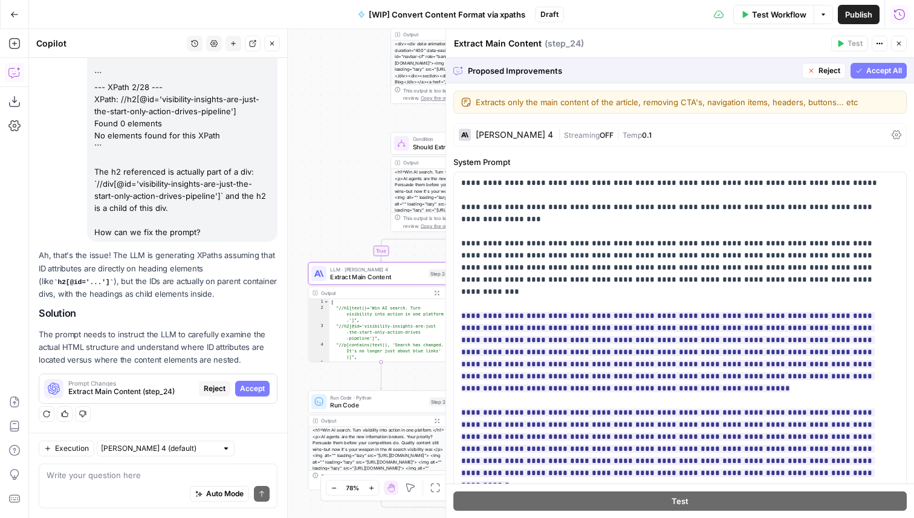
click at [241, 388] on span "Accept" at bounding box center [252, 388] width 25 height 11
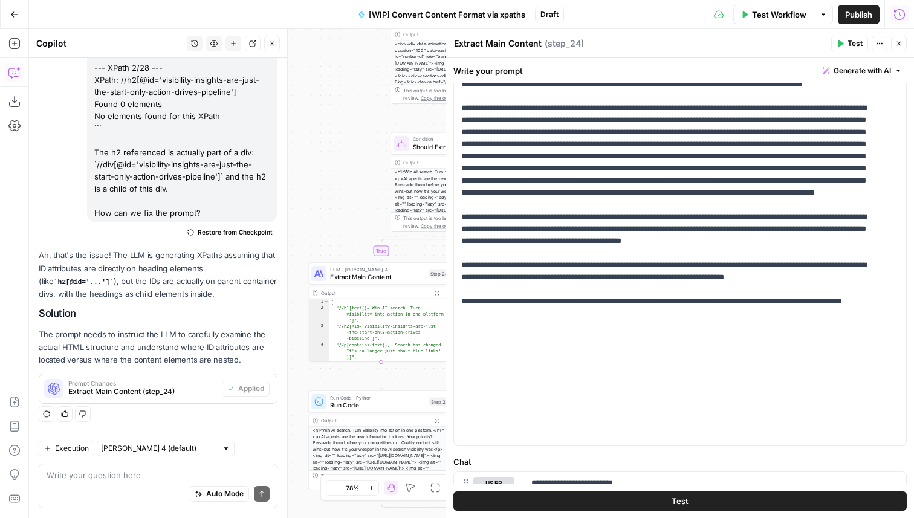
scroll to position [328, 0]
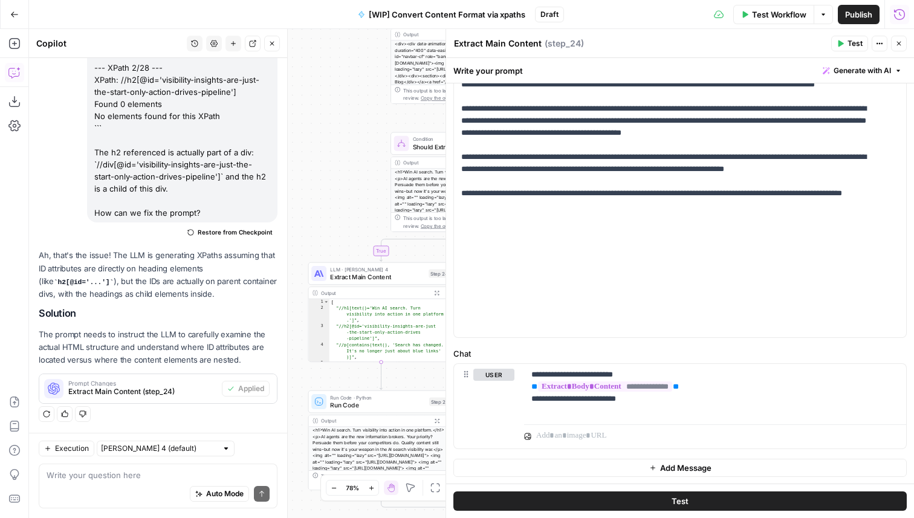
click at [847, 47] on span "Test" at bounding box center [854, 43] width 15 height 11
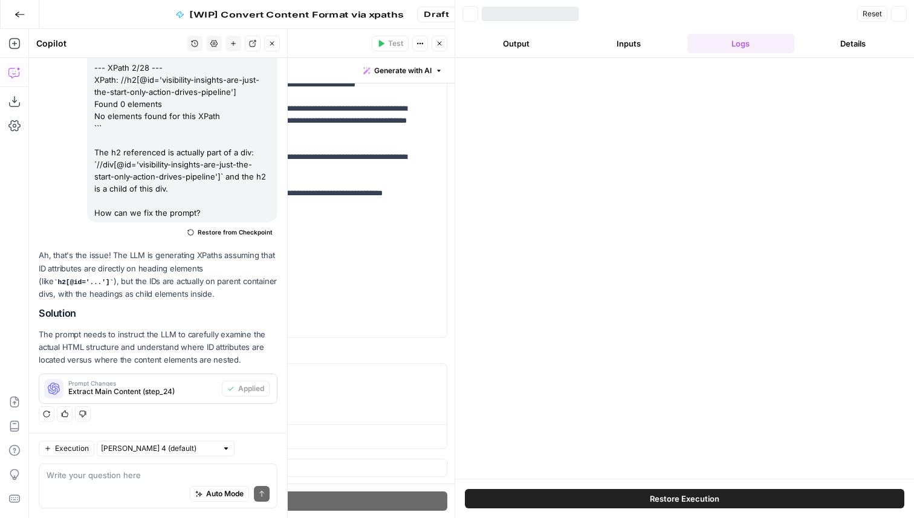
scroll to position [3293, 0]
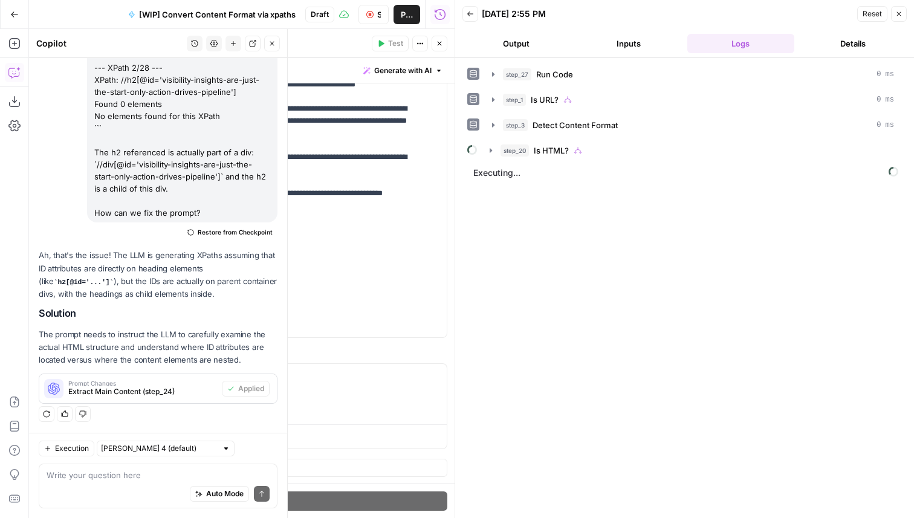
click at [439, 40] on icon "button" at bounding box center [439, 43] width 7 height 7
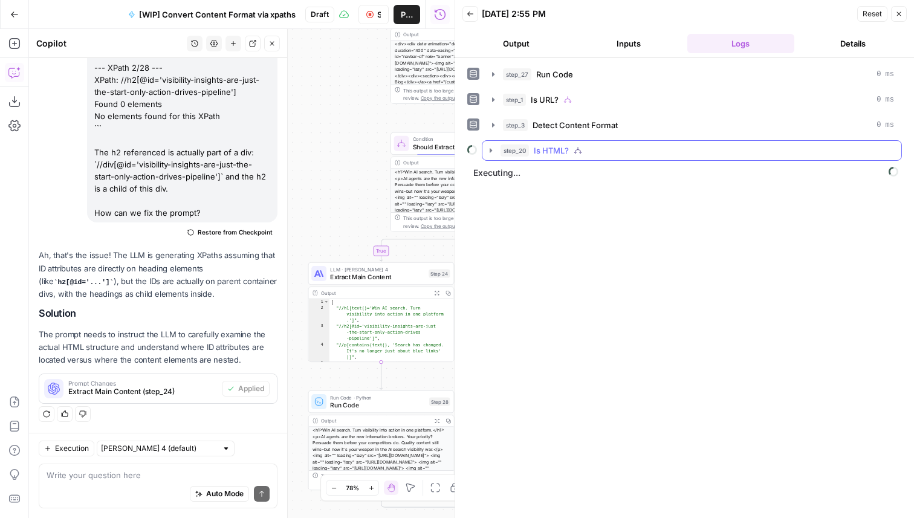
click at [489, 152] on icon "button" at bounding box center [490, 150] width 2 height 4
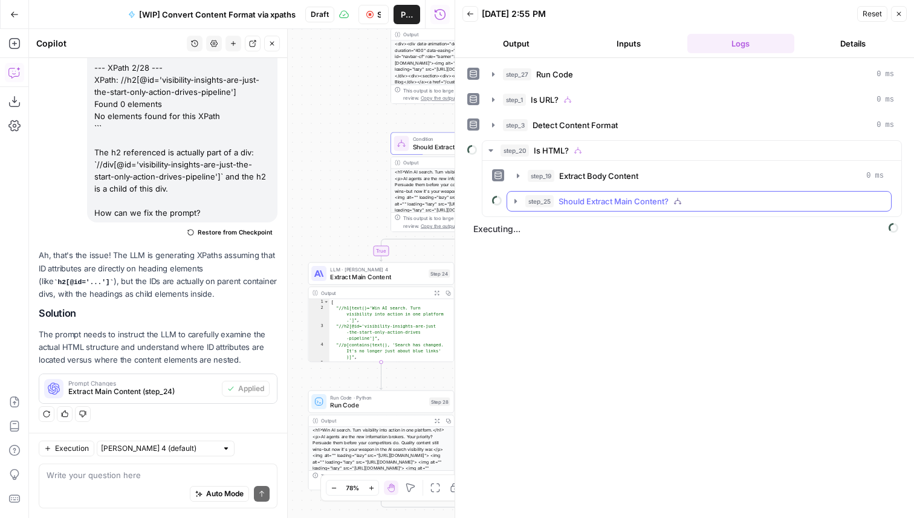
click at [514, 198] on icon "button" at bounding box center [516, 201] width 10 height 10
click at [275, 40] on icon "button" at bounding box center [271, 43] width 7 height 7
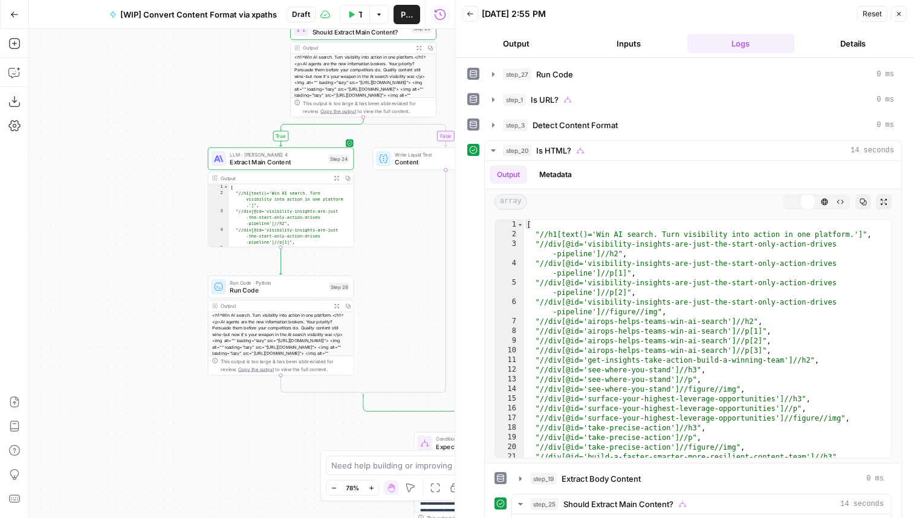
drag, startPoint x: 232, startPoint y: 361, endPoint x: 132, endPoint y: 246, distance: 152.5
click at [132, 246] on div "true false true false true false true false true false Workflow Set Inputs Inpu…" at bounding box center [241, 273] width 425 height 489
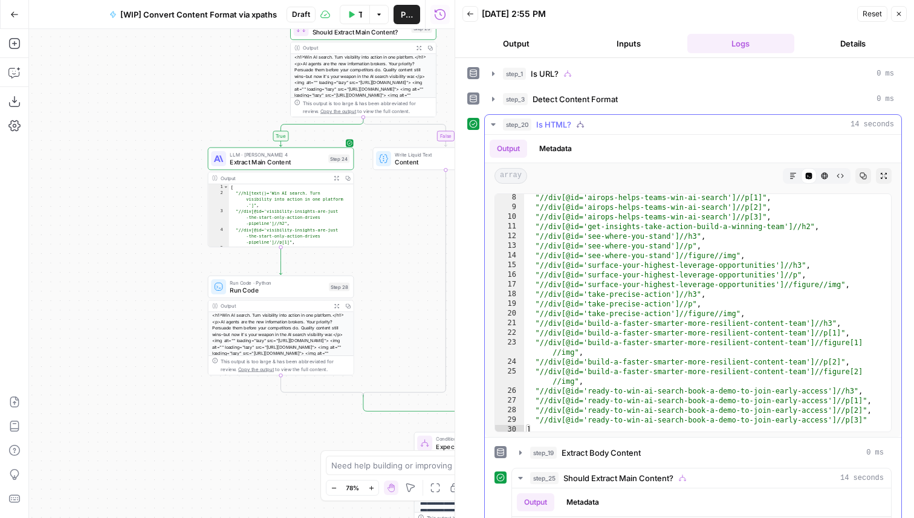
scroll to position [111, 0]
click at [335, 269] on span "Test" at bounding box center [339, 269] width 11 height 8
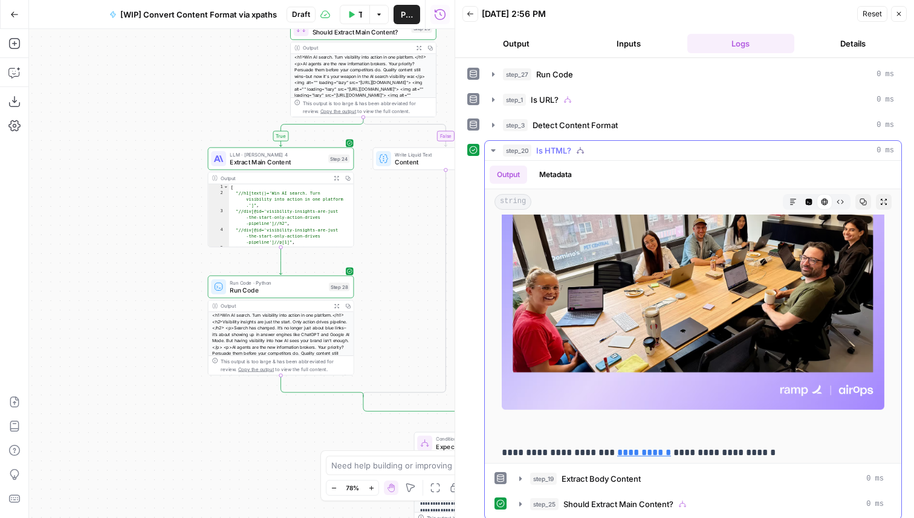
scroll to position [8, 0]
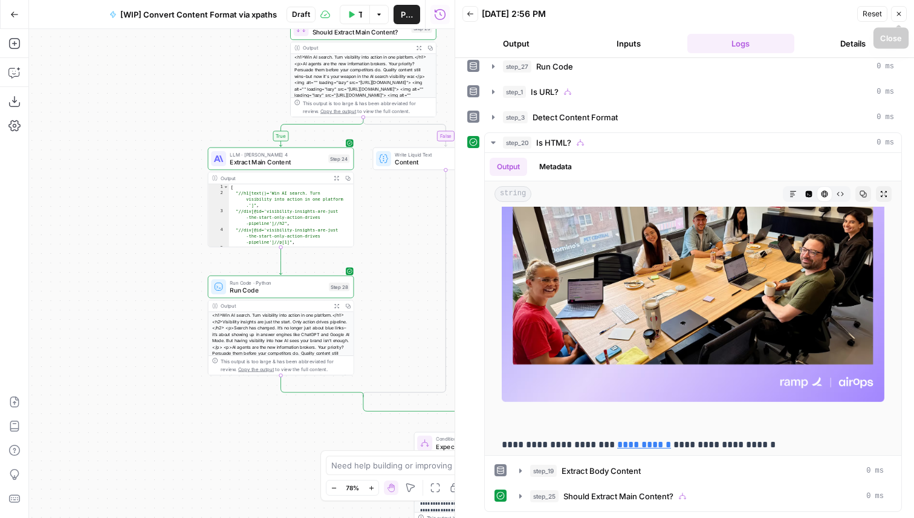
click at [899, 10] on icon "button" at bounding box center [898, 13] width 7 height 7
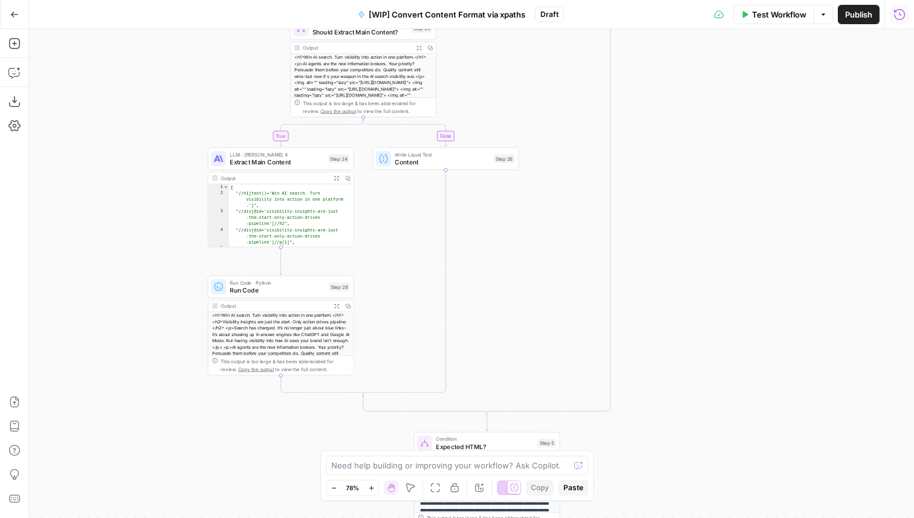
click at [859, 14] on span "Publish" at bounding box center [858, 14] width 27 height 12
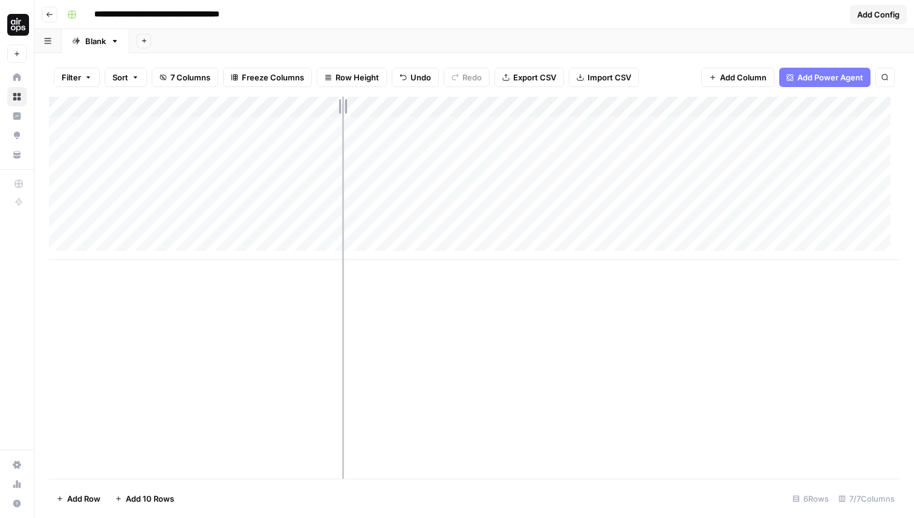
drag, startPoint x: 414, startPoint y: 108, endPoint x: 324, endPoint y: 108, distance: 89.4
click at [324, 108] on div "Add Column" at bounding box center [474, 178] width 850 height 163
drag, startPoint x: 715, startPoint y: 104, endPoint x: 537, endPoint y: 100, distance: 178.9
click at [537, 100] on div "Add Column" at bounding box center [474, 178] width 850 height 163
drag, startPoint x: 326, startPoint y: 104, endPoint x: 266, endPoint y: 104, distance: 59.8
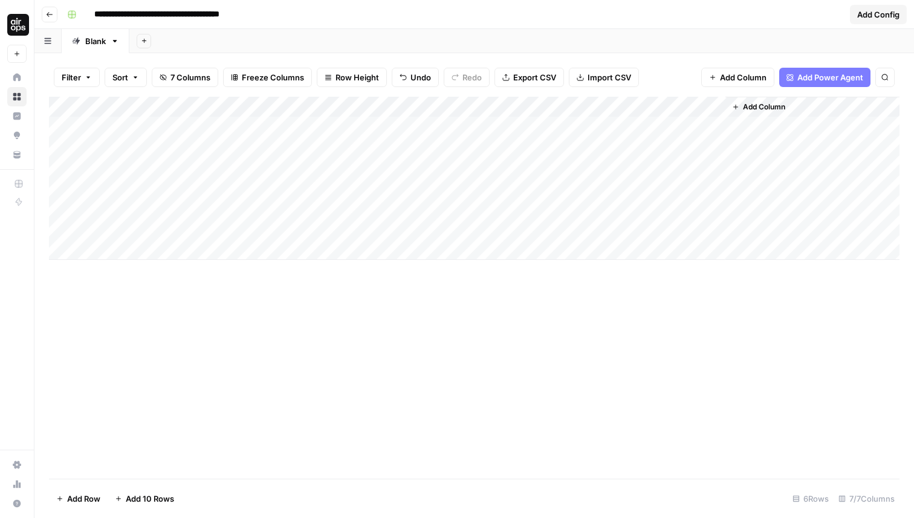
click at [266, 104] on div "Add Column" at bounding box center [474, 178] width 850 height 163
click at [761, 106] on span "Add Column" at bounding box center [764, 107] width 42 height 11
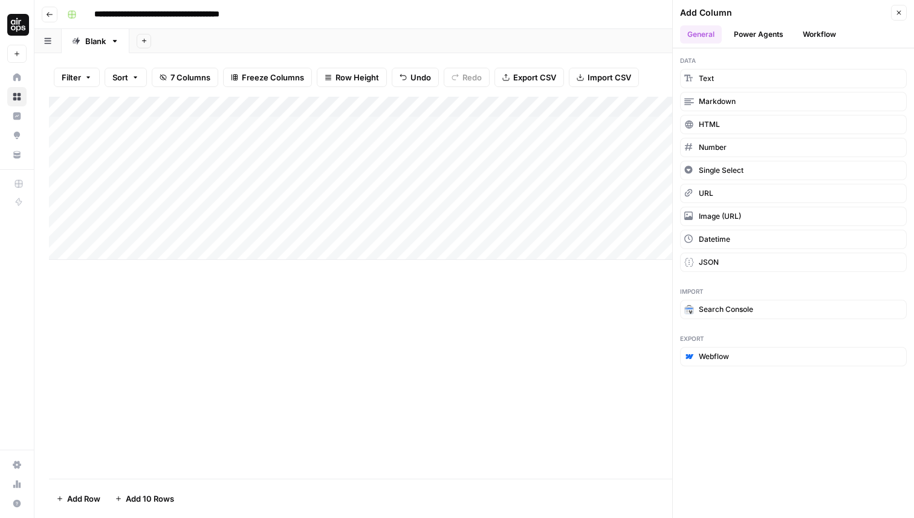
click at [804, 33] on button "Workflow" at bounding box center [819, 34] width 48 height 18
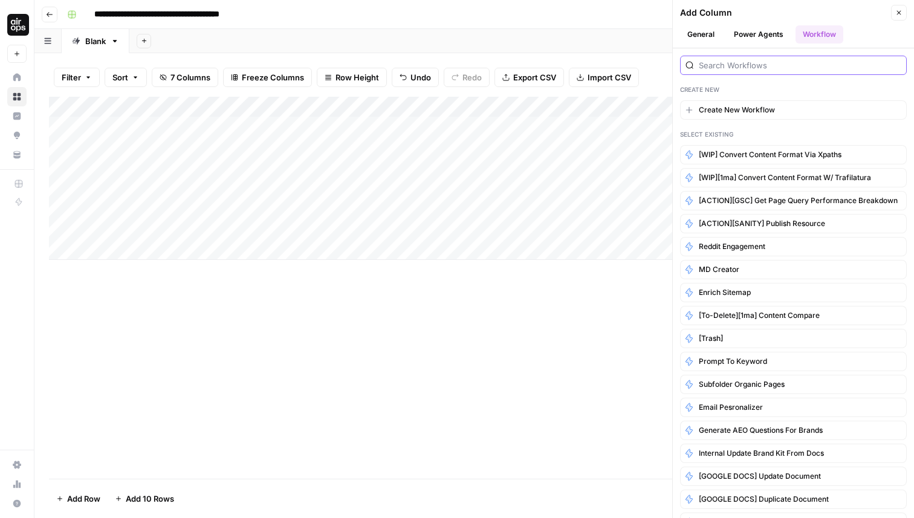
click at [804, 67] on input "search" at bounding box center [800, 65] width 202 height 12
click at [799, 154] on span "[WIP] Convert Content Format via xpaths" at bounding box center [770, 154] width 143 height 11
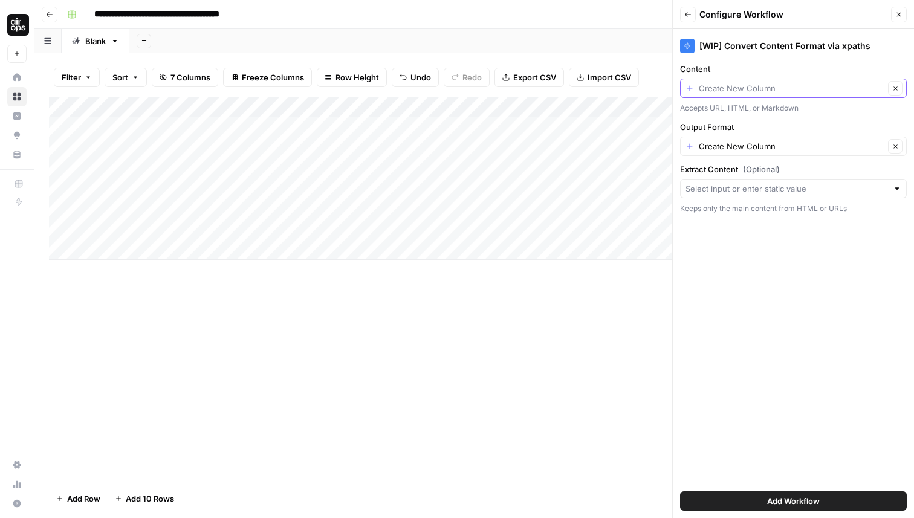
click at [764, 92] on input "Content" at bounding box center [792, 88] width 186 height 12
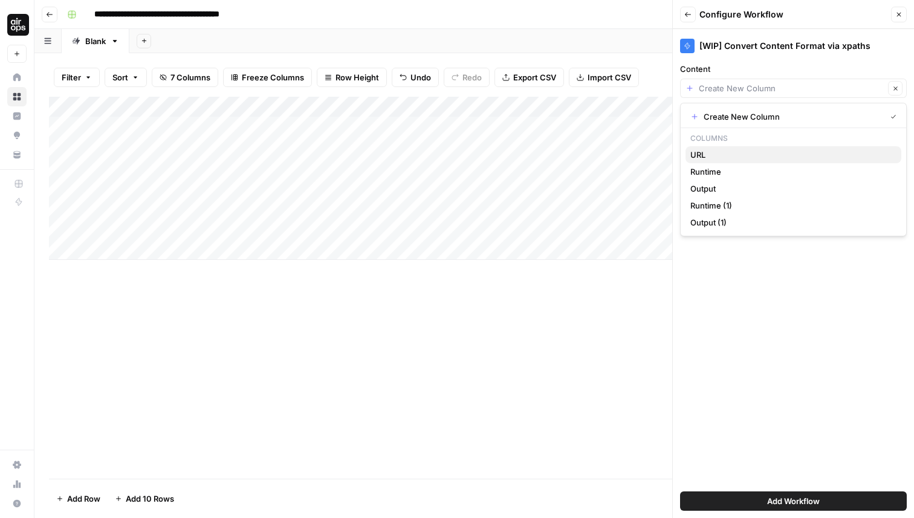
click at [713, 153] on span "URL" at bounding box center [790, 155] width 201 height 12
type input "URL"
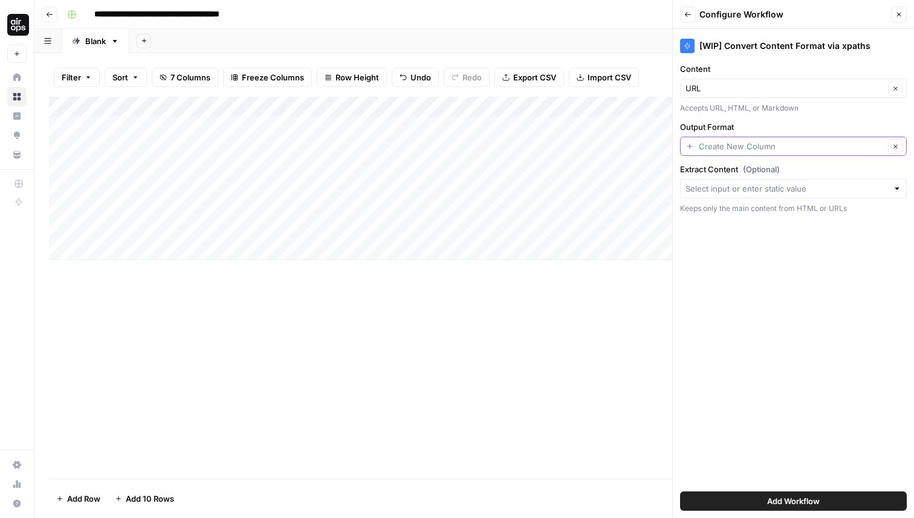
click at [769, 145] on input "Output Format" at bounding box center [792, 146] width 186 height 12
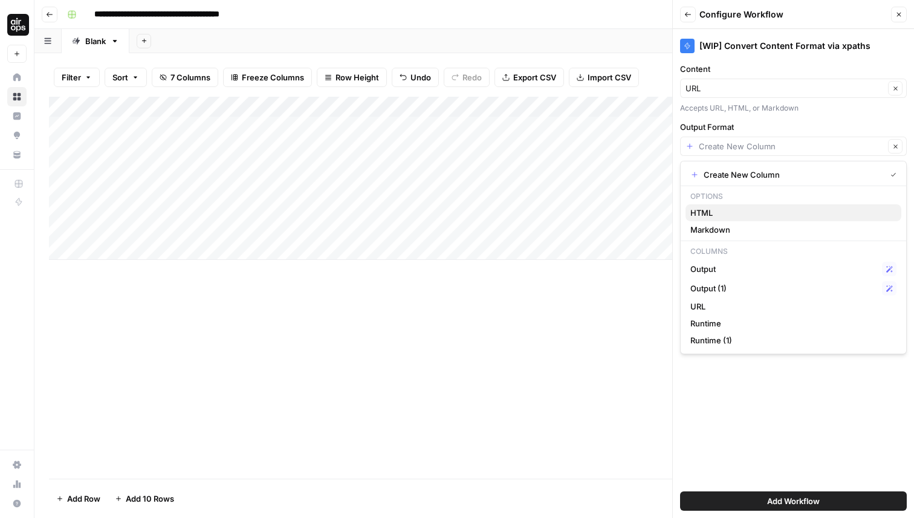
click at [730, 214] on span "HTML" at bounding box center [790, 213] width 201 height 12
type input "HTML"
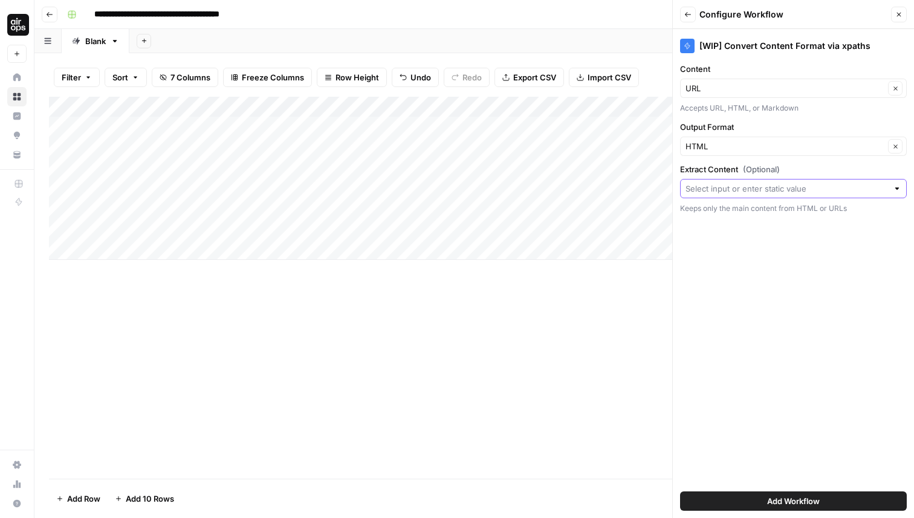
click at [747, 183] on input "Extract Content (Optional)" at bounding box center [786, 188] width 202 height 12
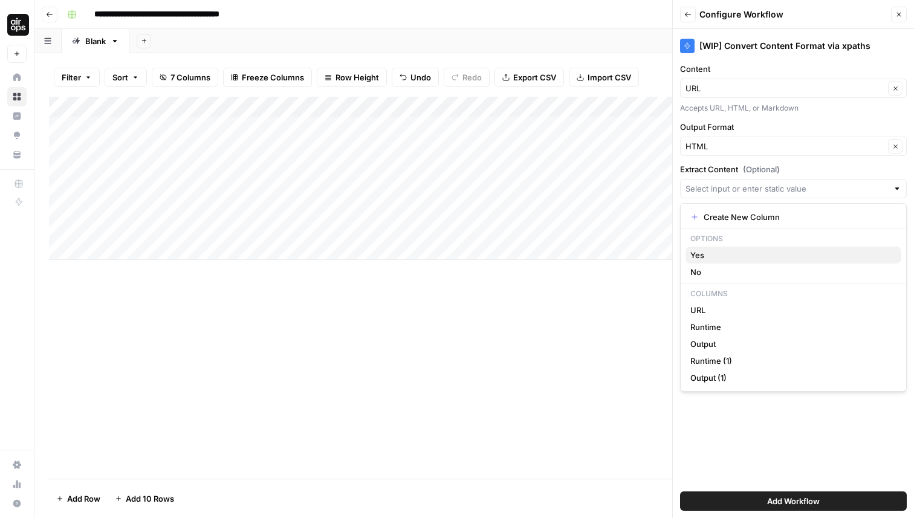
click at [726, 257] on span "Yes" at bounding box center [790, 255] width 201 height 12
type input "Yes"
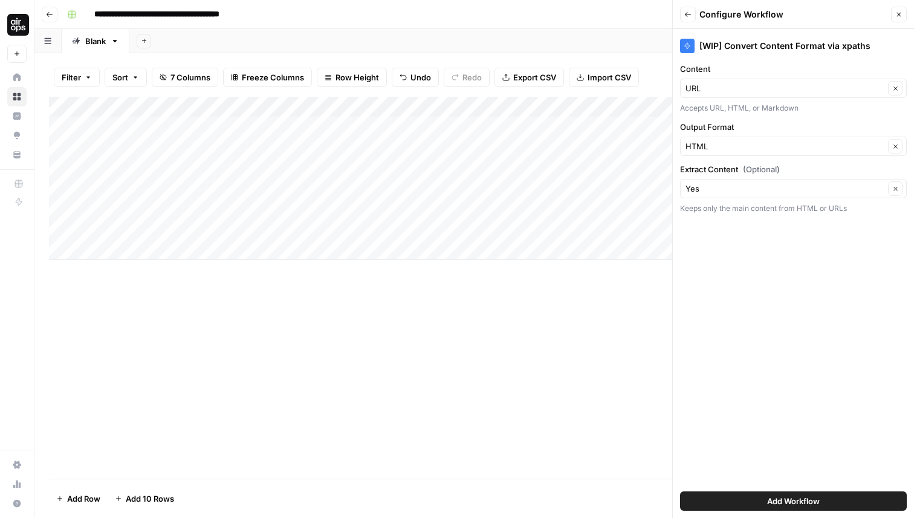
click at [792, 499] on span "Add Workflow" at bounding box center [793, 501] width 53 height 12
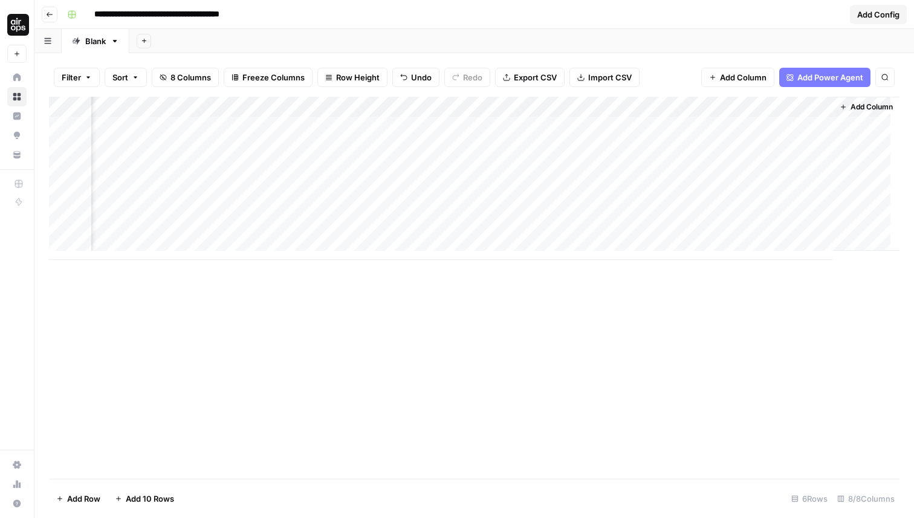
scroll to position [0, 112]
click at [703, 131] on div "Add Column" at bounding box center [474, 178] width 850 height 163
click at [703, 152] on div "Add Column" at bounding box center [474, 178] width 850 height 163
click at [708, 169] on div "Add Column" at bounding box center [474, 178] width 850 height 163
click at [708, 193] on div "Add Column" at bounding box center [474, 178] width 850 height 163
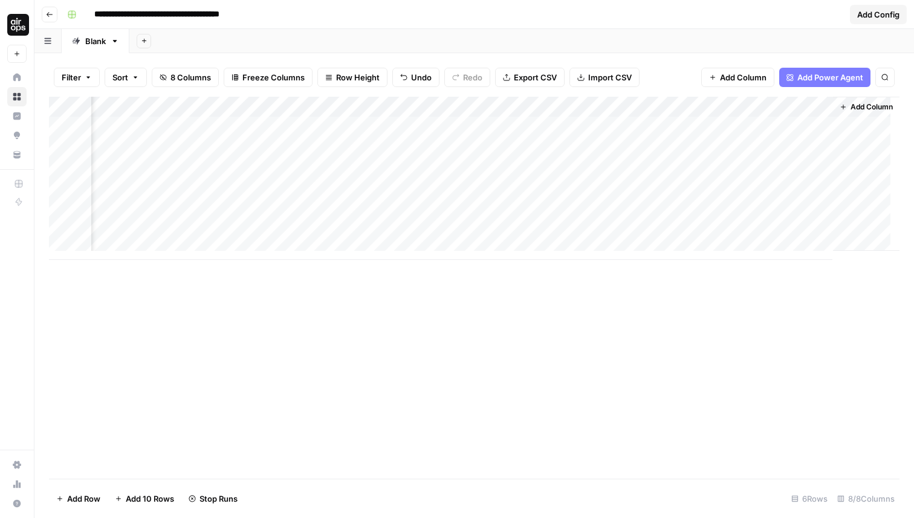
click at [700, 210] on div "Add Column" at bounding box center [474, 178] width 850 height 163
click at [704, 167] on div "Add Column" at bounding box center [474, 178] width 850 height 163
click at [685, 124] on div "Add Column" at bounding box center [474, 178] width 850 height 163
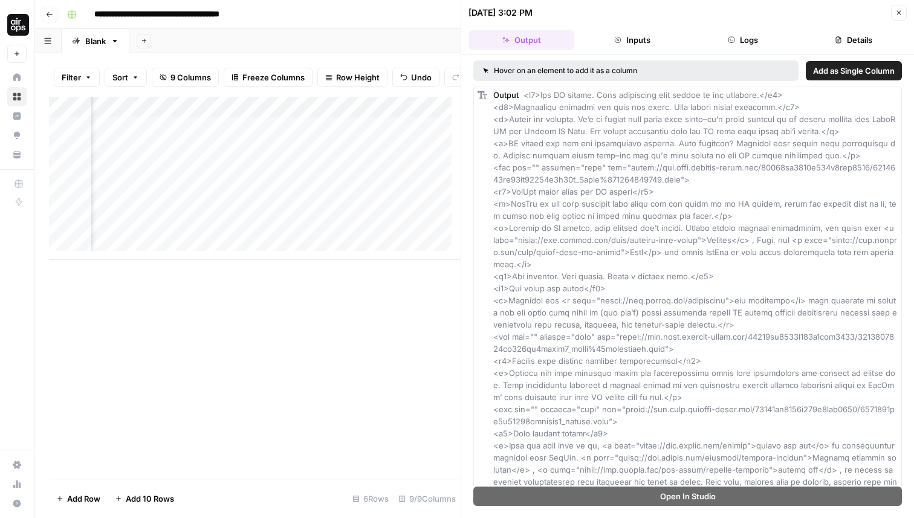
click at [831, 40] on button "Details" at bounding box center [854, 39] width 106 height 19
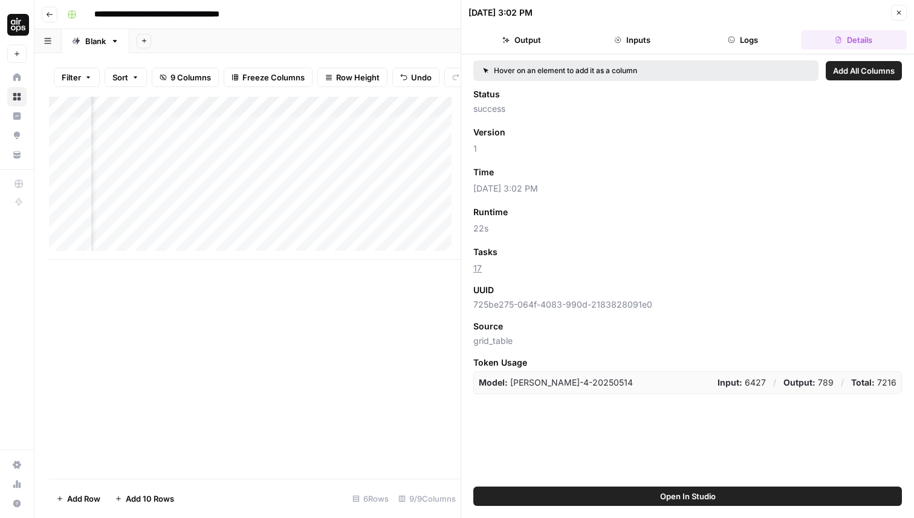
click at [546, 210] on span "Add as Column" at bounding box center [543, 212] width 53 height 11
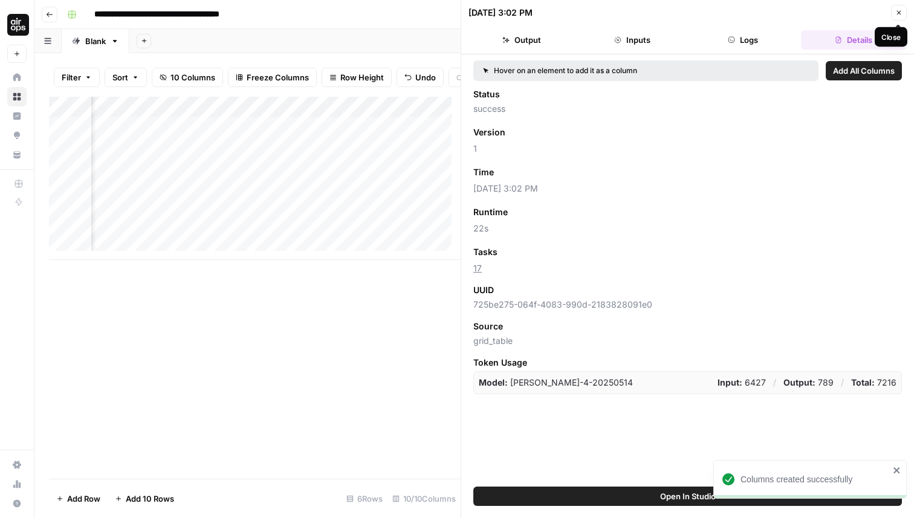
click at [900, 10] on icon "button" at bounding box center [898, 12] width 7 height 7
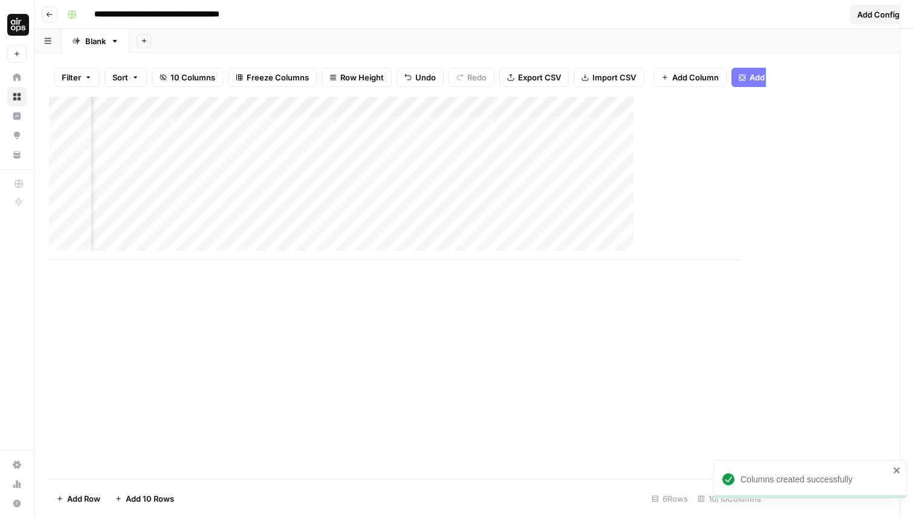
scroll to position [0, 315]
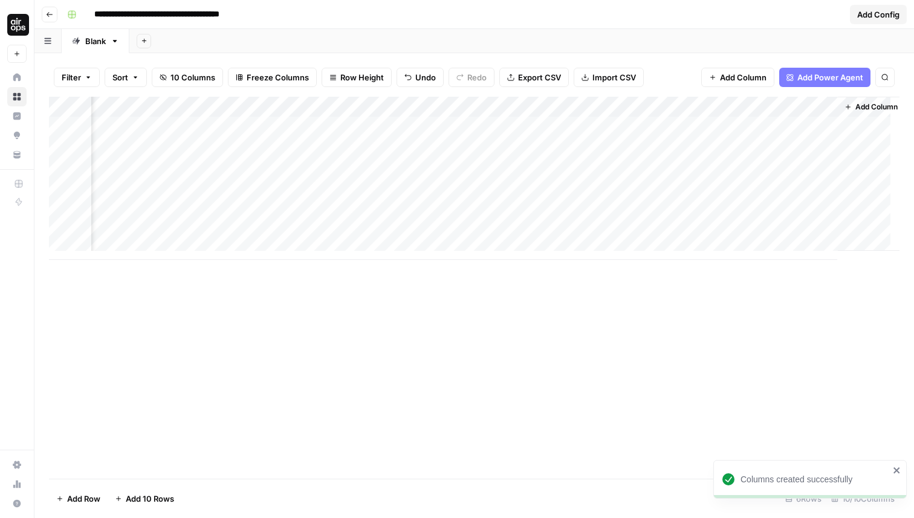
drag, startPoint x: 729, startPoint y: 103, endPoint x: 654, endPoint y: 103, distance: 74.3
click at [654, 103] on div "Add Column" at bounding box center [474, 178] width 850 height 163
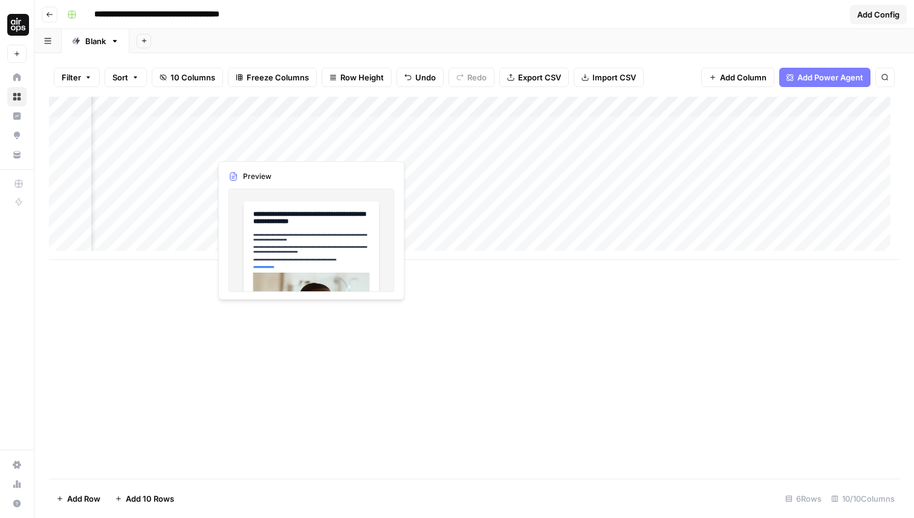
click at [263, 143] on div "Add Column" at bounding box center [474, 178] width 850 height 163
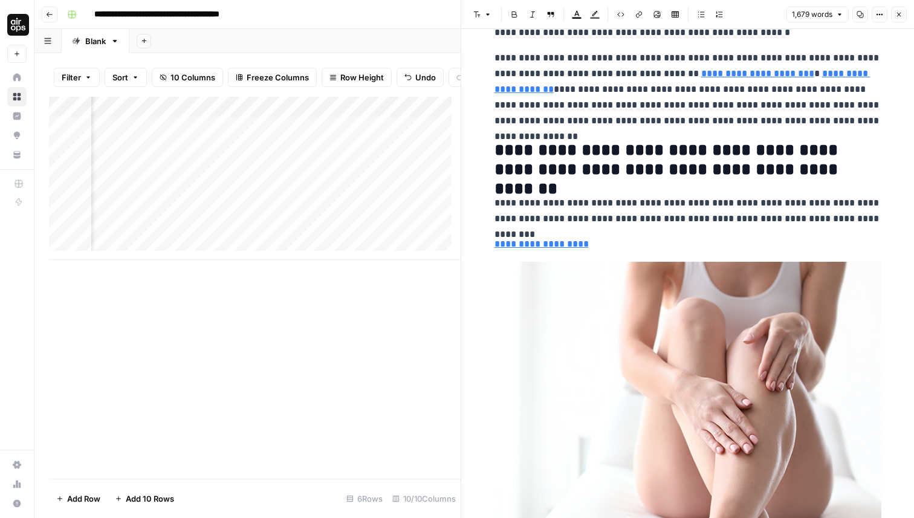
scroll to position [5162, 0]
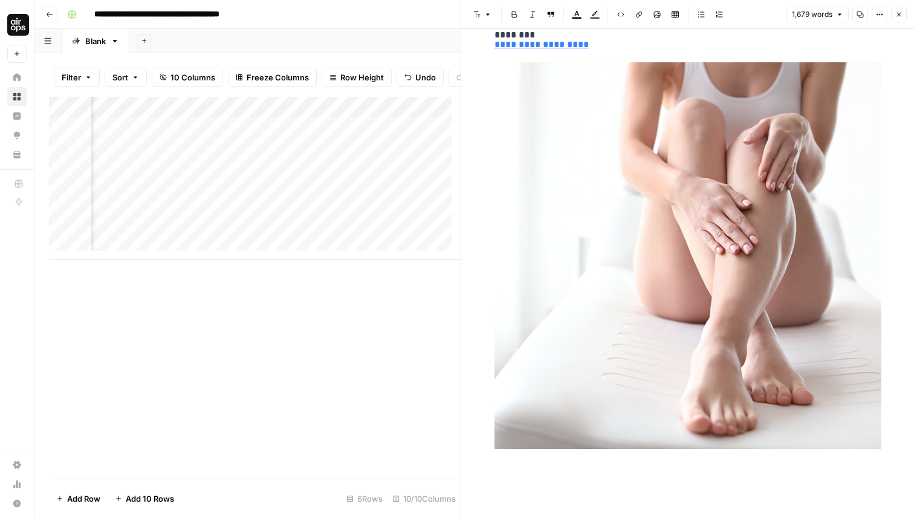
click at [891, 10] on button "Close" at bounding box center [899, 15] width 16 height 16
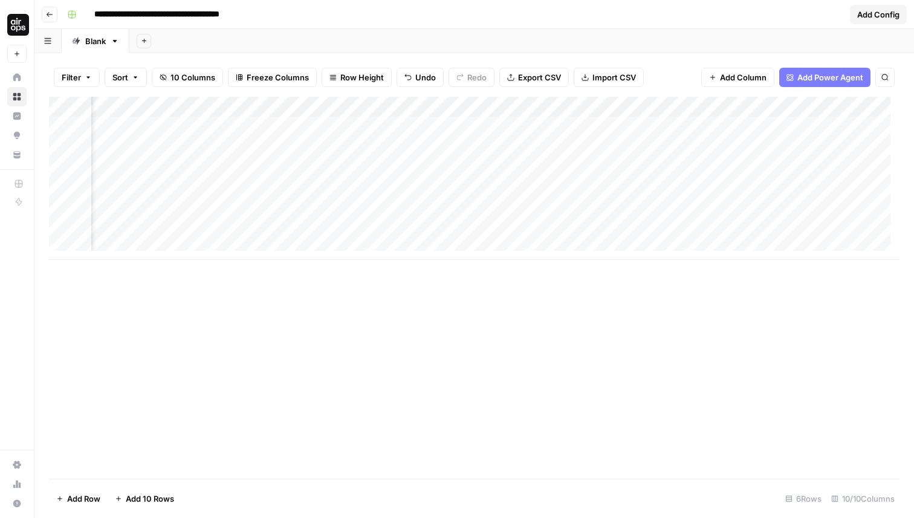
scroll to position [0, 282]
click at [775, 146] on div "Add Column" at bounding box center [474, 178] width 850 height 163
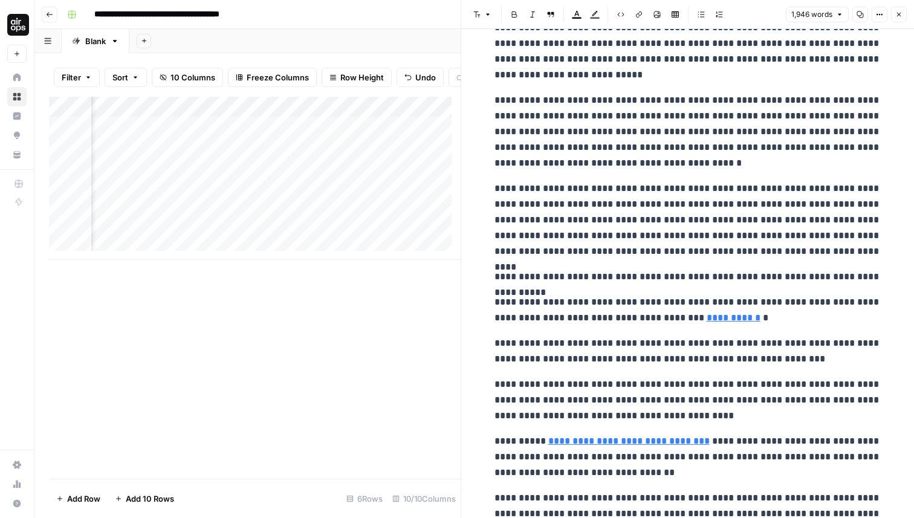
scroll to position [1732, 0]
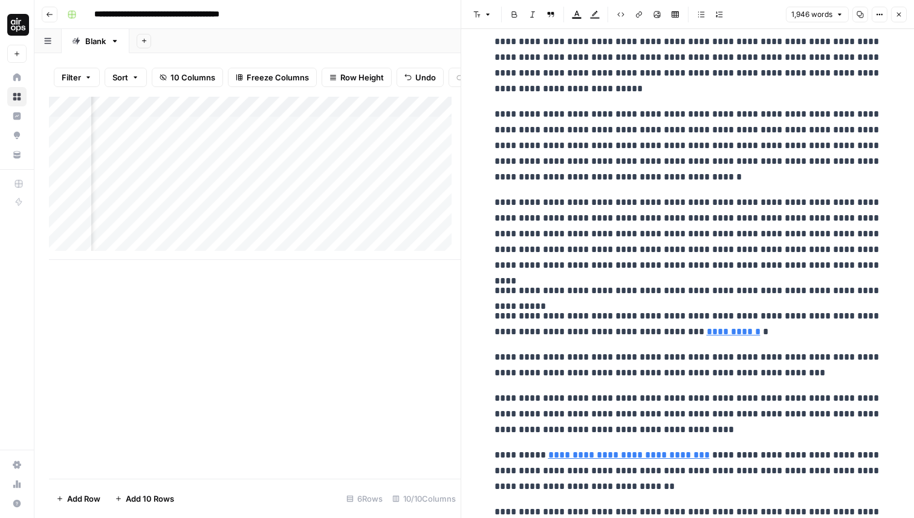
click at [159, 157] on div "Add Column" at bounding box center [255, 178] width 412 height 163
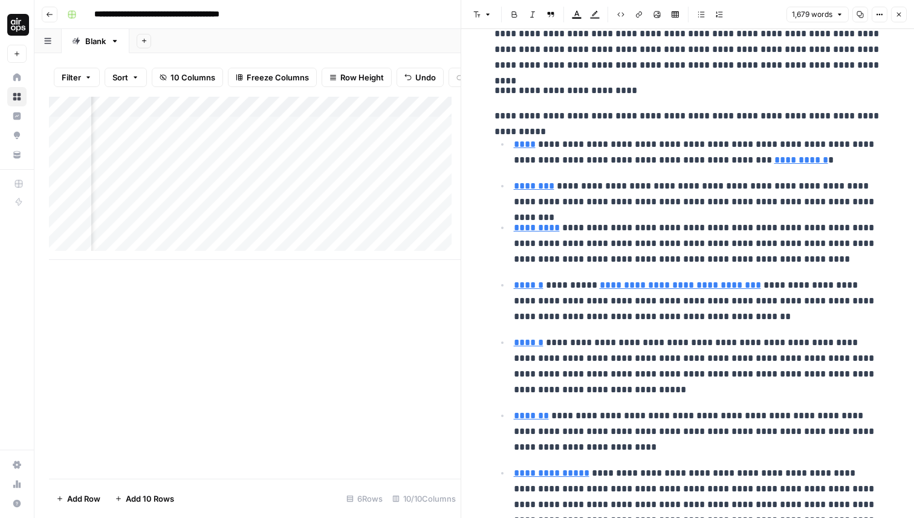
scroll to position [2951, 0]
click at [596, 151] on p "**********" at bounding box center [697, 151] width 367 height 31
click at [901, 13] on icon "button" at bounding box center [898, 14] width 7 height 7
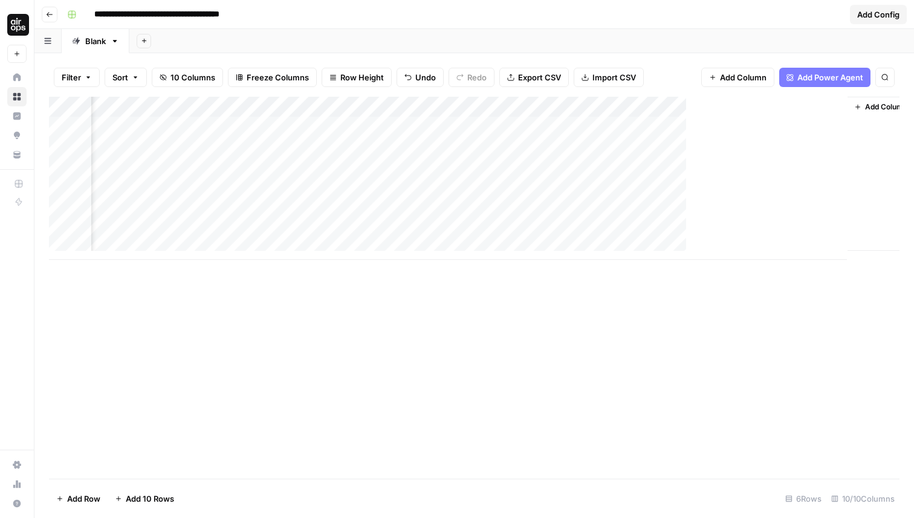
scroll to position [0, 267]
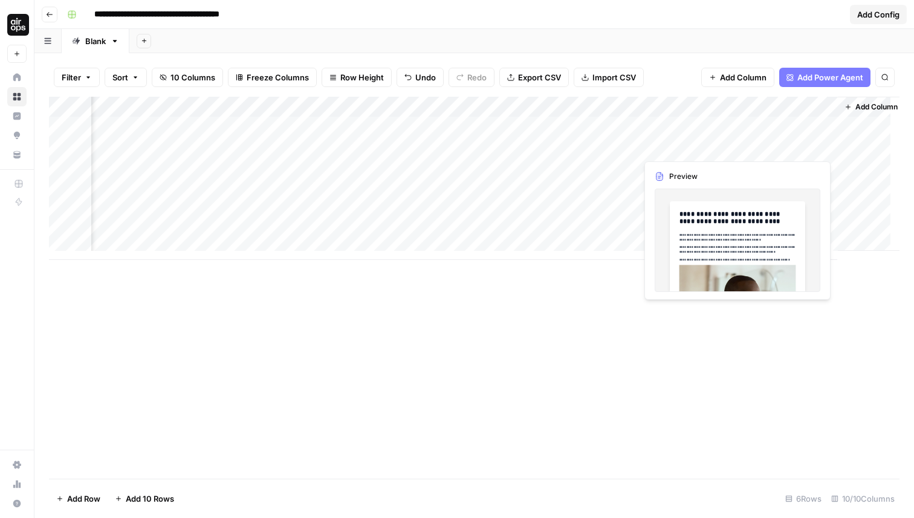
click at [759, 146] on div "Add Column" at bounding box center [474, 178] width 850 height 163
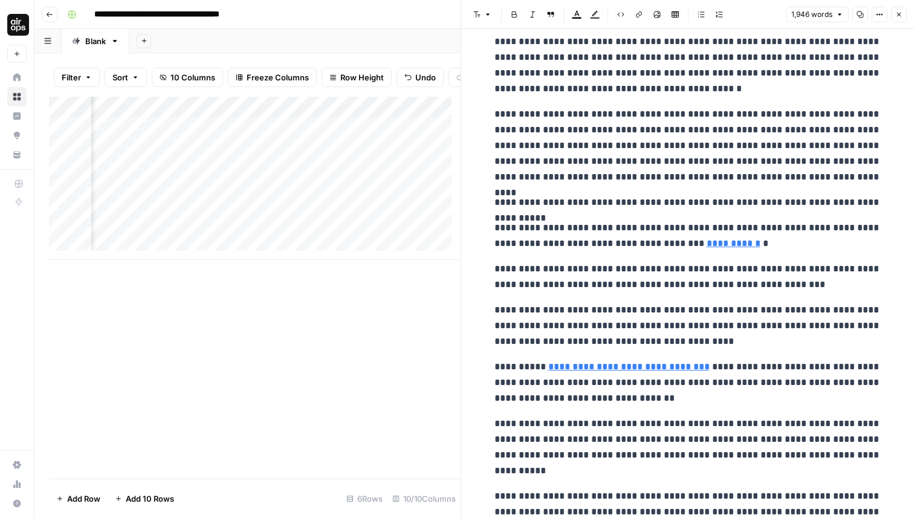
scroll to position [1819, 0]
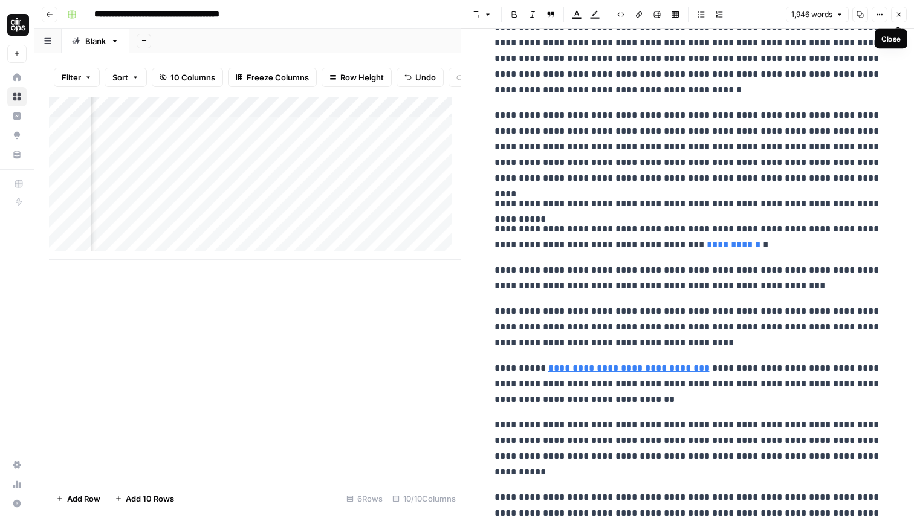
click at [898, 13] on icon "button" at bounding box center [898, 14] width 7 height 7
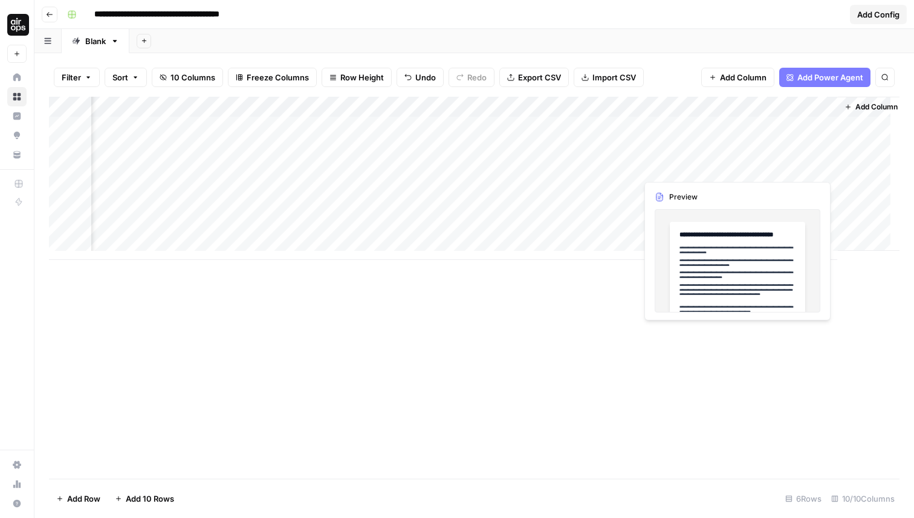
click at [778, 168] on div "Add Column" at bounding box center [474, 178] width 850 height 163
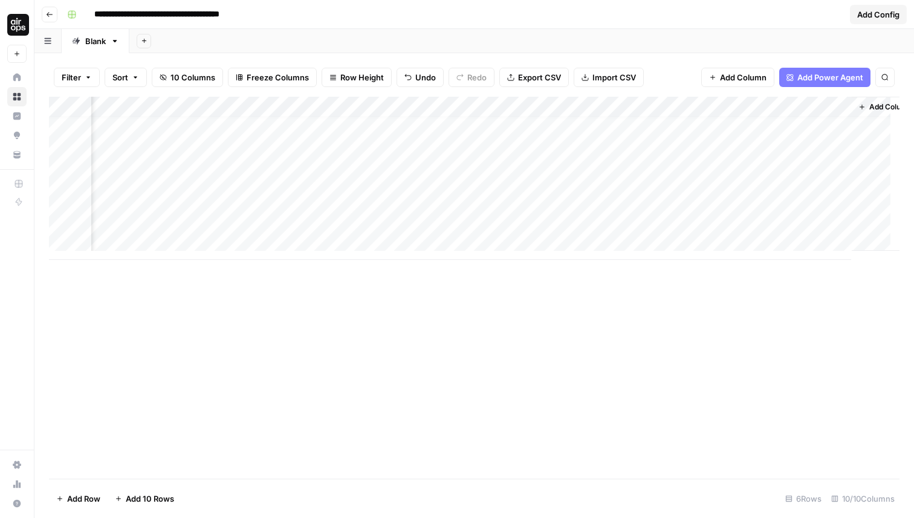
scroll to position [9, 257]
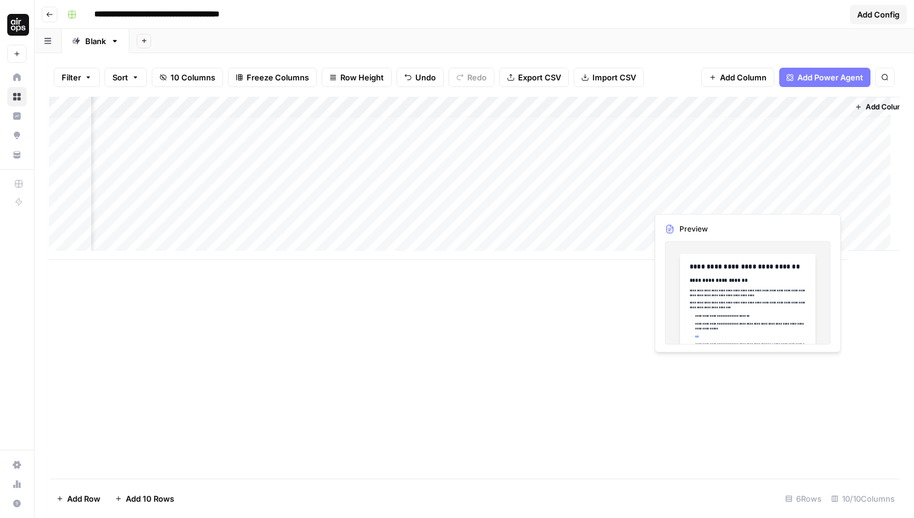
click at [768, 201] on div "Add Column" at bounding box center [474, 178] width 850 height 163
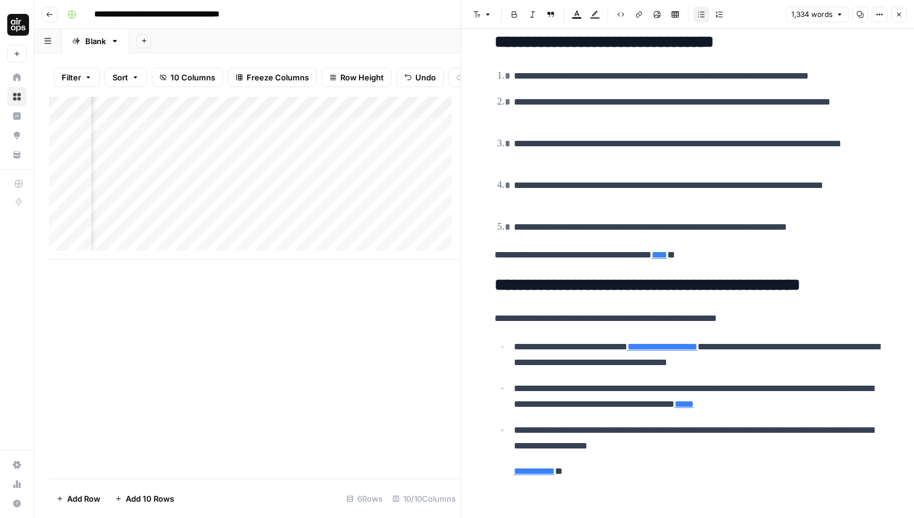
scroll to position [4315, 0]
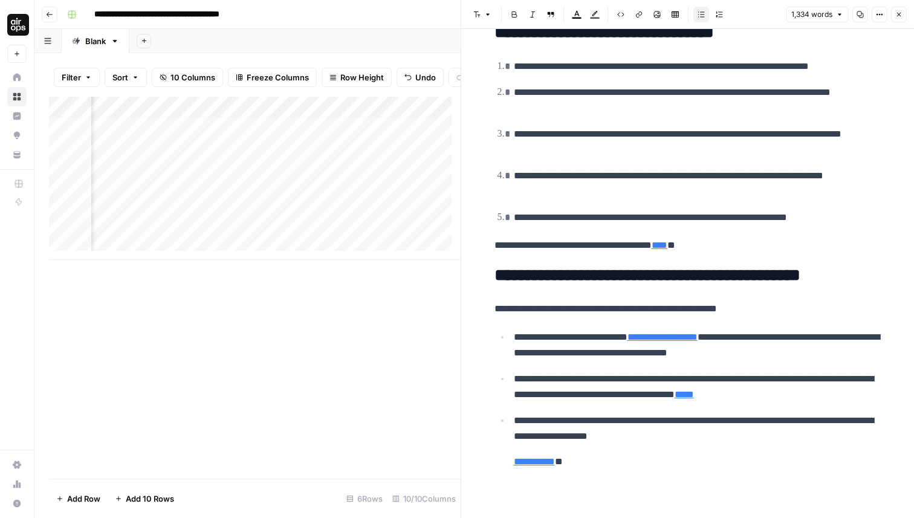
click at [899, 15] on icon "button" at bounding box center [899, 15] width 4 height 4
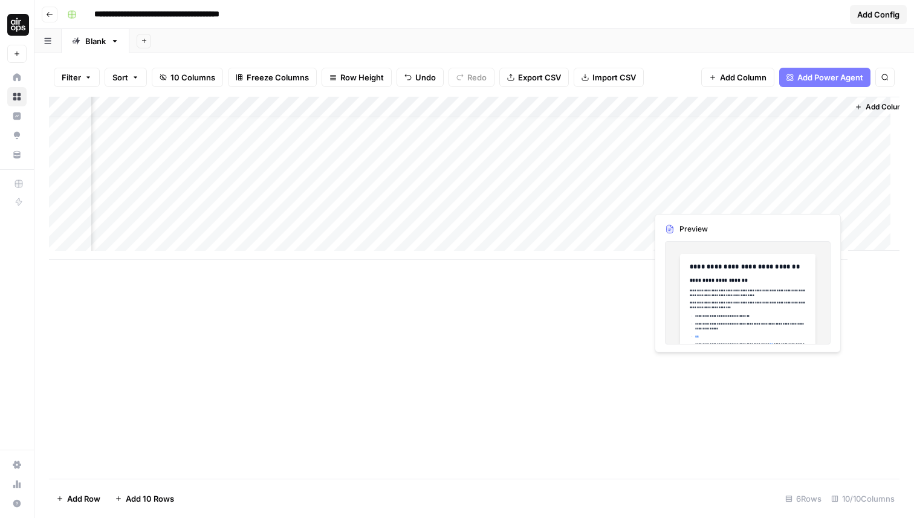
click at [769, 179] on div "Add Column" at bounding box center [474, 178] width 850 height 163
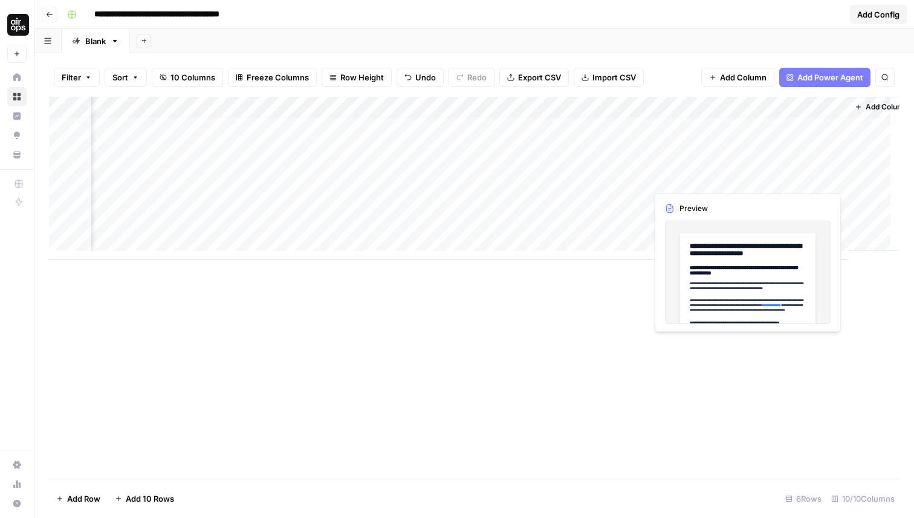
click at [769, 179] on div "Add Column" at bounding box center [474, 178] width 850 height 163
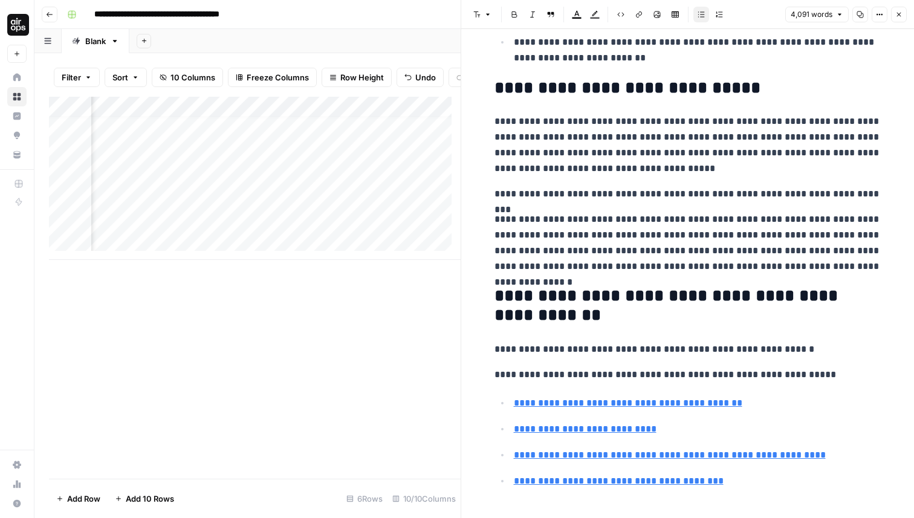
scroll to position [8975, 0]
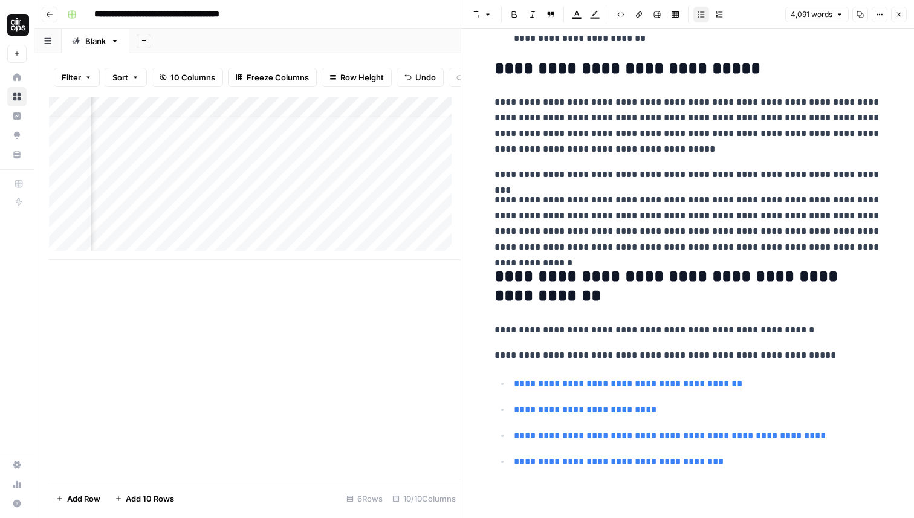
click at [896, 16] on icon "button" at bounding box center [898, 14] width 7 height 7
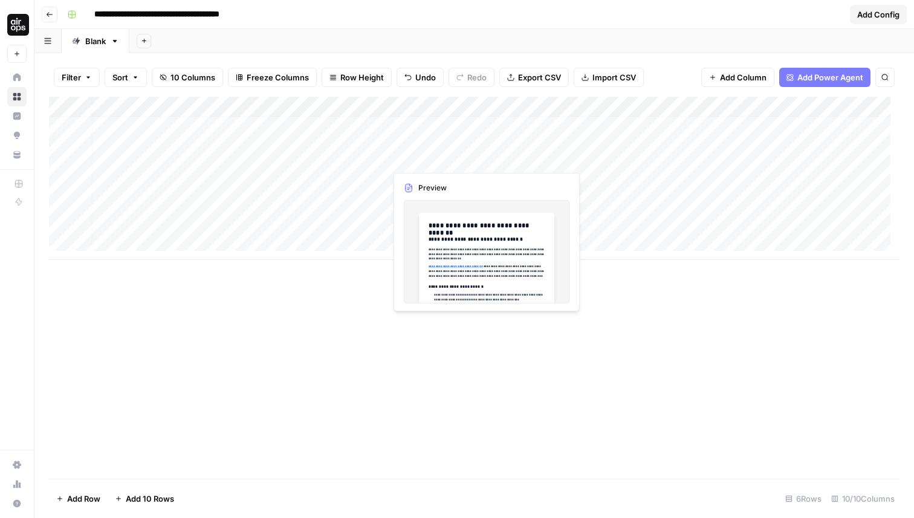
scroll to position [9, 282]
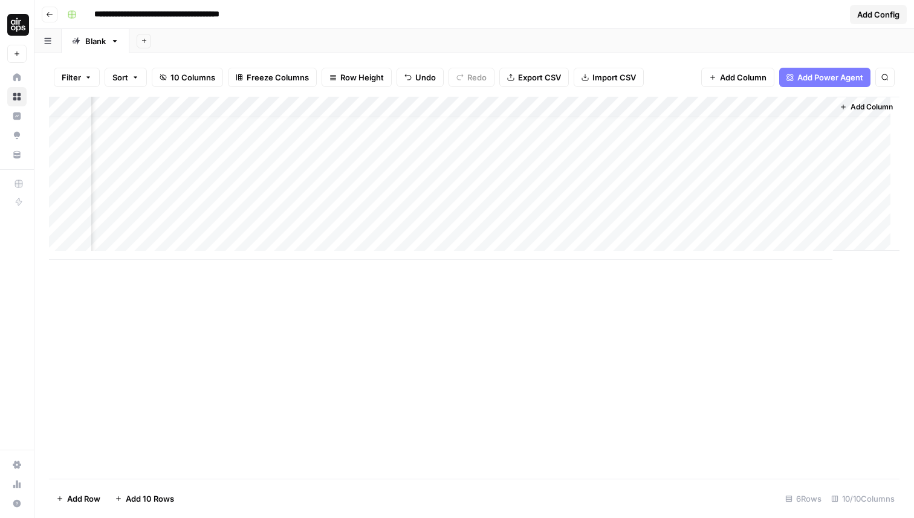
click at [743, 161] on div "Add Column" at bounding box center [474, 178] width 850 height 163
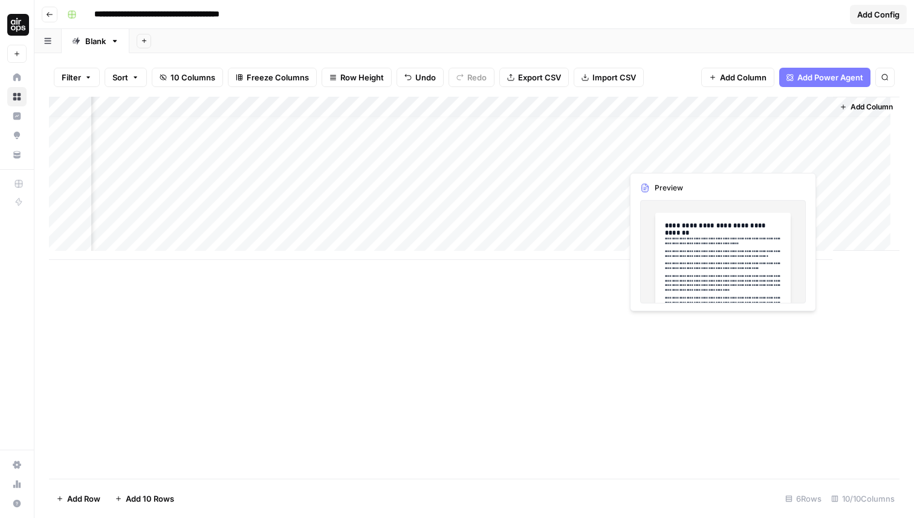
click at [743, 161] on div "Add Column" at bounding box center [474, 178] width 850 height 163
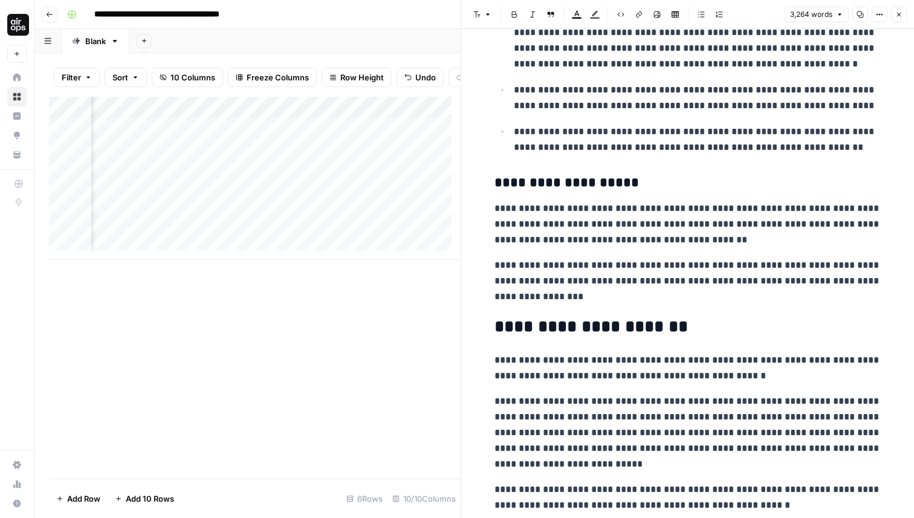
scroll to position [5280, 0]
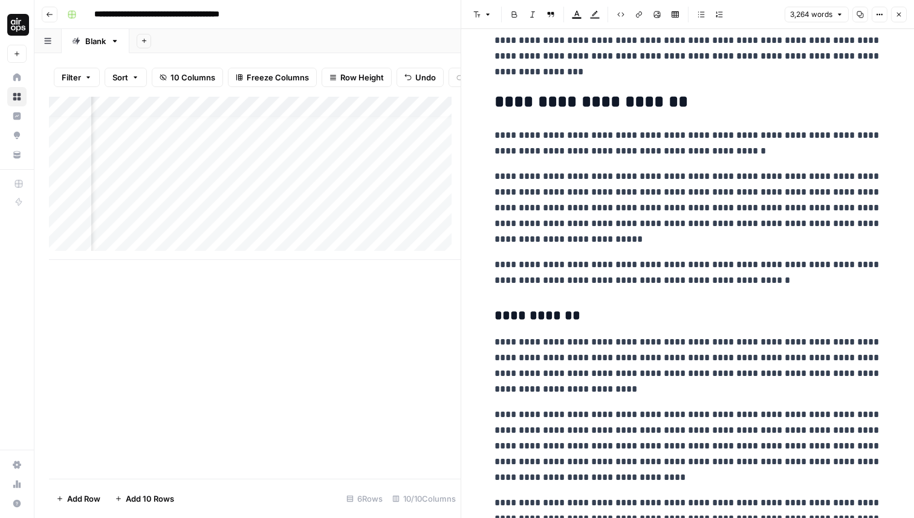
click at [387, 168] on div "Add Column" at bounding box center [255, 178] width 412 height 163
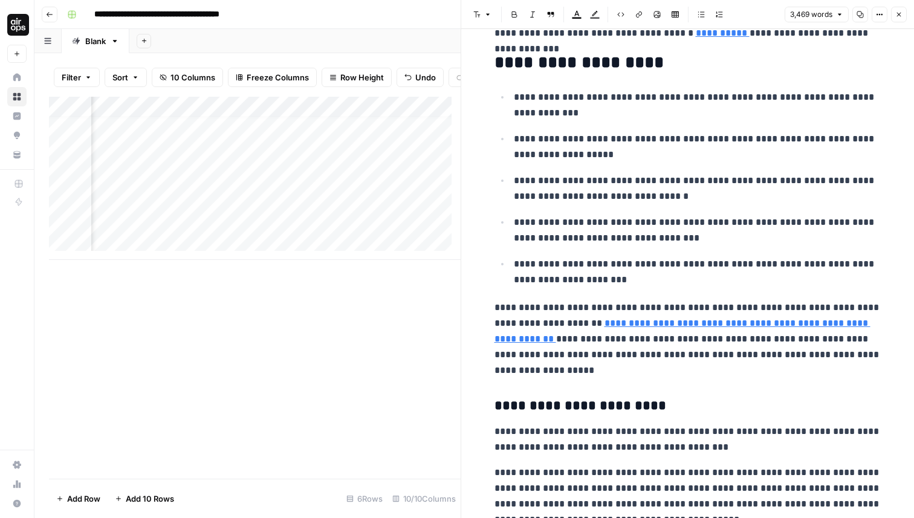
scroll to position [7521, 0]
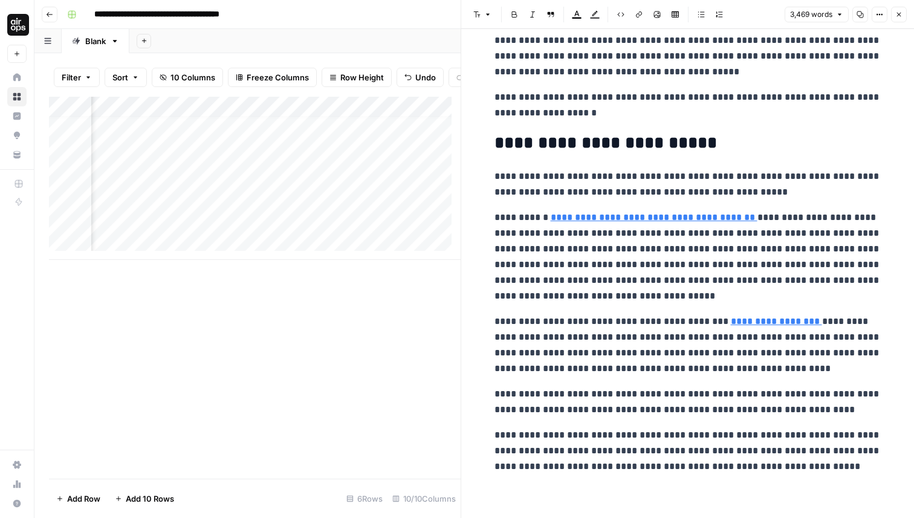
click at [898, 10] on button "Close" at bounding box center [899, 15] width 16 height 16
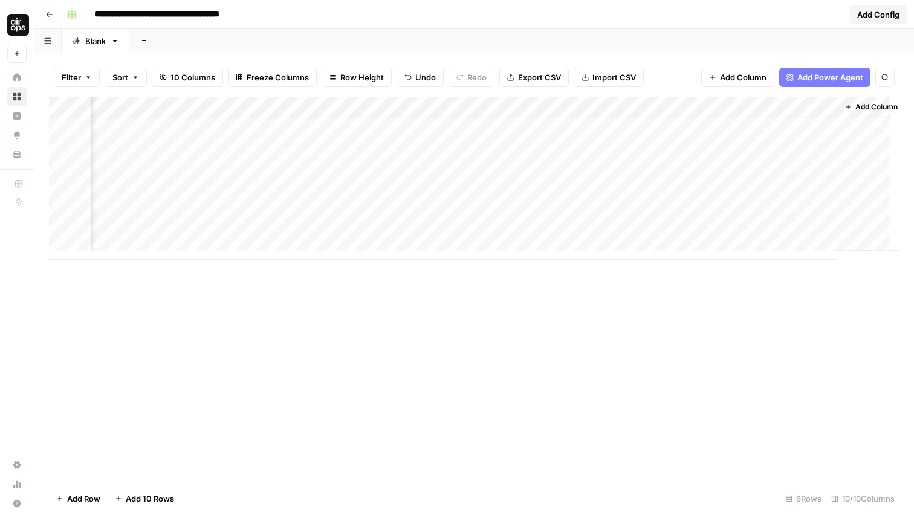
scroll to position [0, 267]
drag, startPoint x: 667, startPoint y: 105, endPoint x: 505, endPoint y: 109, distance: 162.6
click at [506, 109] on div "Add Column" at bounding box center [474, 178] width 850 height 163
click at [535, 186] on div "Add Column" at bounding box center [474, 178] width 850 height 163
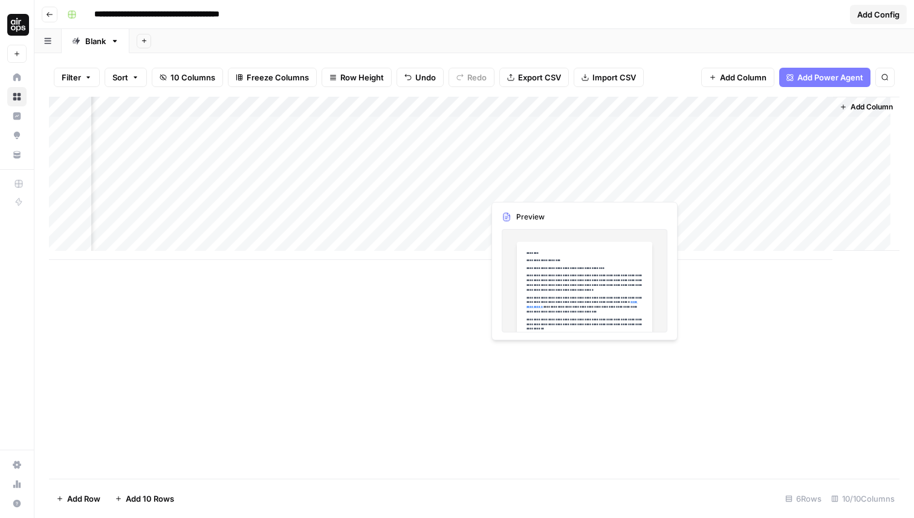
click at [535, 186] on div "Add Column" at bounding box center [474, 178] width 850 height 163
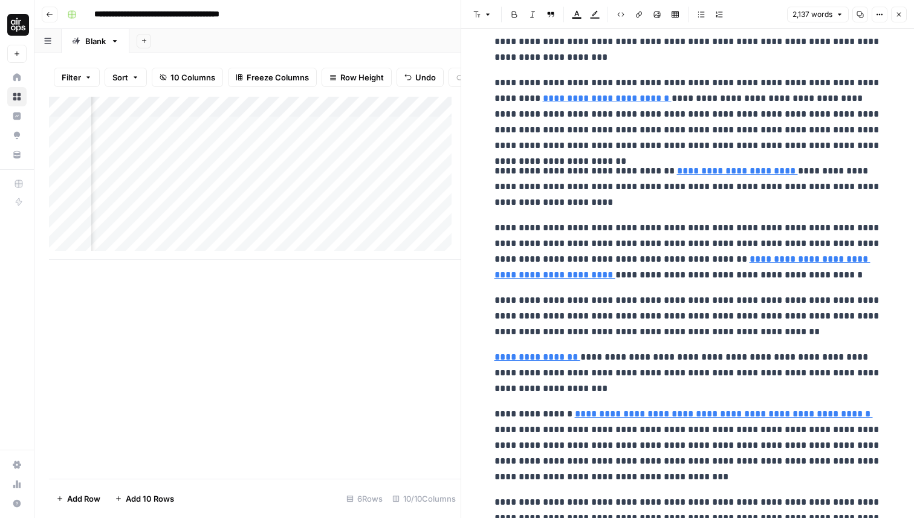
scroll to position [833, 0]
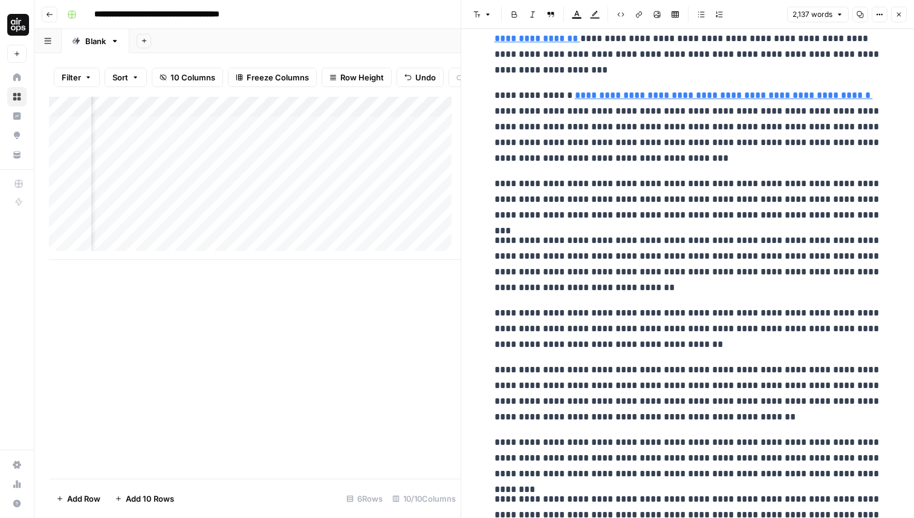
click at [900, 18] on button "Close" at bounding box center [899, 15] width 16 height 16
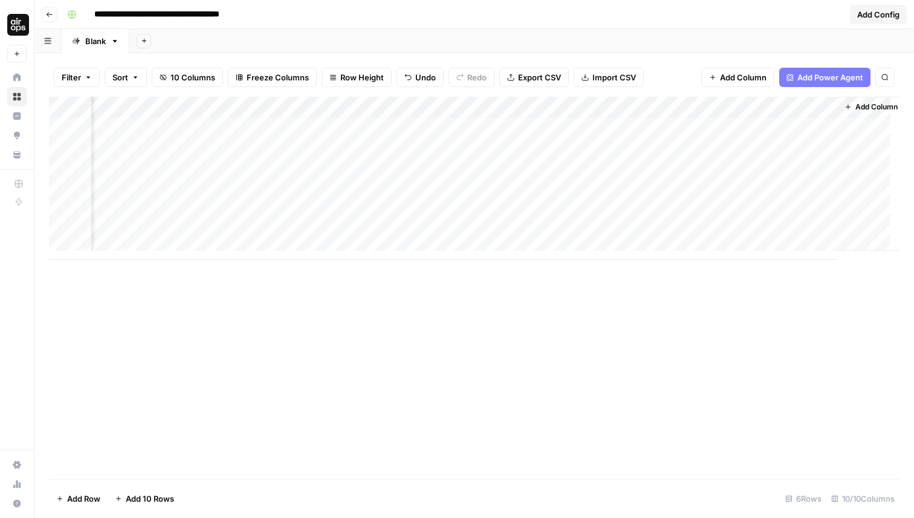
scroll to position [9, 132]
